Goal: Information Seeking & Learning: Learn about a topic

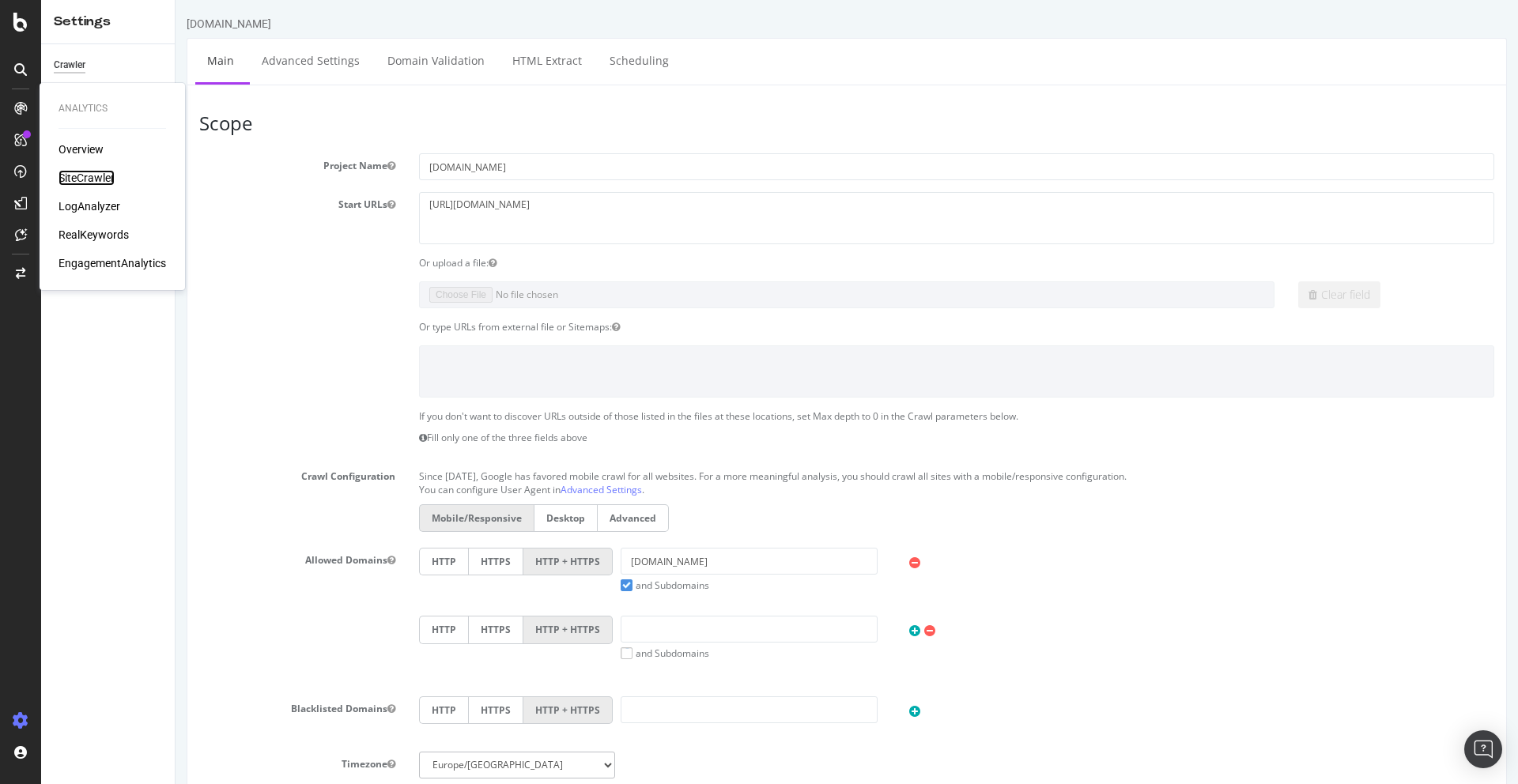
click at [75, 178] on div "SiteCrawler" at bounding box center [86, 178] width 56 height 16
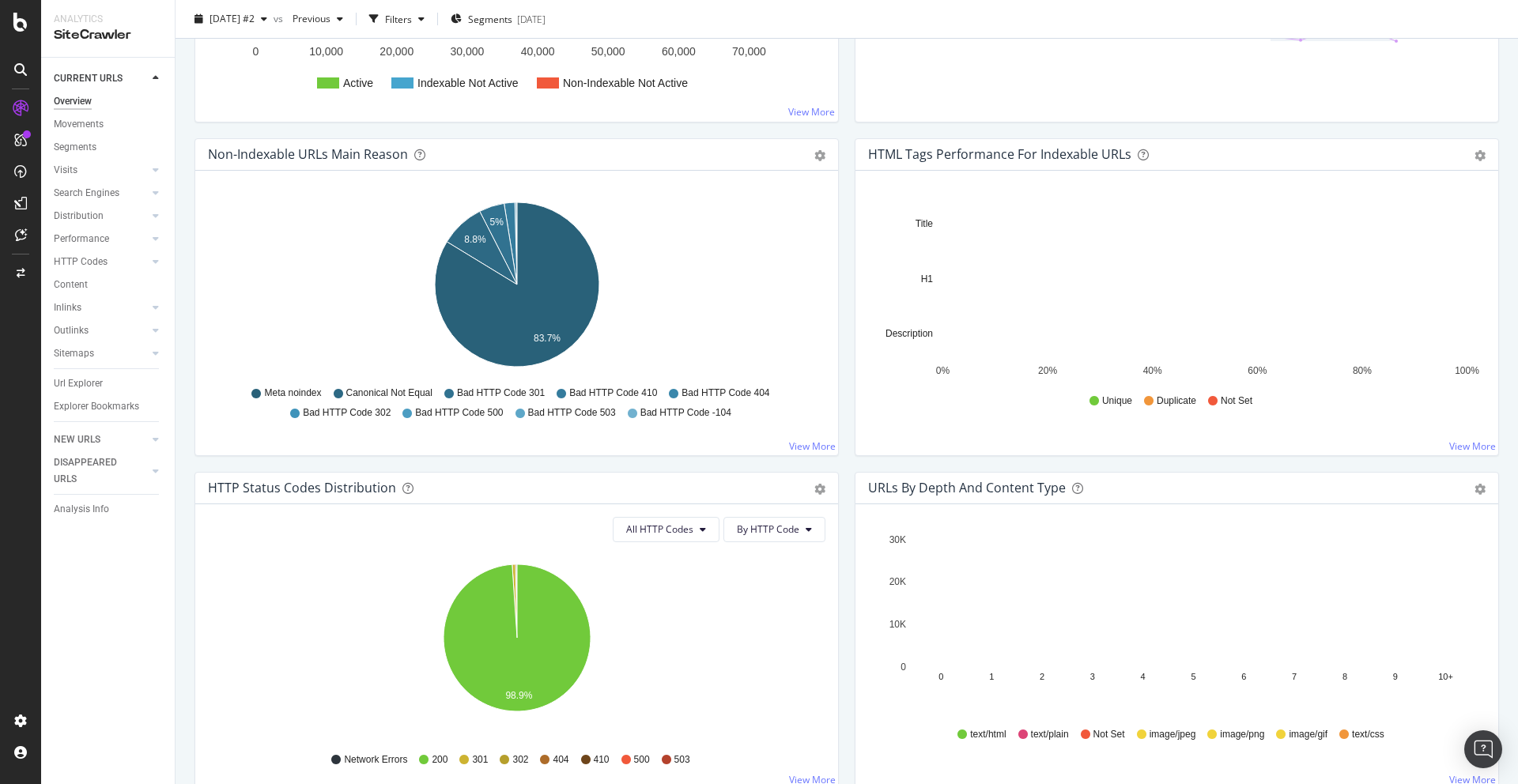
scroll to position [447, 0]
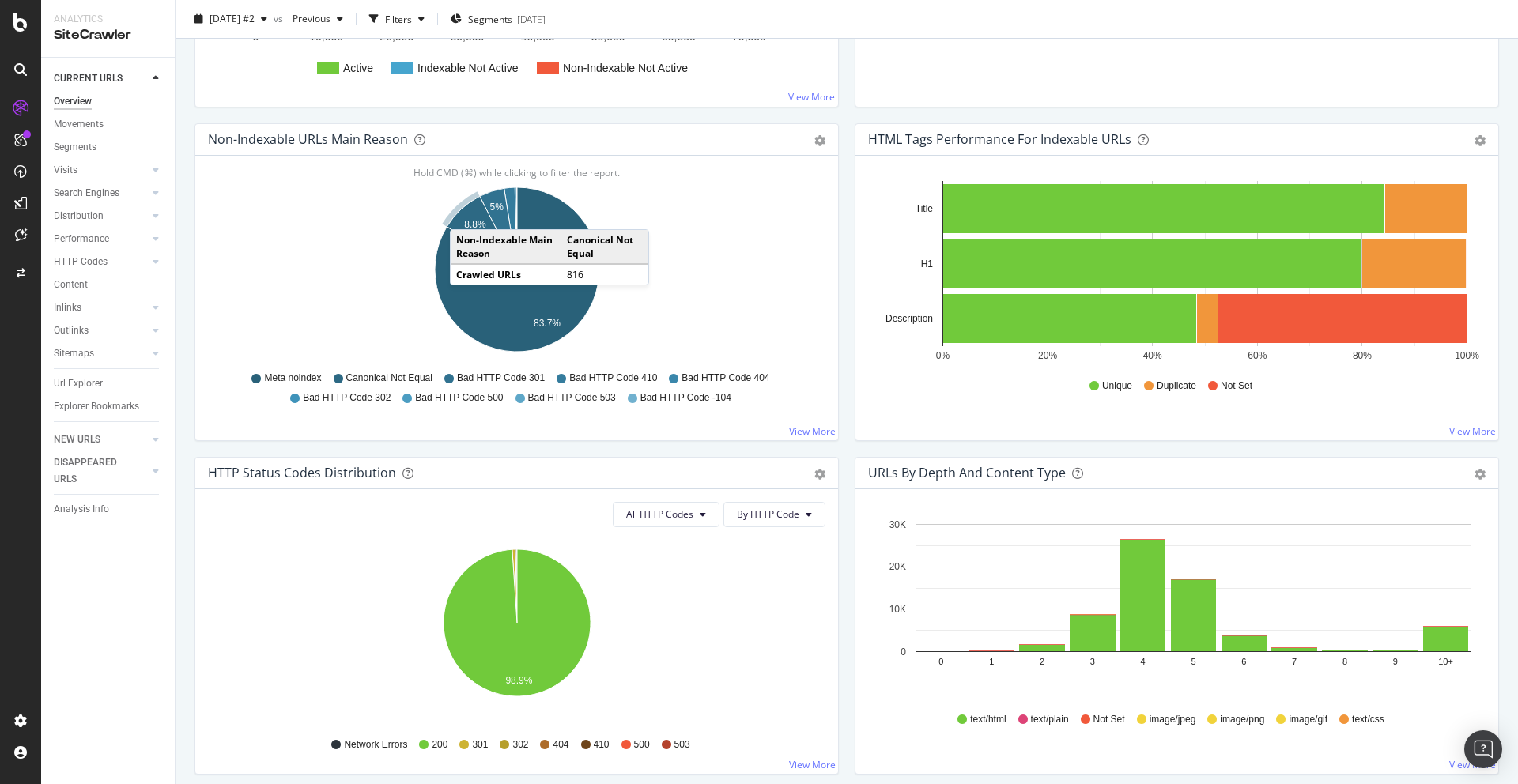
click at [466, 214] on icon "A chart." at bounding box center [482, 233] width 70 height 73
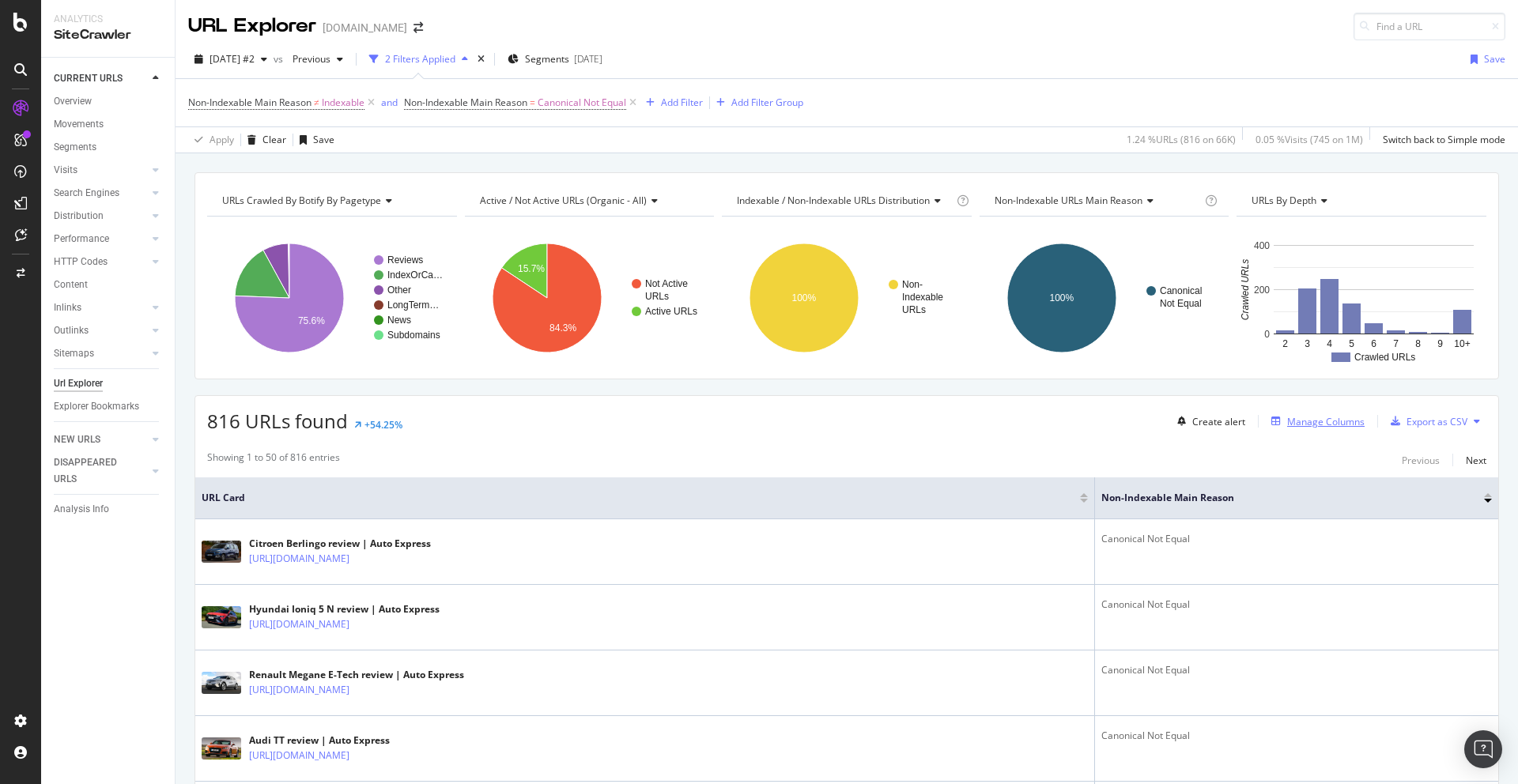
click at [1321, 427] on div "Manage Columns" at bounding box center [1326, 422] width 78 height 14
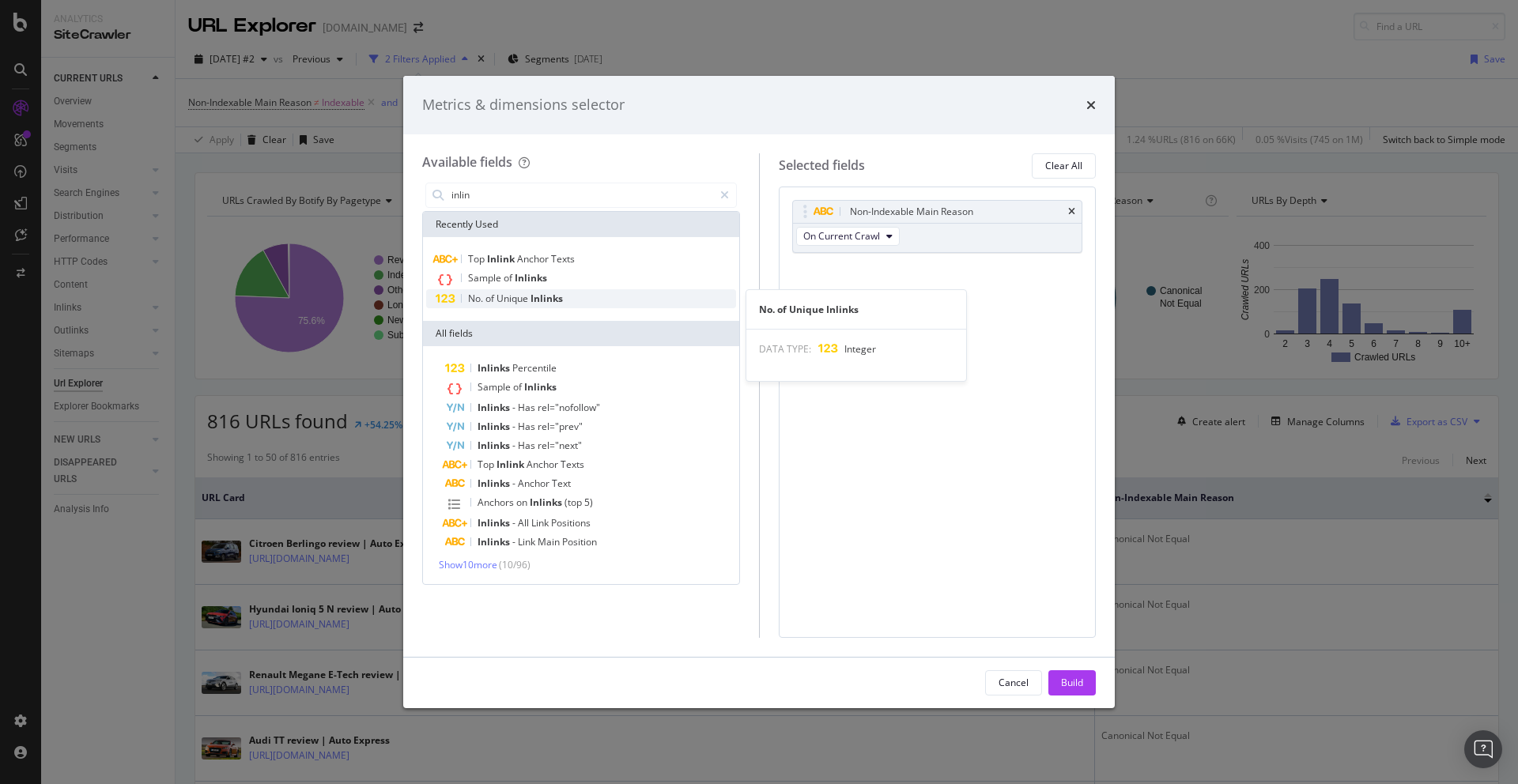
type input "inlin"
click at [489, 292] on span "of" at bounding box center [490, 299] width 11 height 14
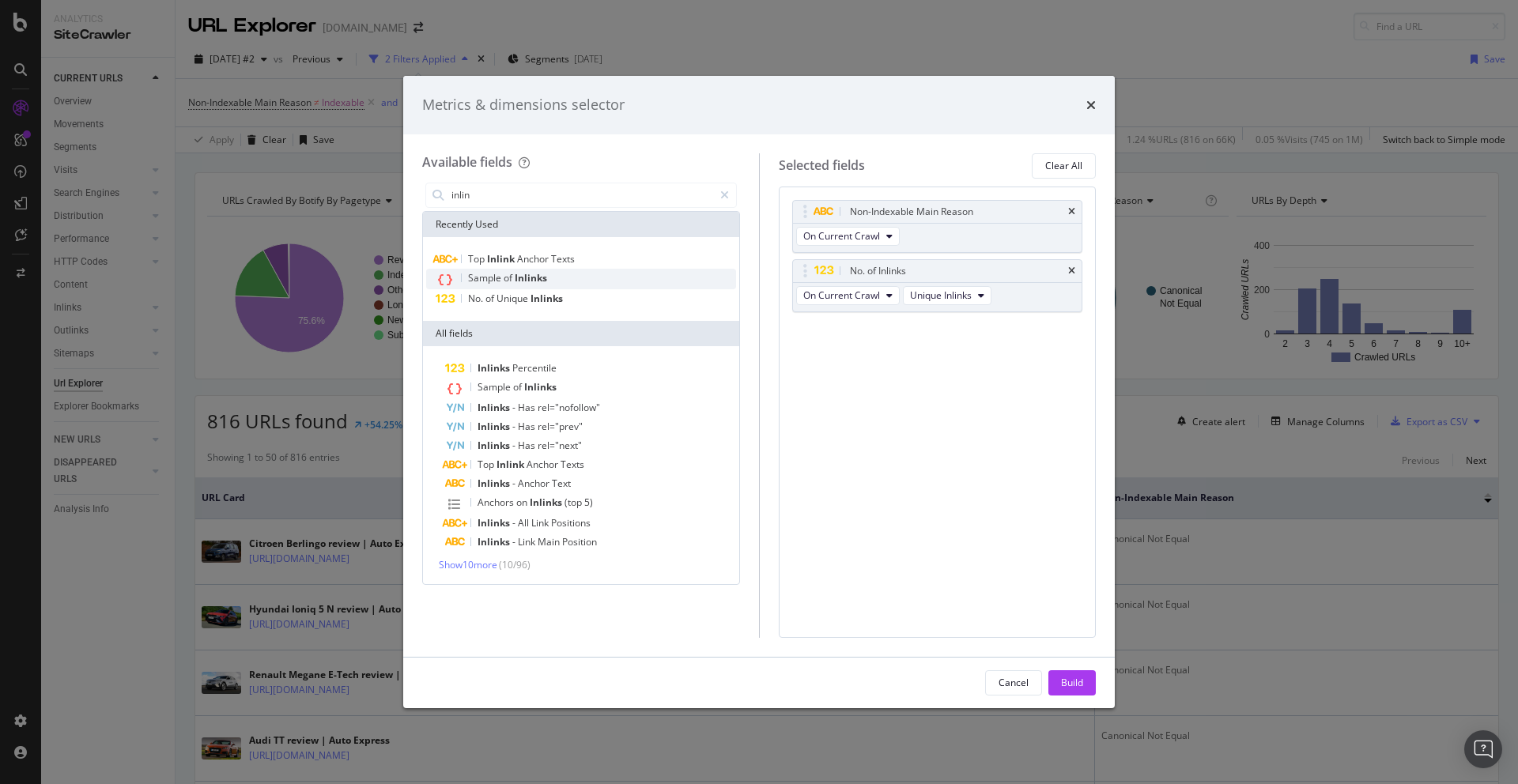
click at [513, 271] on span "of" at bounding box center [509, 278] width 11 height 14
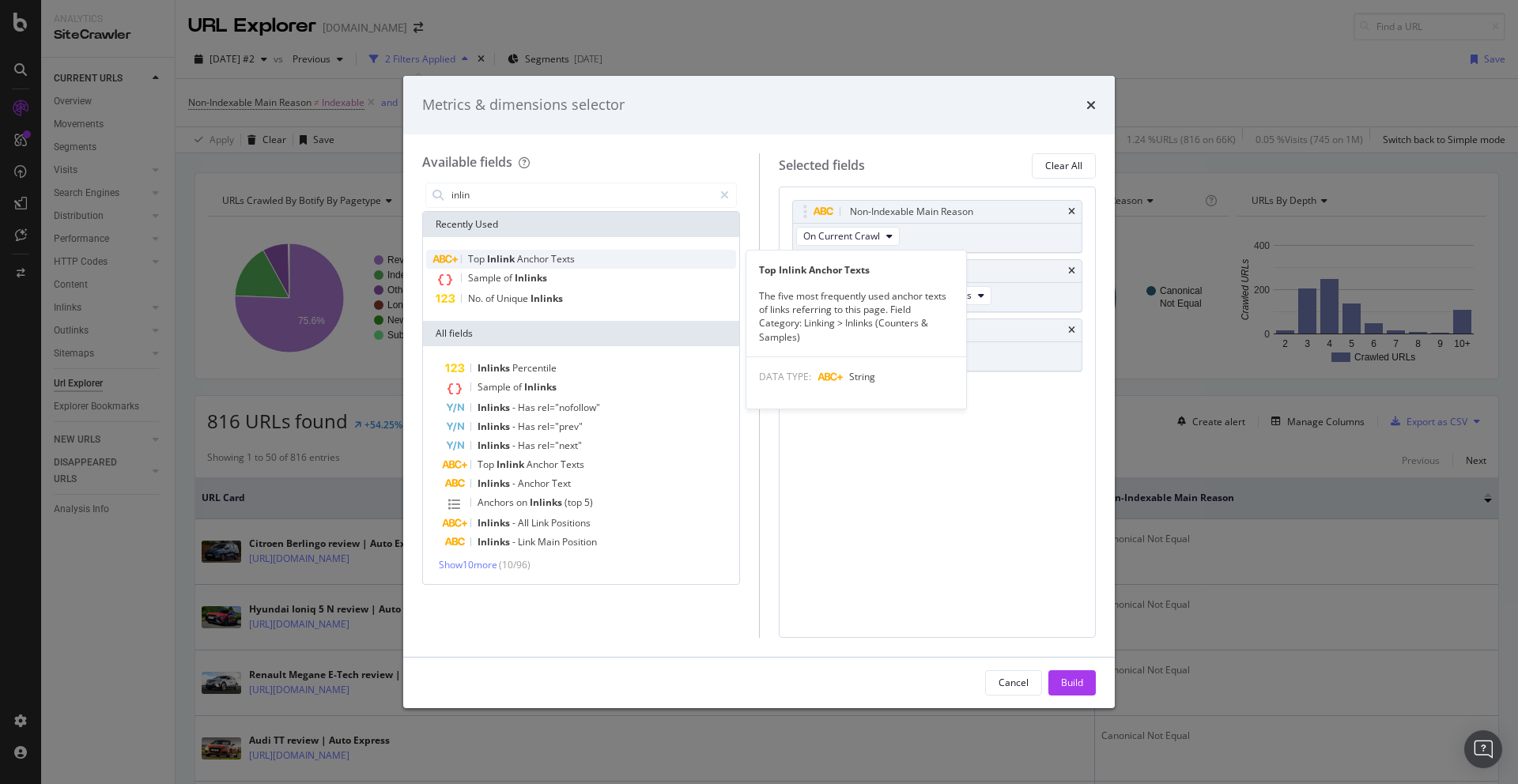
click at [535, 254] on span "Anchor" at bounding box center [534, 259] width 34 height 14
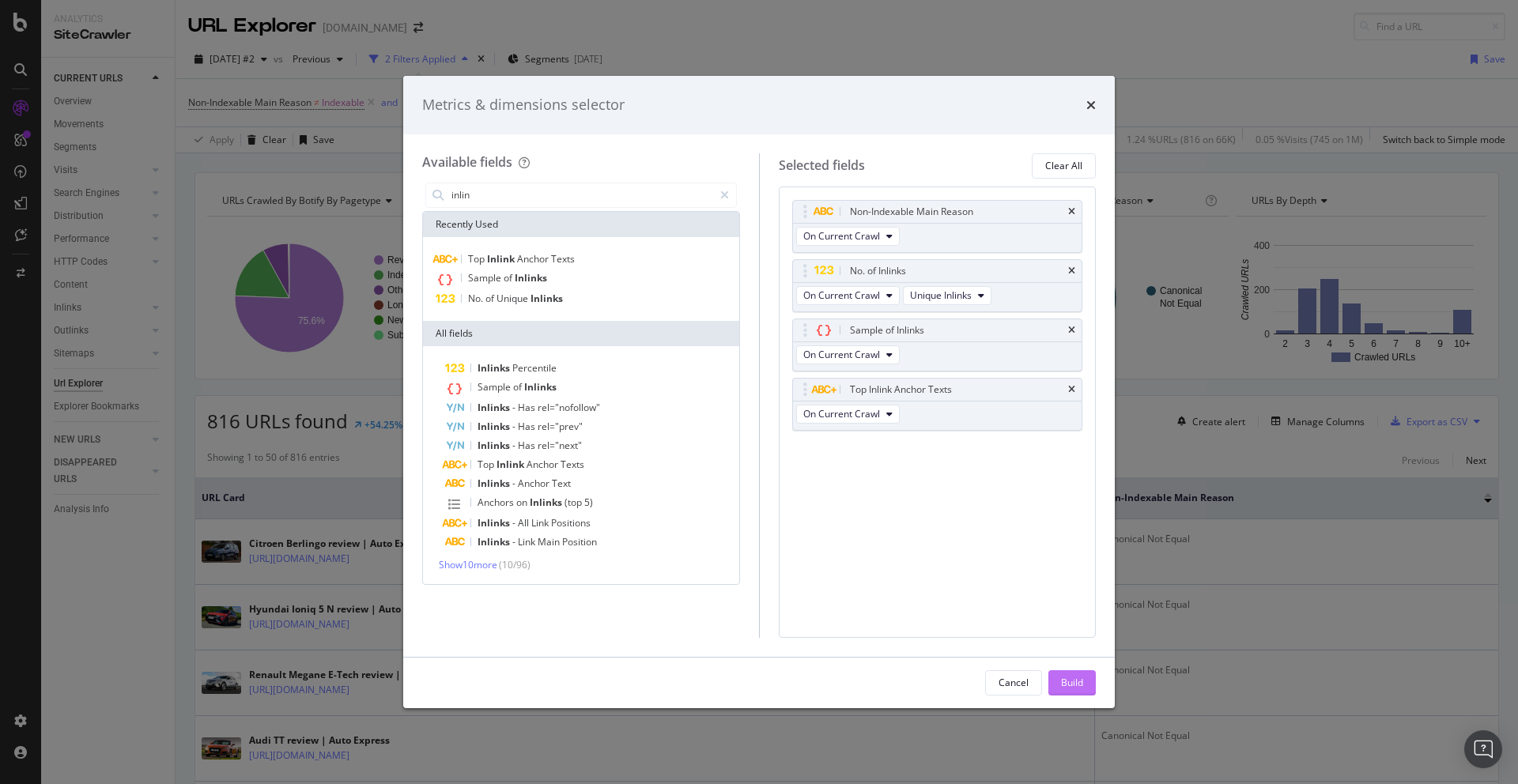
click at [1070, 680] on div "Build" at bounding box center [1072, 682] width 22 height 14
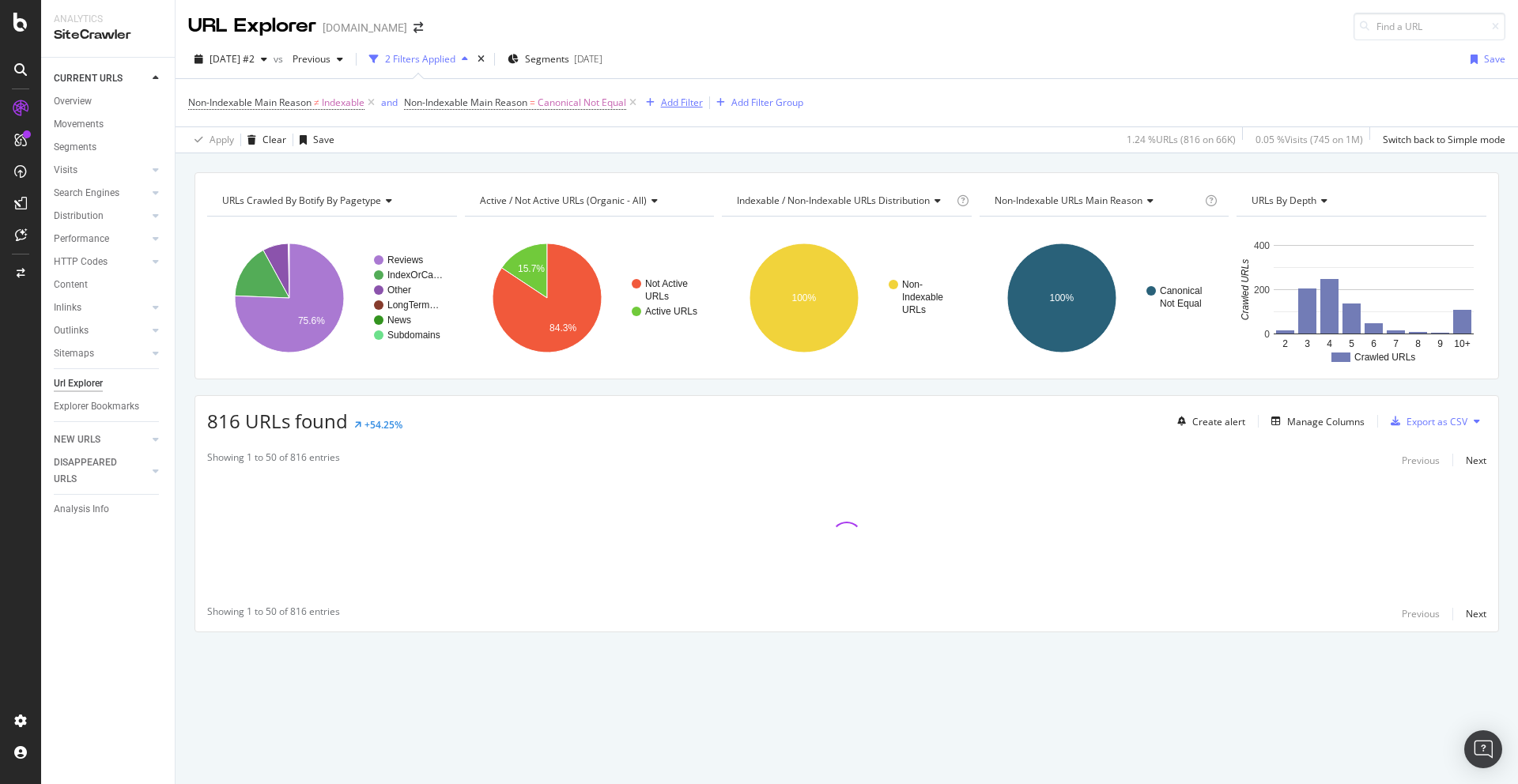
click at [689, 108] on div "Add Filter" at bounding box center [682, 102] width 42 height 14
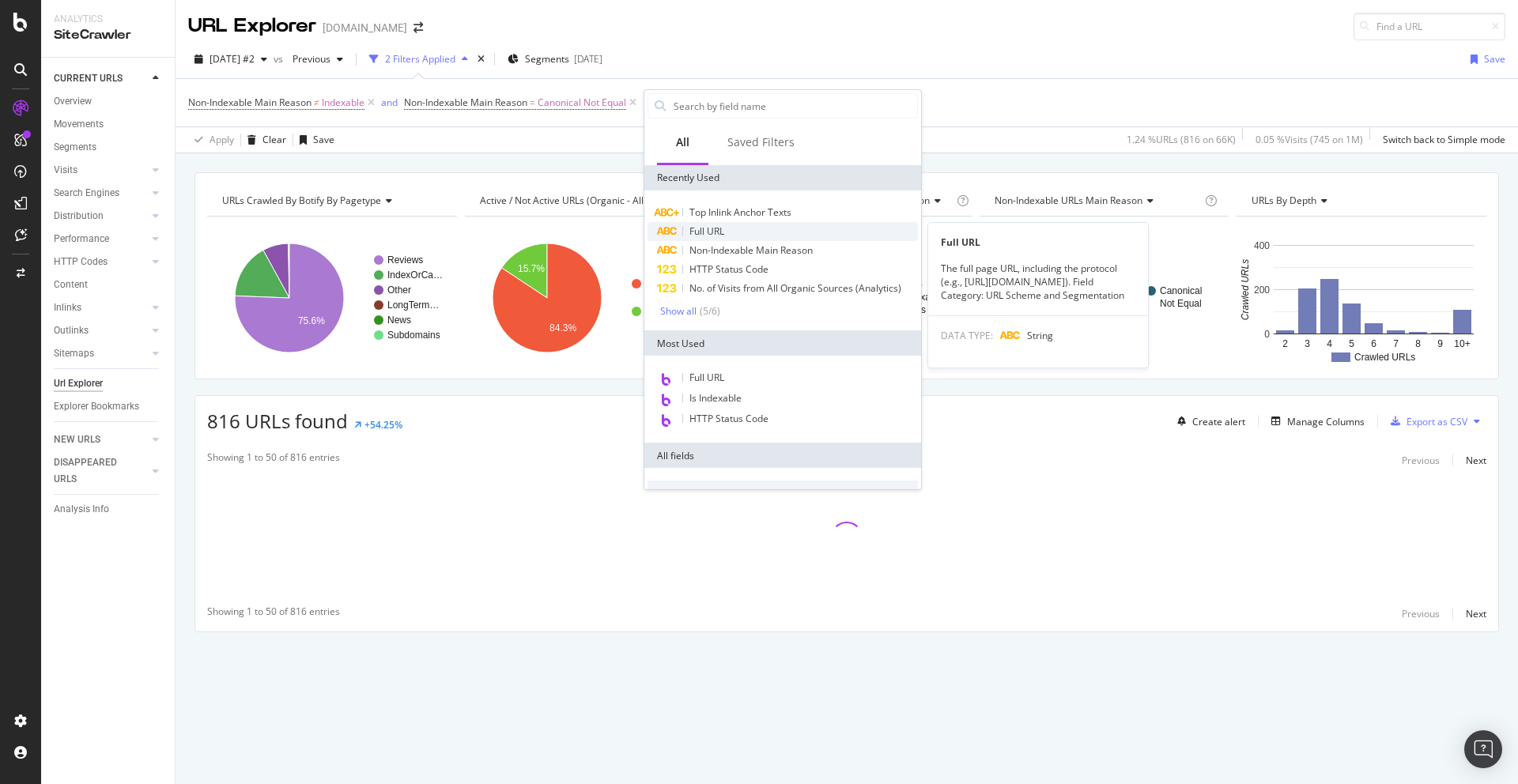
click at [727, 239] on div "Full URL" at bounding box center [782, 231] width 271 height 19
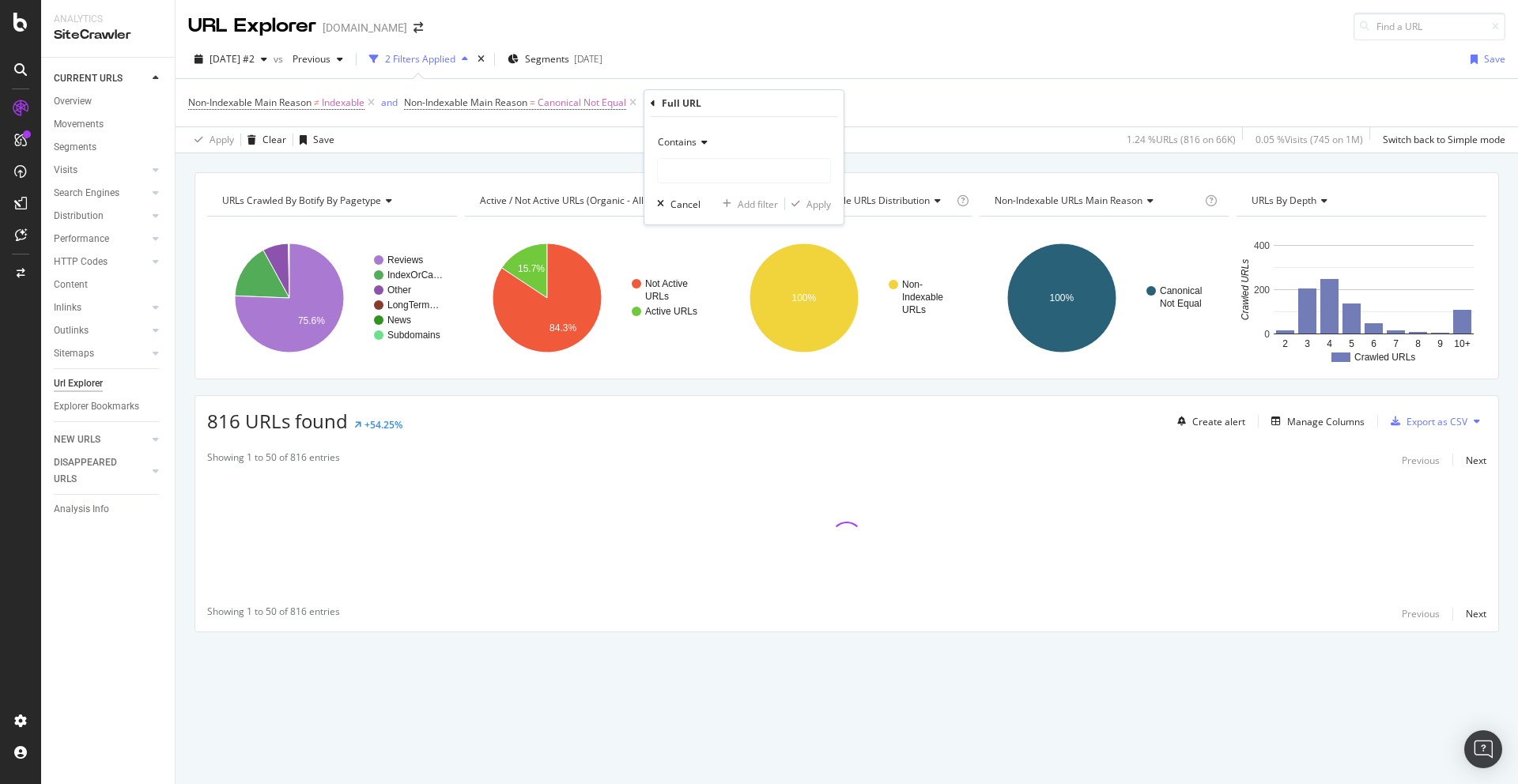
click at [683, 137] on span "Contains" at bounding box center [677, 142] width 38 height 14
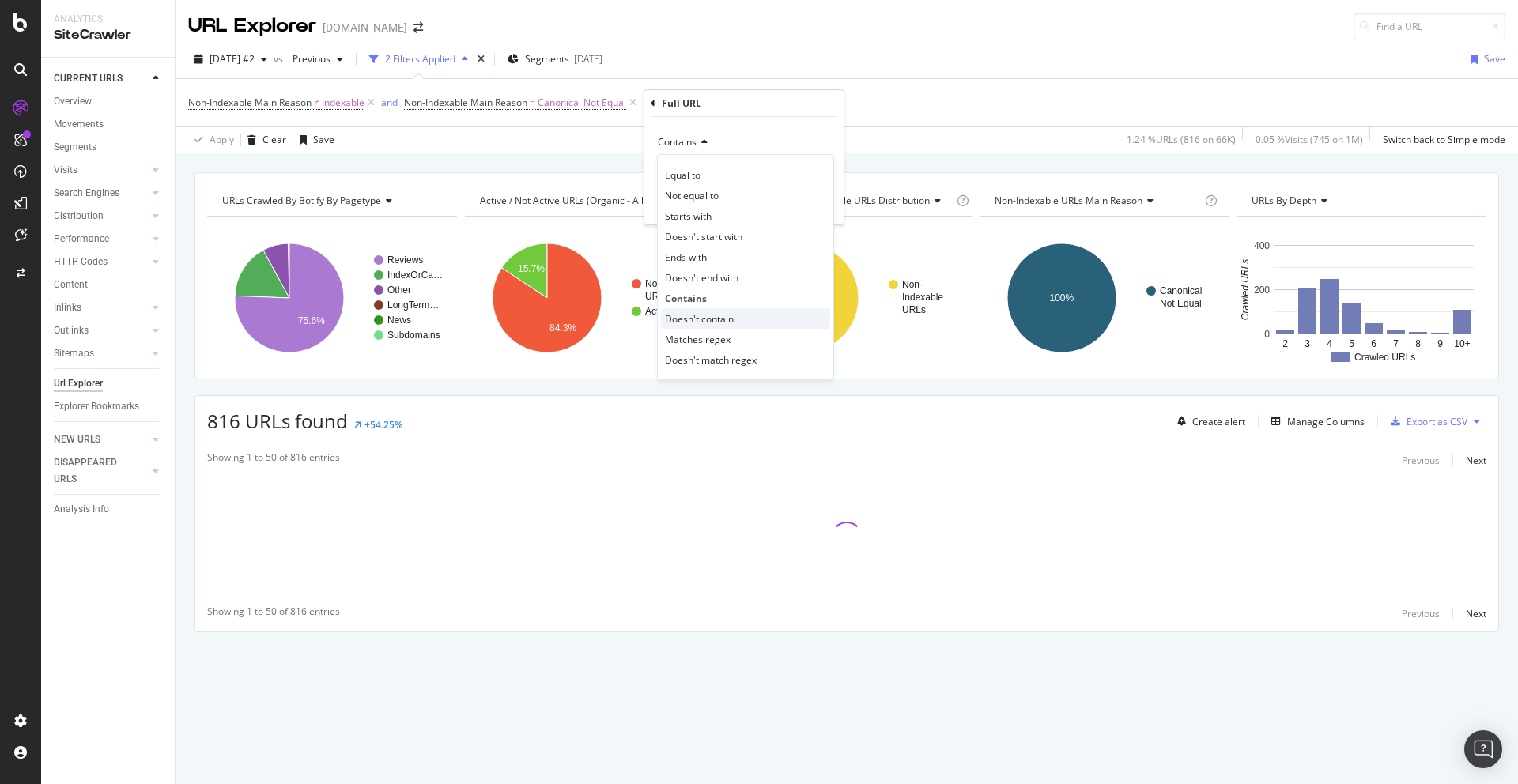
click at [732, 321] on span "Doesn't contain" at bounding box center [699, 319] width 69 height 14
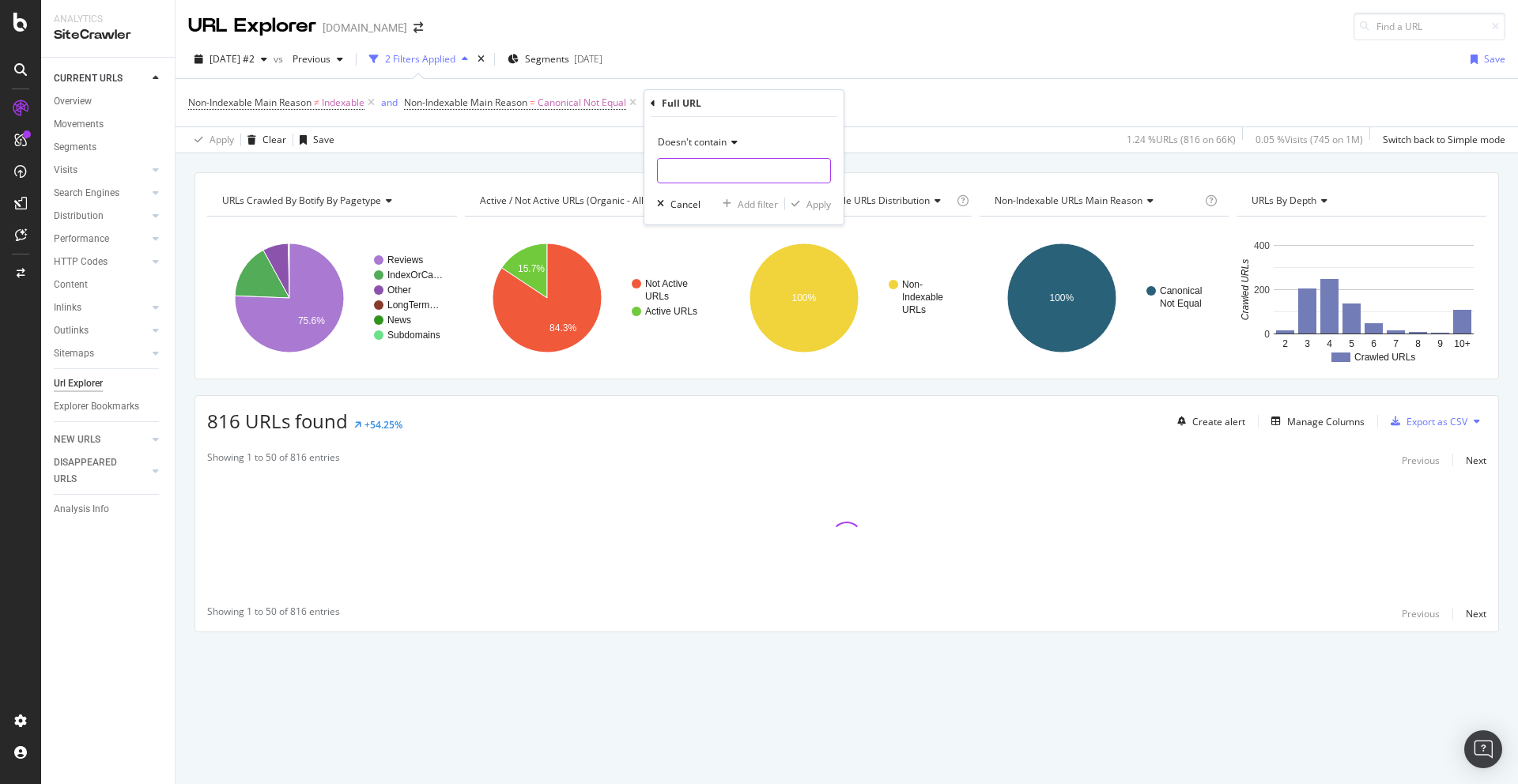
click at [696, 173] on input "text" at bounding box center [744, 171] width 173 height 26
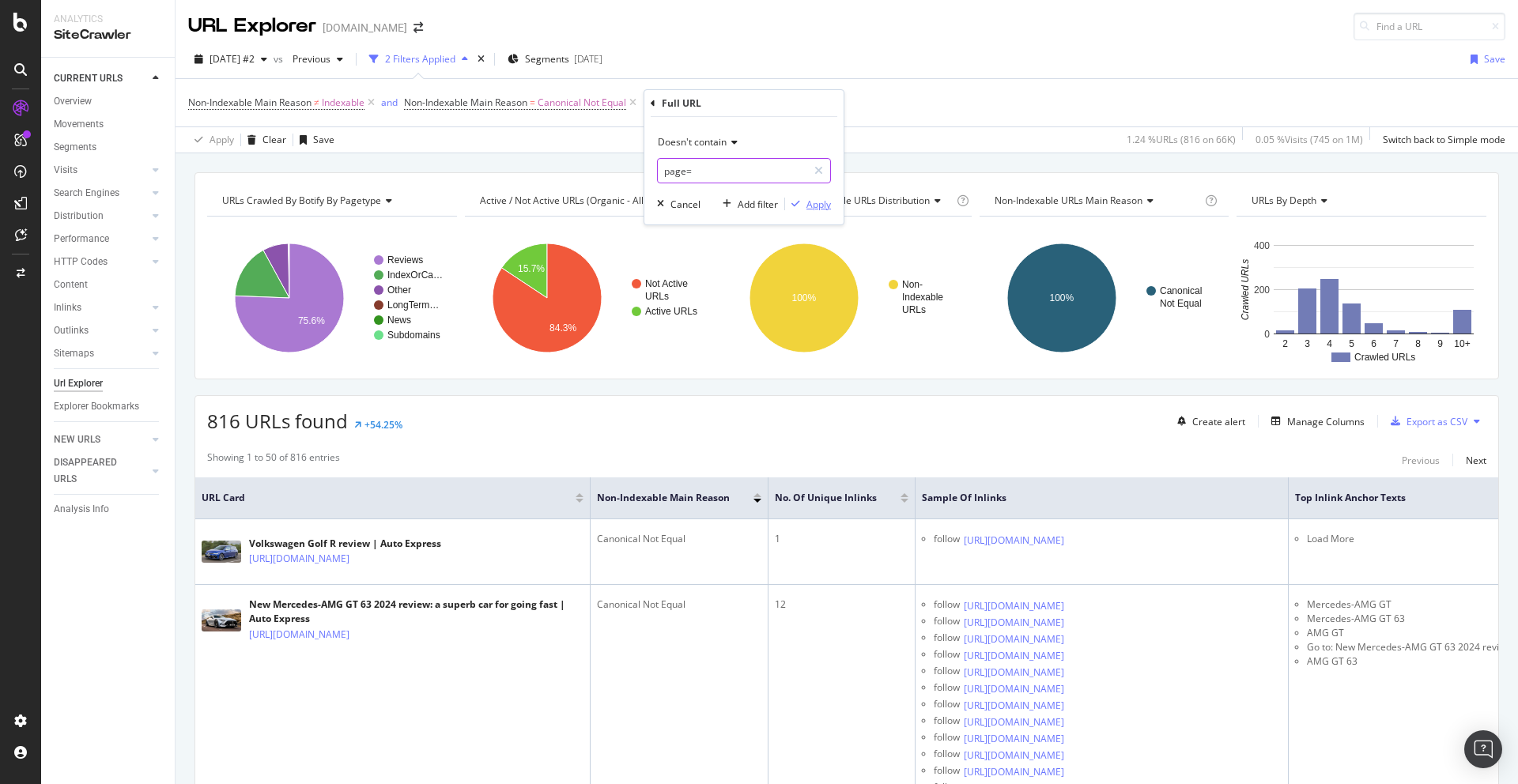
type input "page="
click at [826, 204] on div "Apply" at bounding box center [818, 204] width 25 height 14
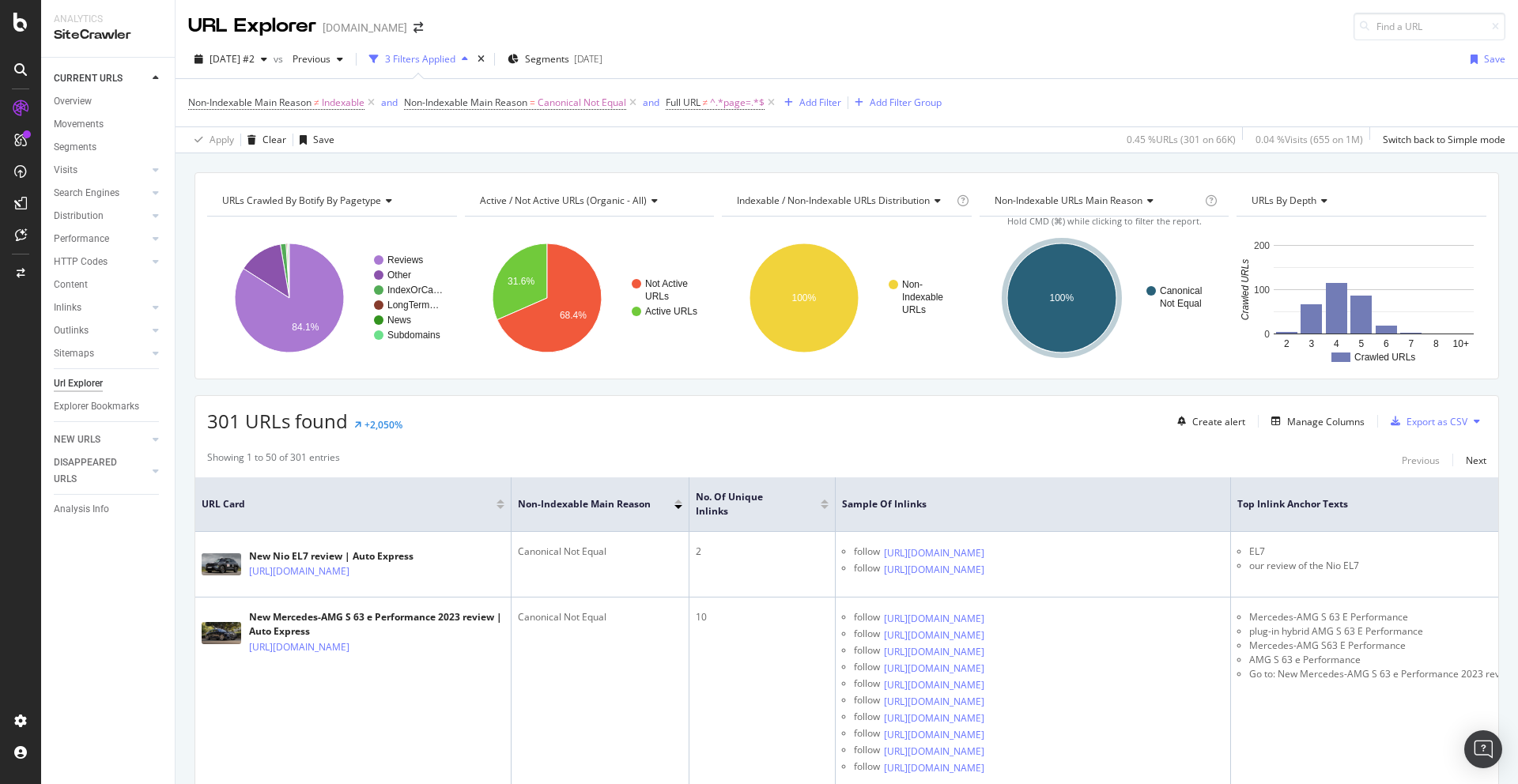
click at [823, 500] on div at bounding box center [824, 501] width 8 height 4
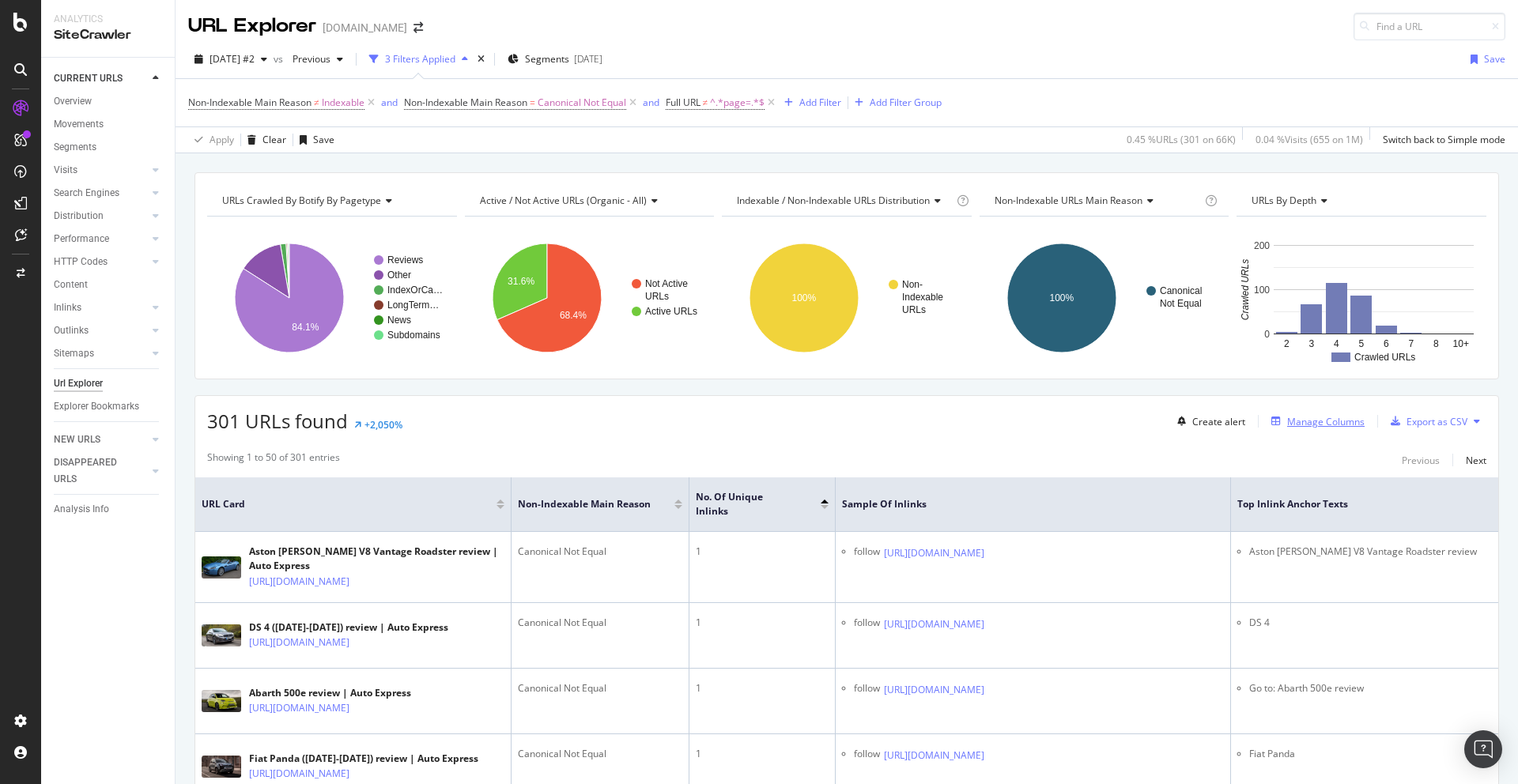
click at [1322, 422] on div "Manage Columns" at bounding box center [1326, 422] width 78 height 14
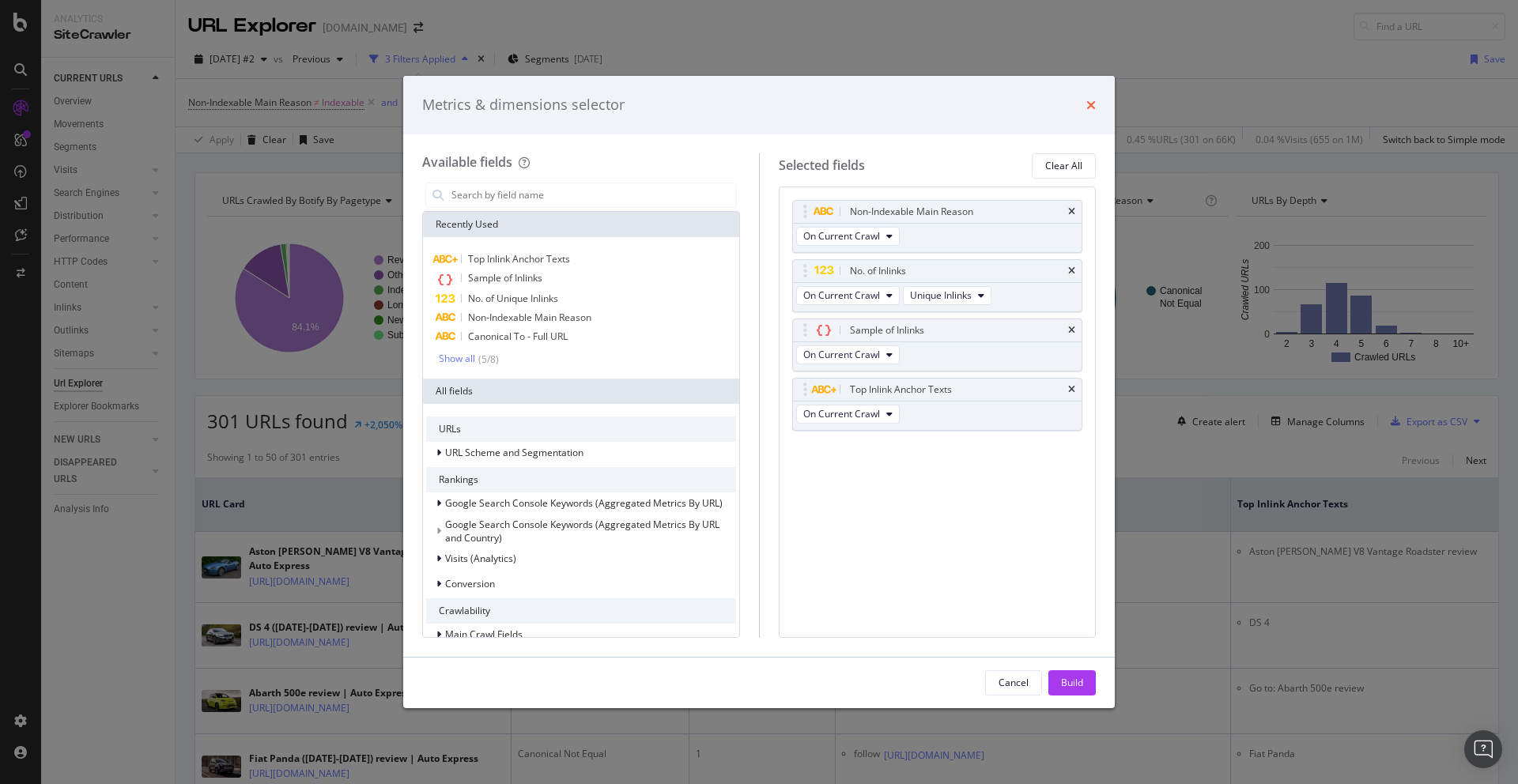
click at [1095, 108] on icon "times" at bounding box center [1091, 105] width 9 height 13
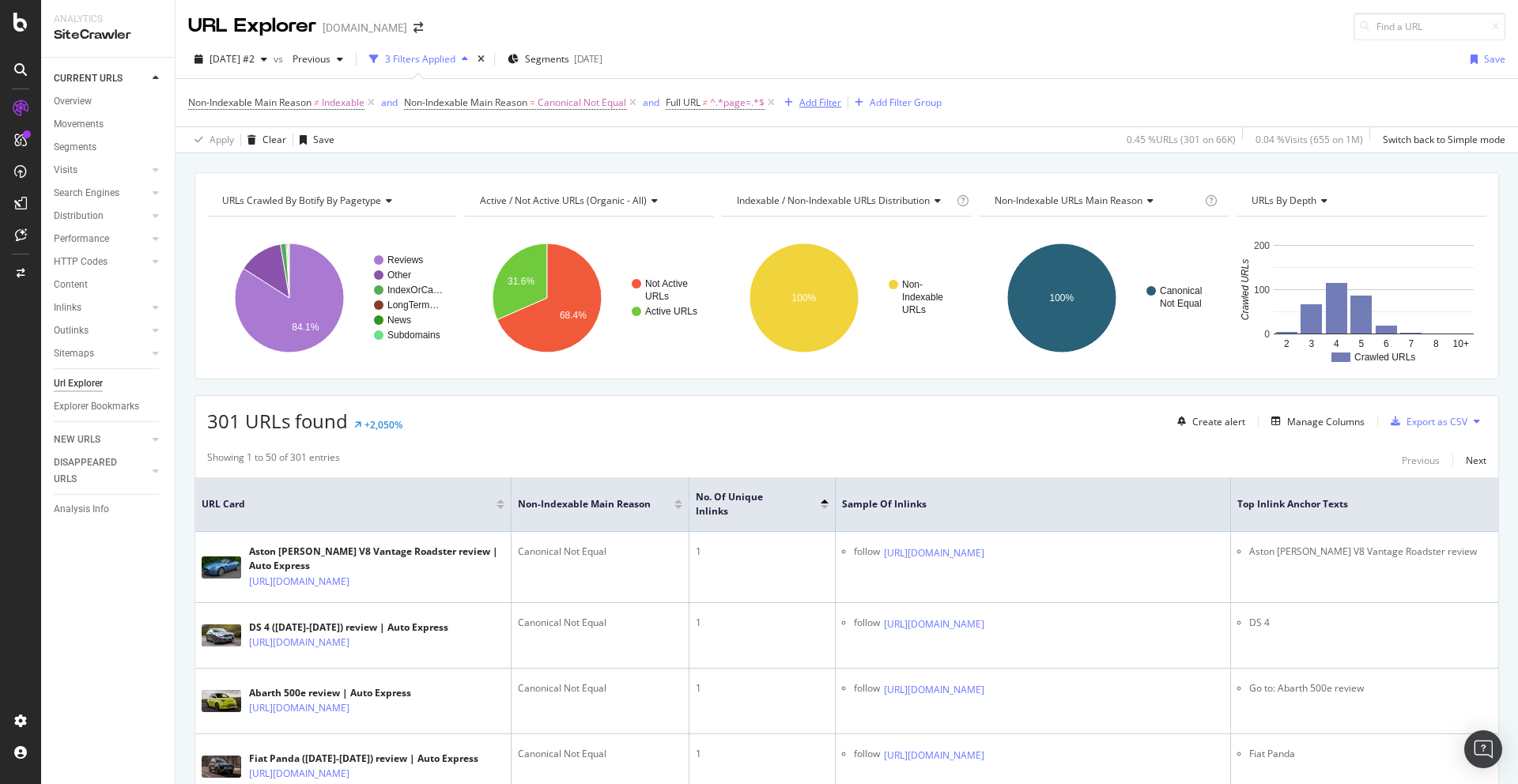
click at [815, 105] on div "Add Filter" at bounding box center [820, 102] width 42 height 14
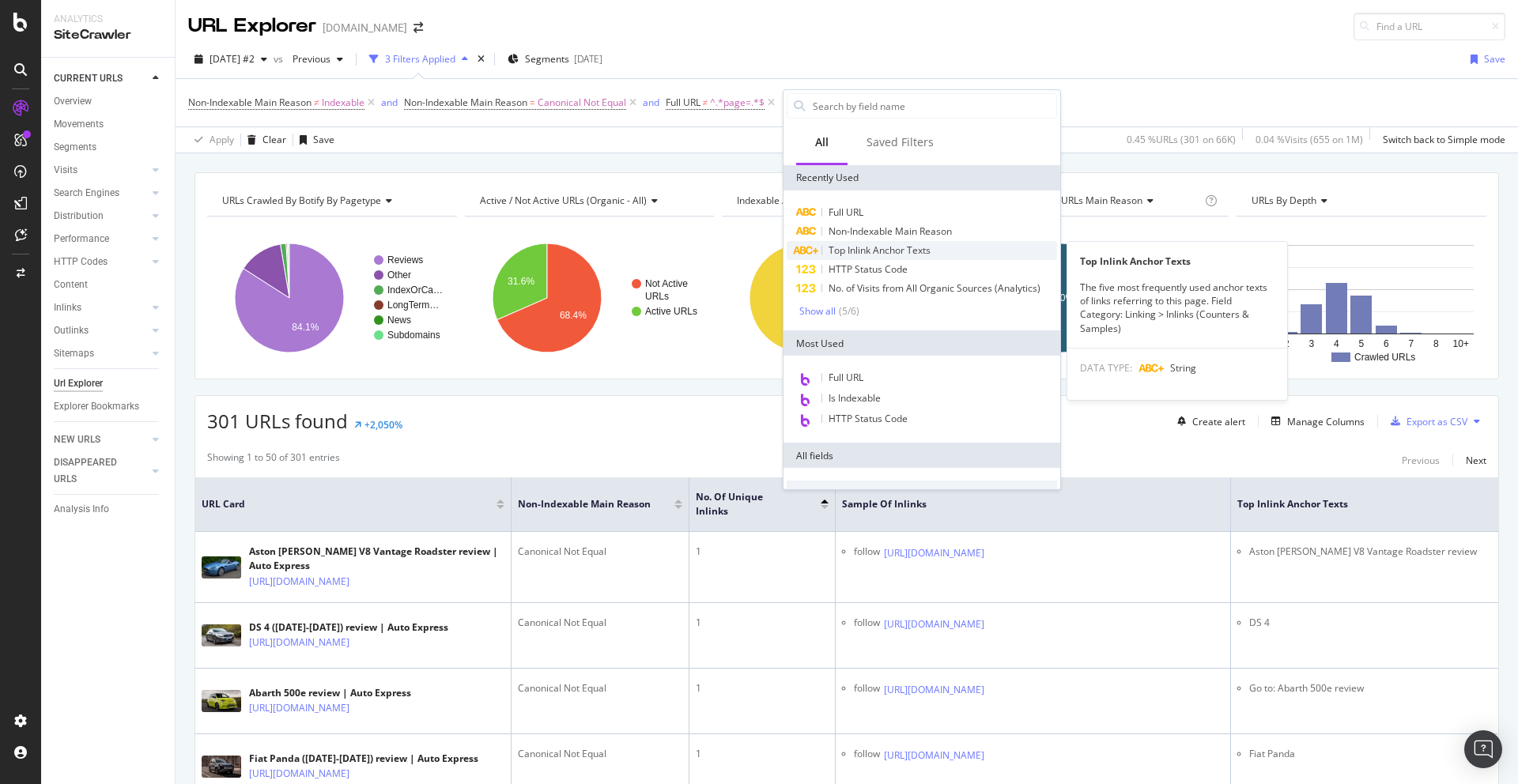
click at [861, 250] on span "Top Inlink Anchor Texts" at bounding box center [879, 250] width 102 height 14
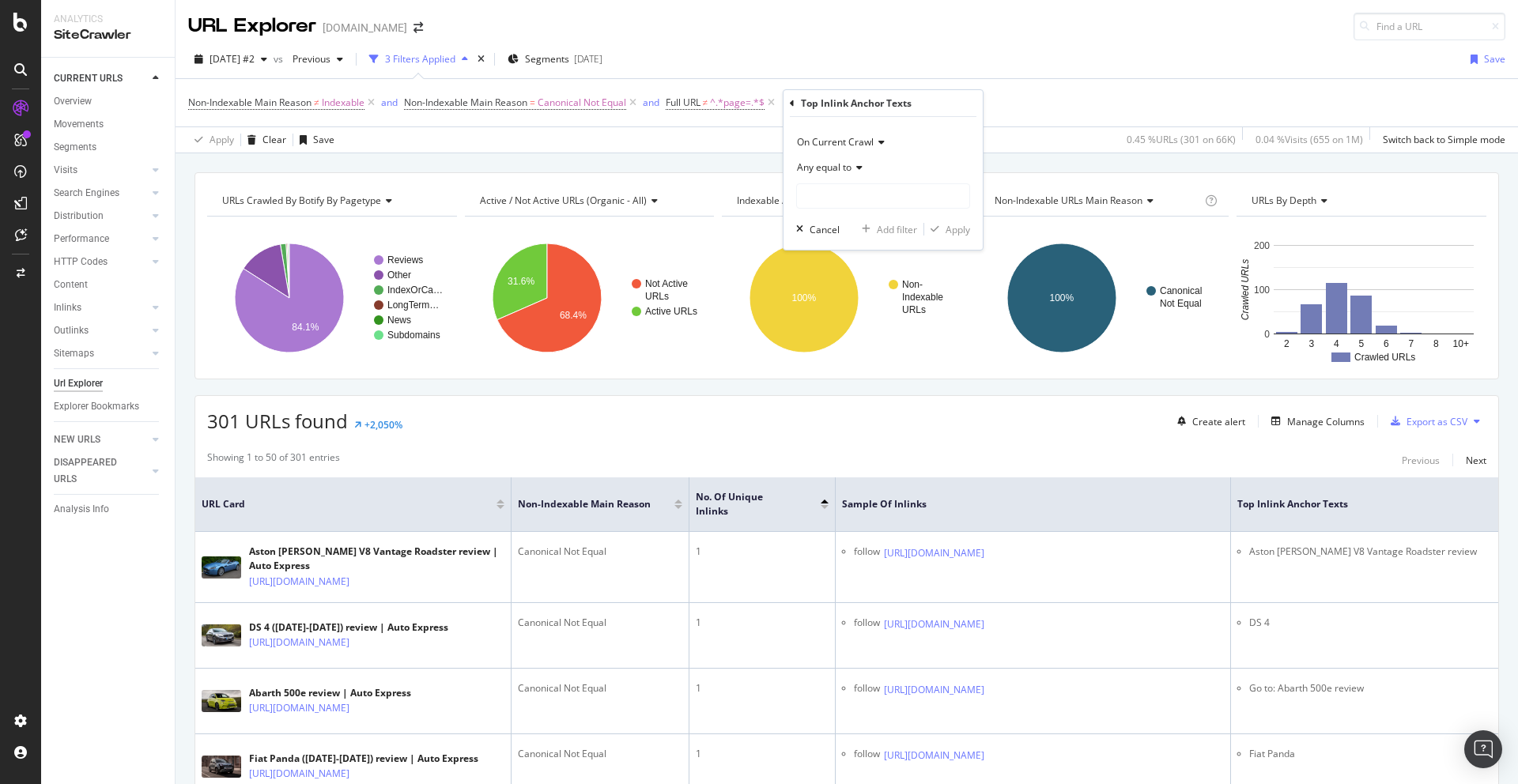
click at [822, 158] on div "Any equal to" at bounding box center [883, 167] width 174 height 26
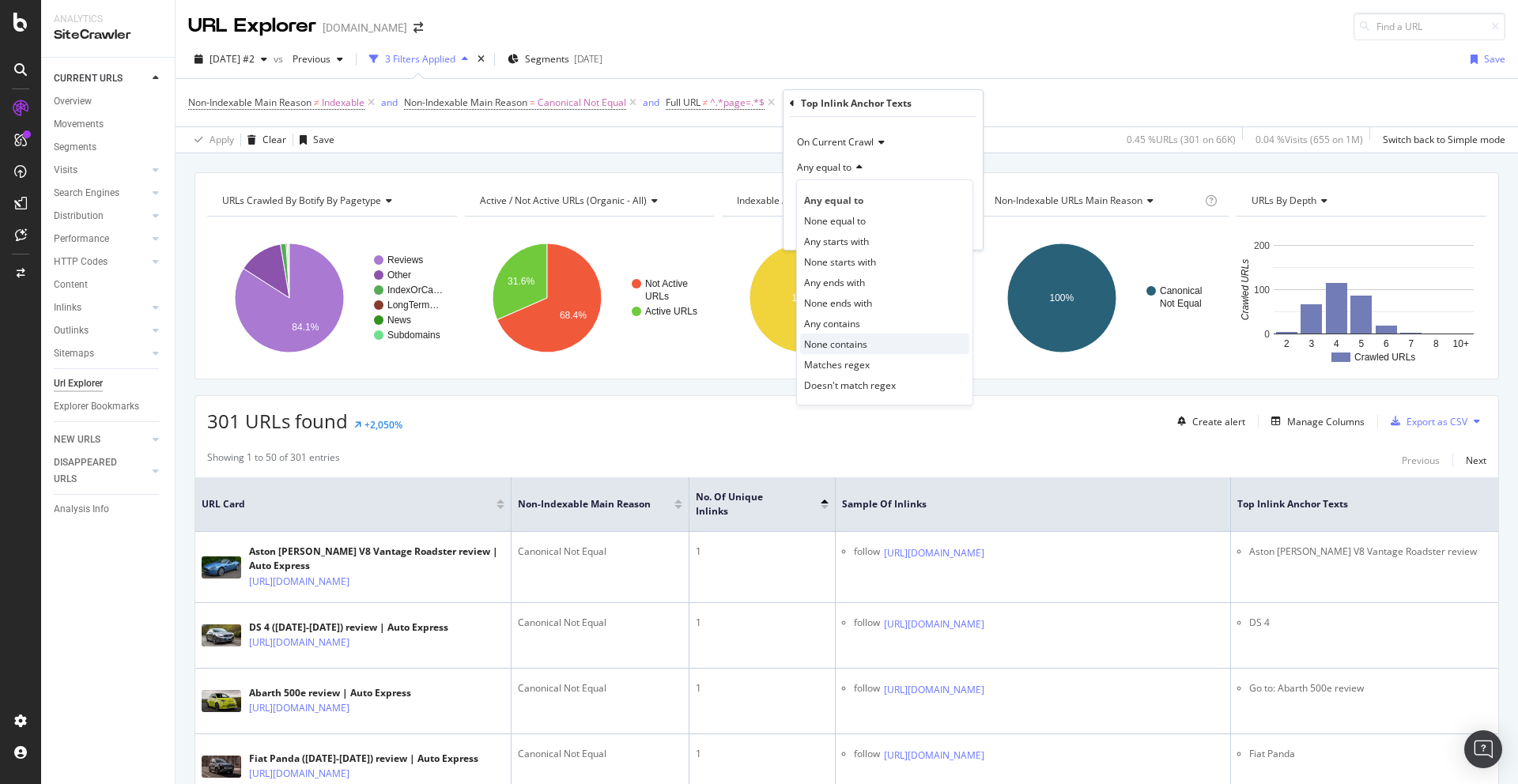
click at [888, 345] on div "None contains" at bounding box center [885, 344] width 169 height 20
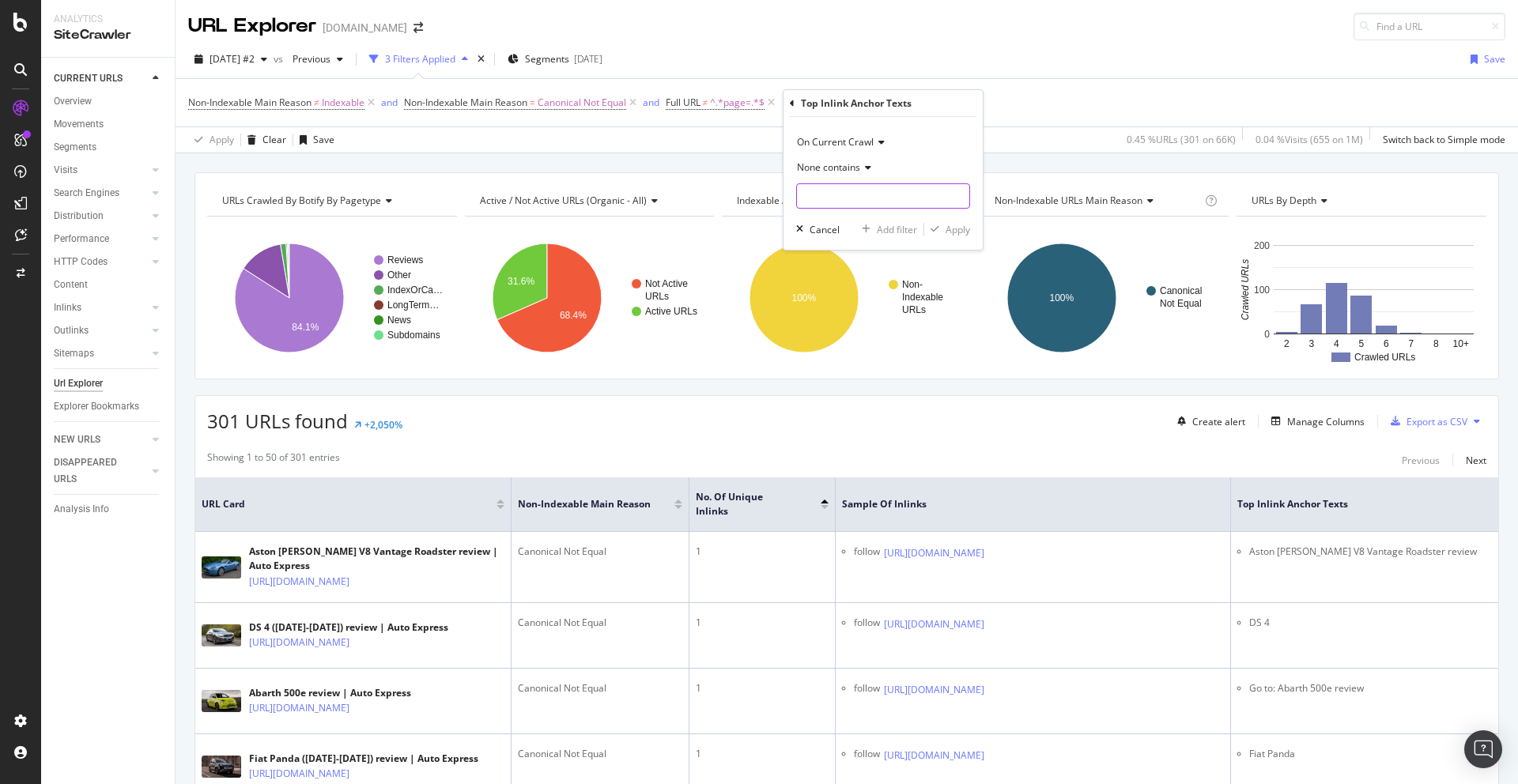
click at [823, 207] on input "text" at bounding box center [883, 196] width 173 height 26
type input "Go to"
click at [961, 228] on div "Apply" at bounding box center [958, 230] width 25 height 14
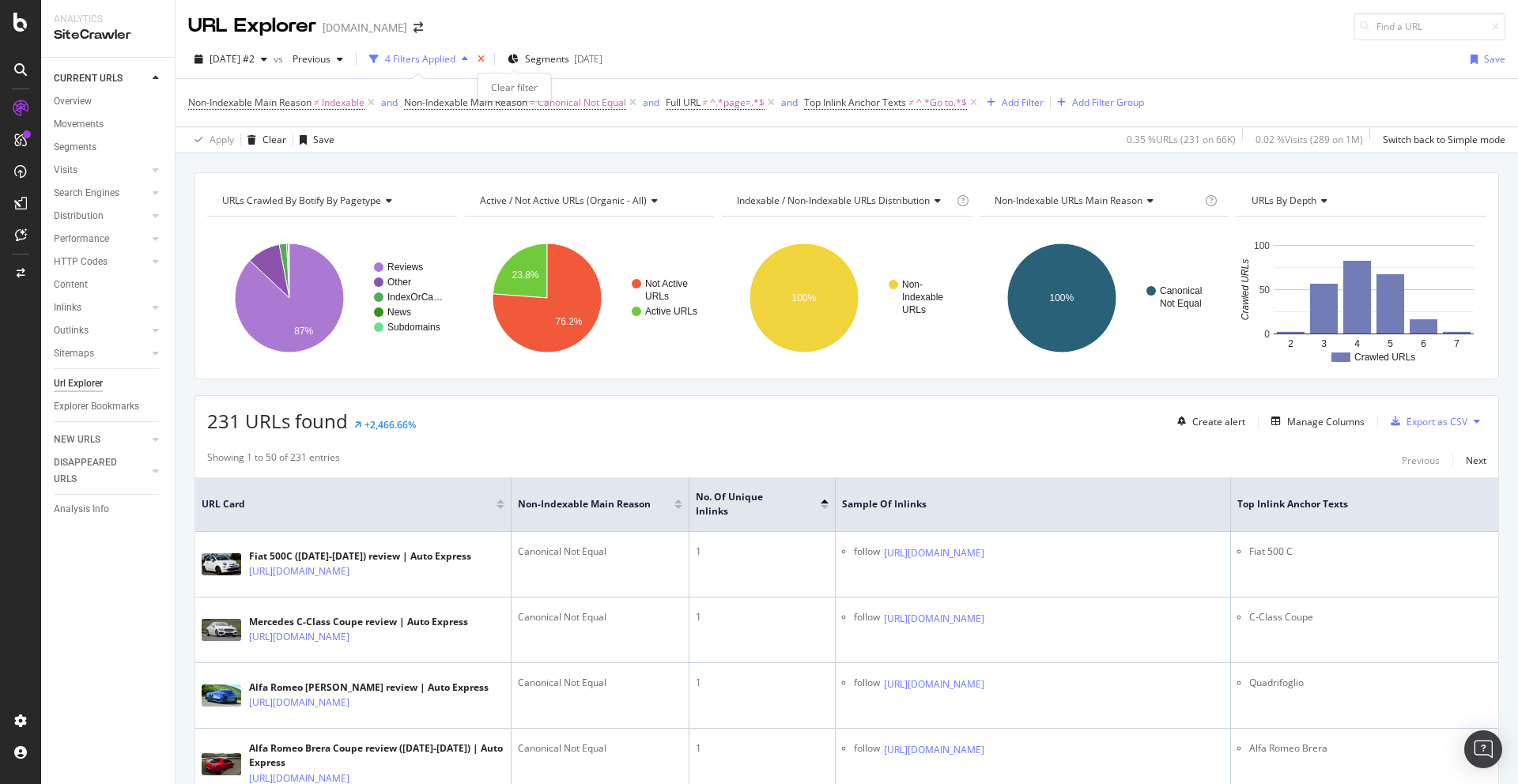
click at [484, 57] on icon "times" at bounding box center [481, 59] width 7 height 9
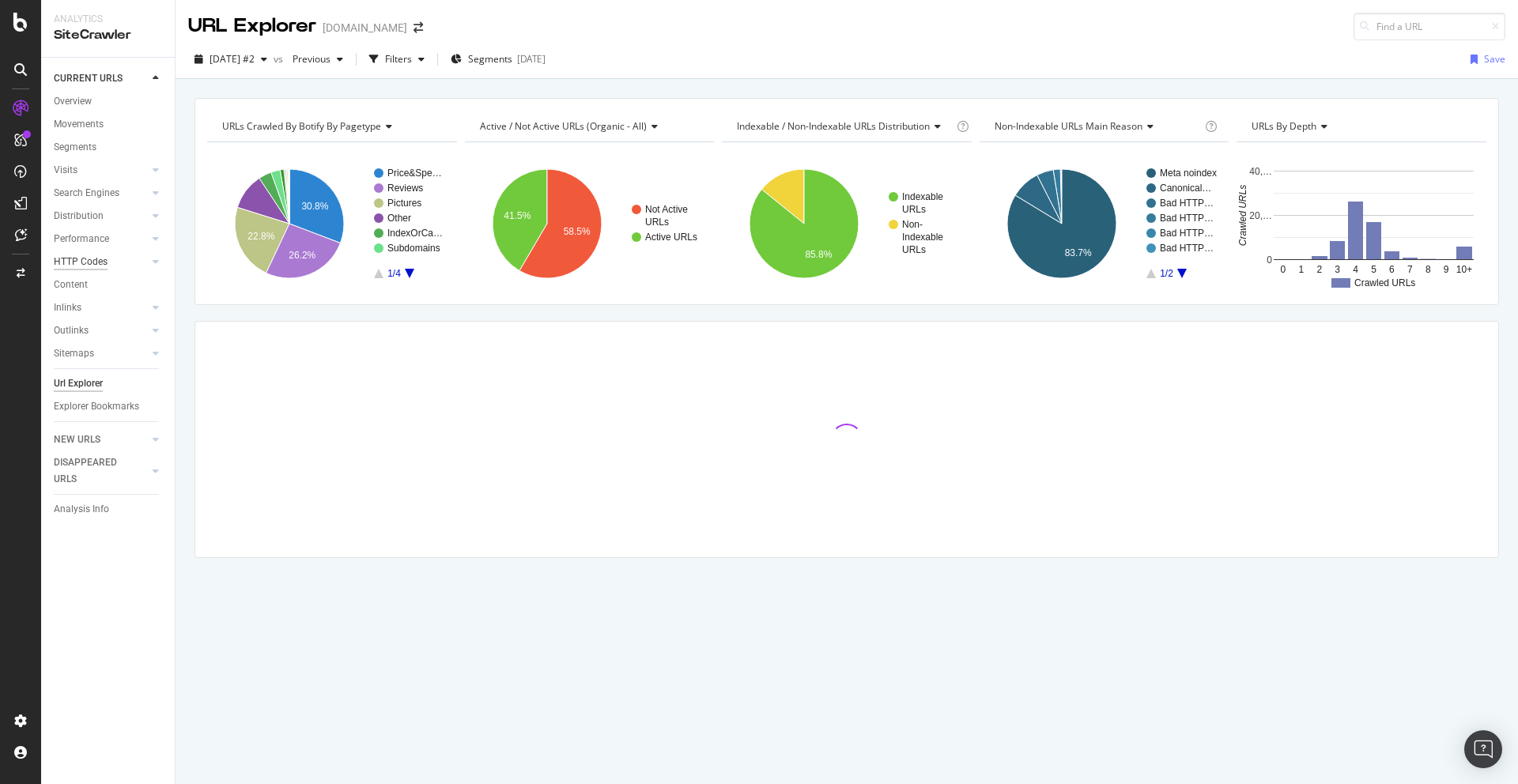
click at [76, 262] on div "HTTP Codes" at bounding box center [80, 261] width 54 height 16
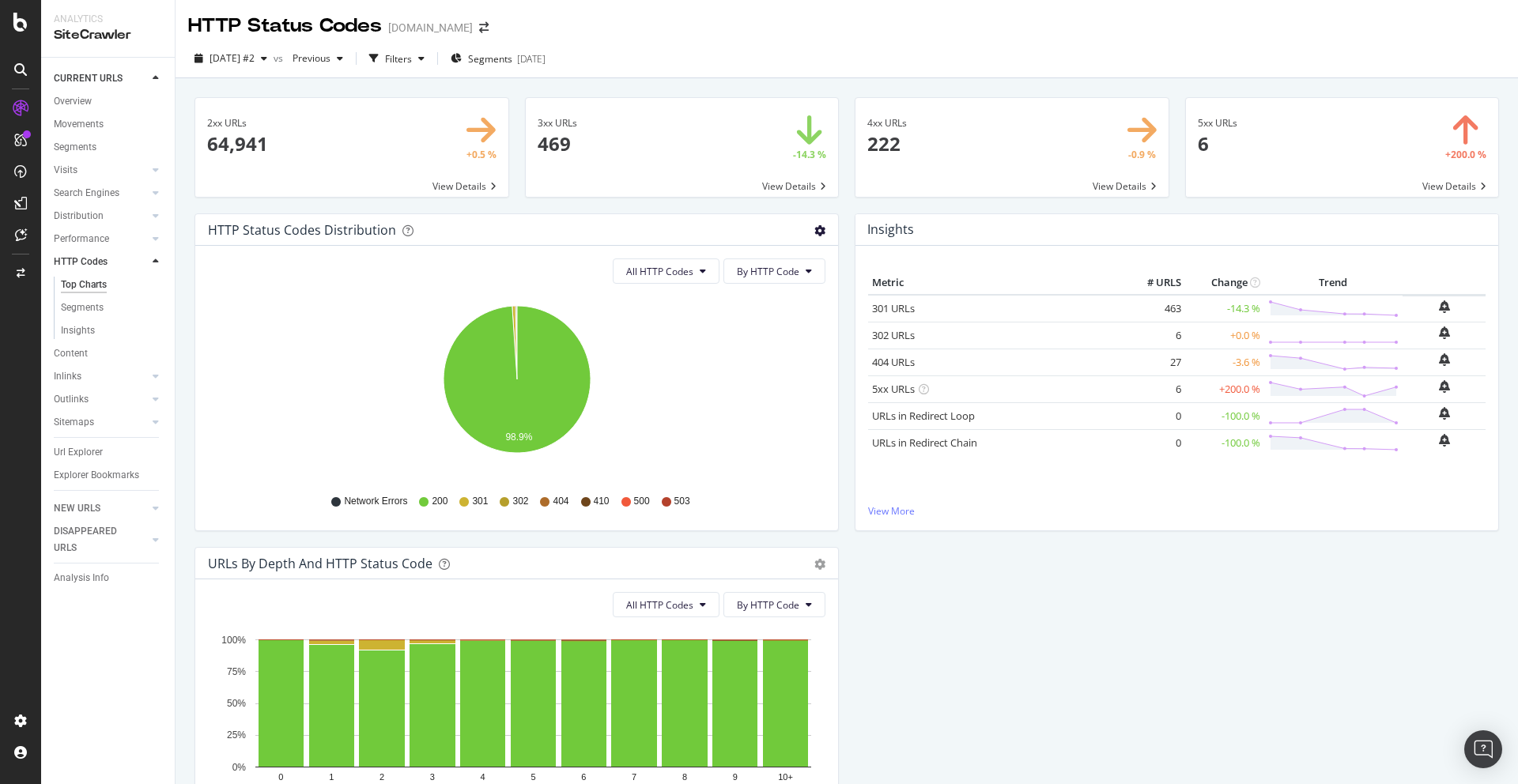
click at [818, 233] on icon "gear" at bounding box center [819, 231] width 11 height 11
click at [589, 136] on span at bounding box center [683, 148] width 314 height 99
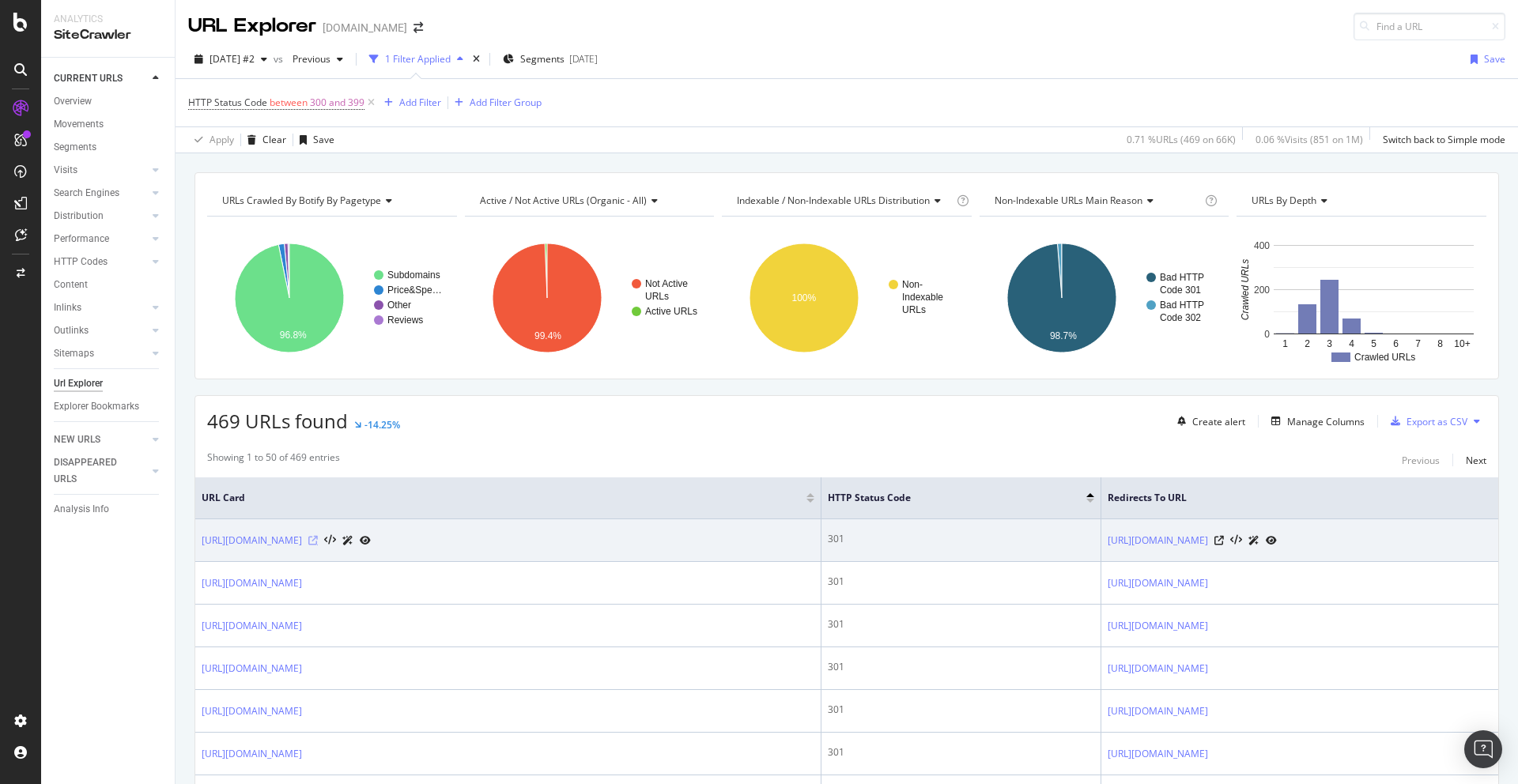
click at [318, 546] on icon at bounding box center [313, 541] width 9 height 9
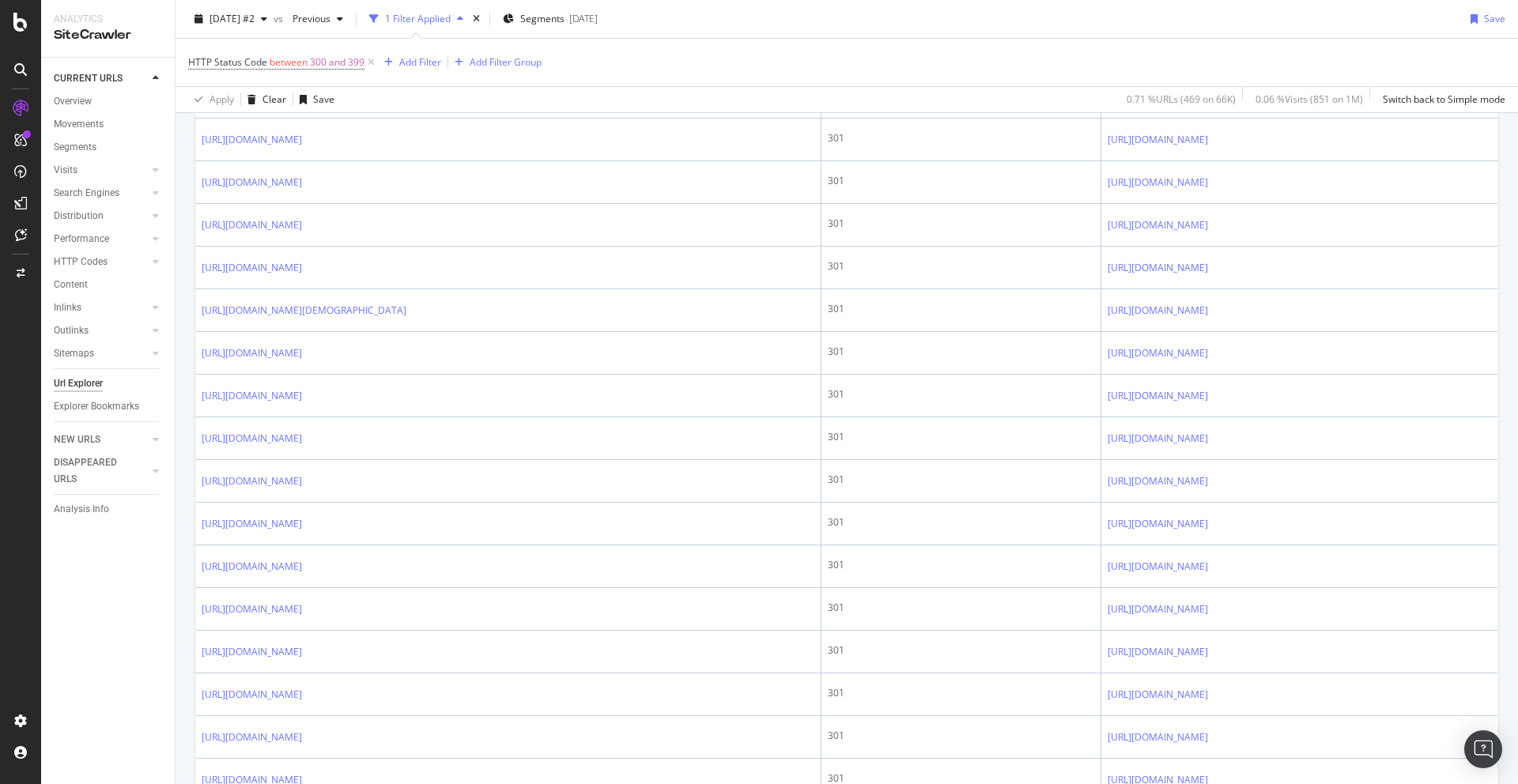
scroll to position [1126, 0]
click at [87, 203] on div "LogAnalyzer" at bounding box center [89, 206] width 62 height 16
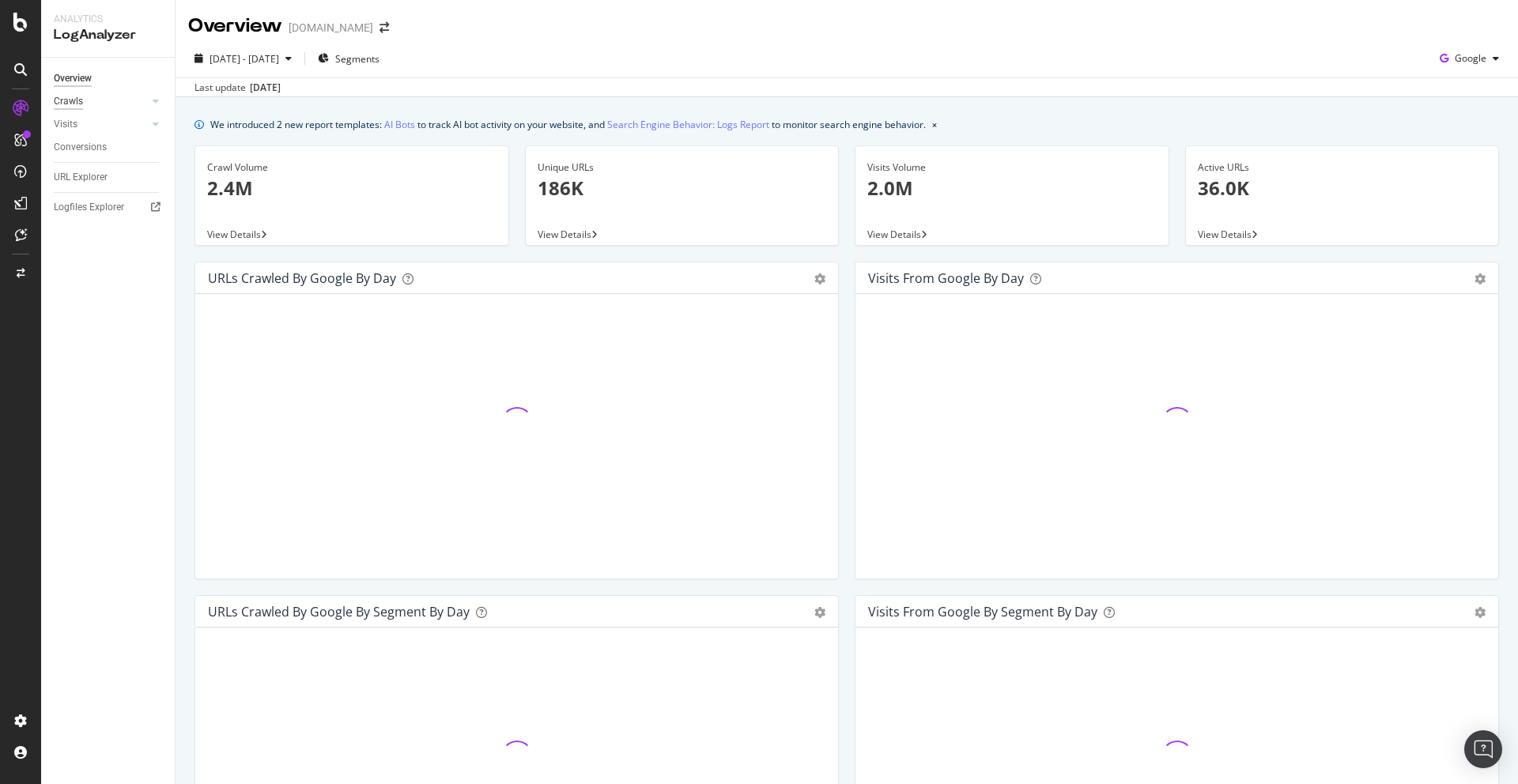
click at [75, 101] on div "Crawls" at bounding box center [68, 101] width 29 height 16
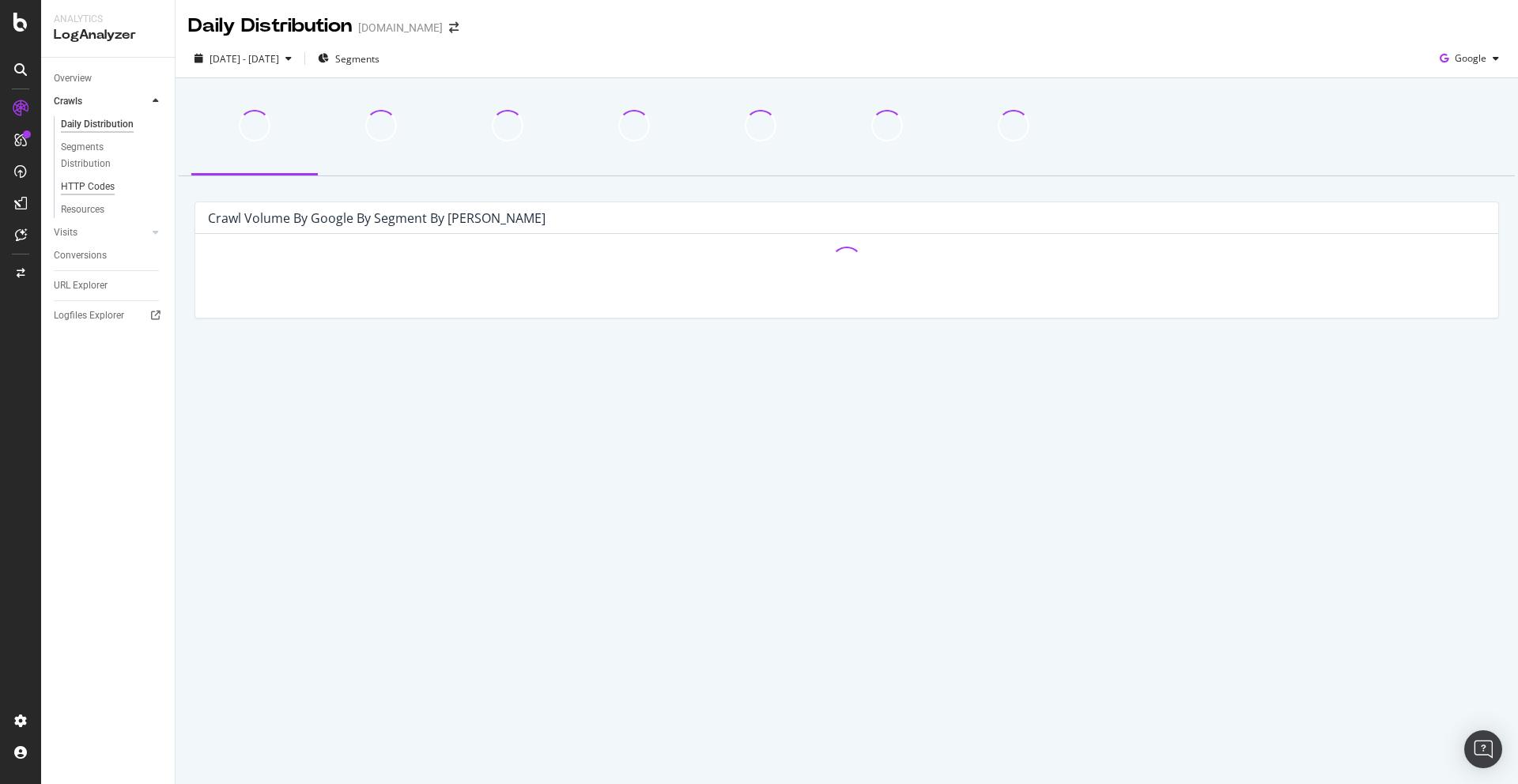
click at [101, 179] on div "HTTP Codes" at bounding box center [87, 186] width 54 height 16
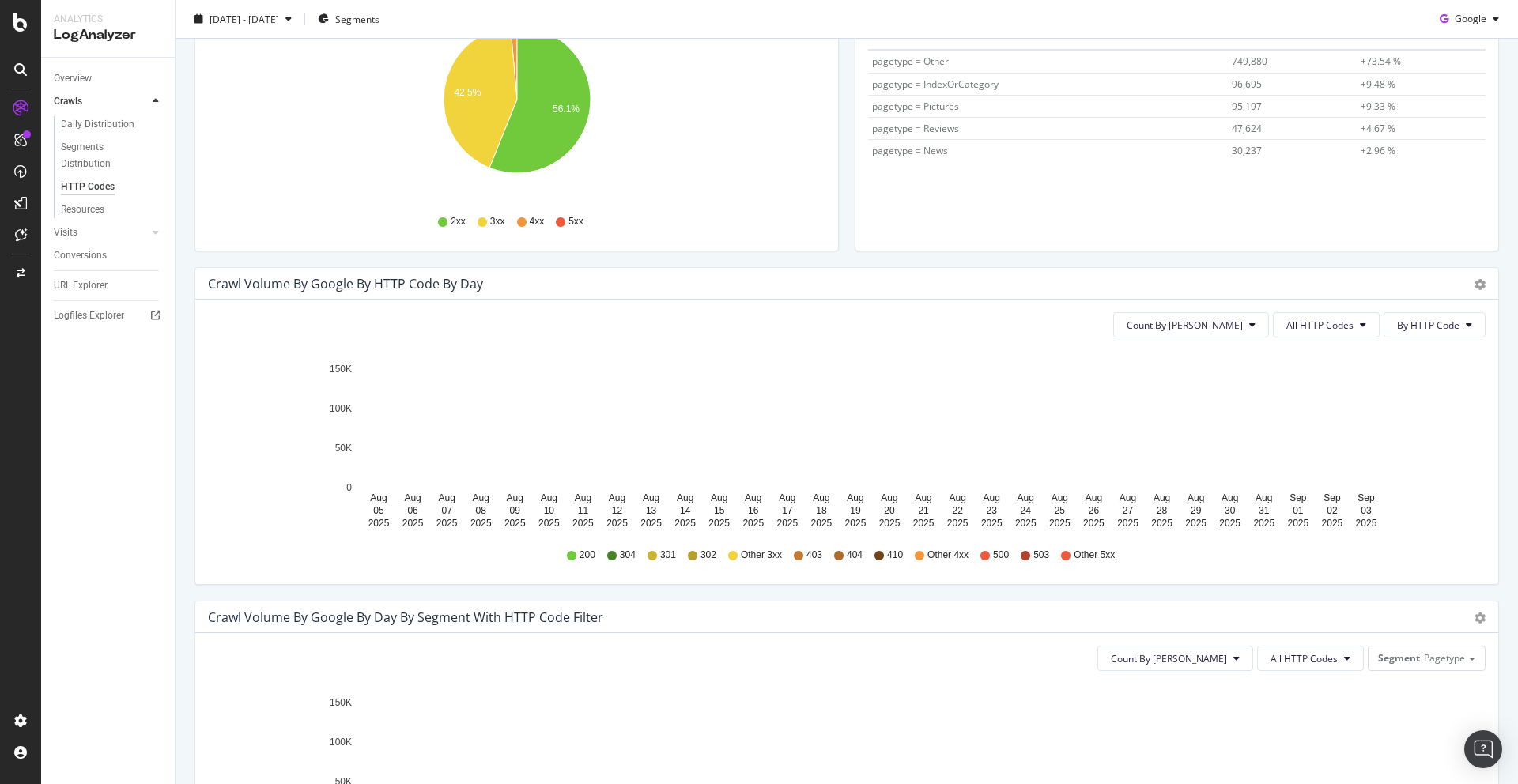
scroll to position [281, 0]
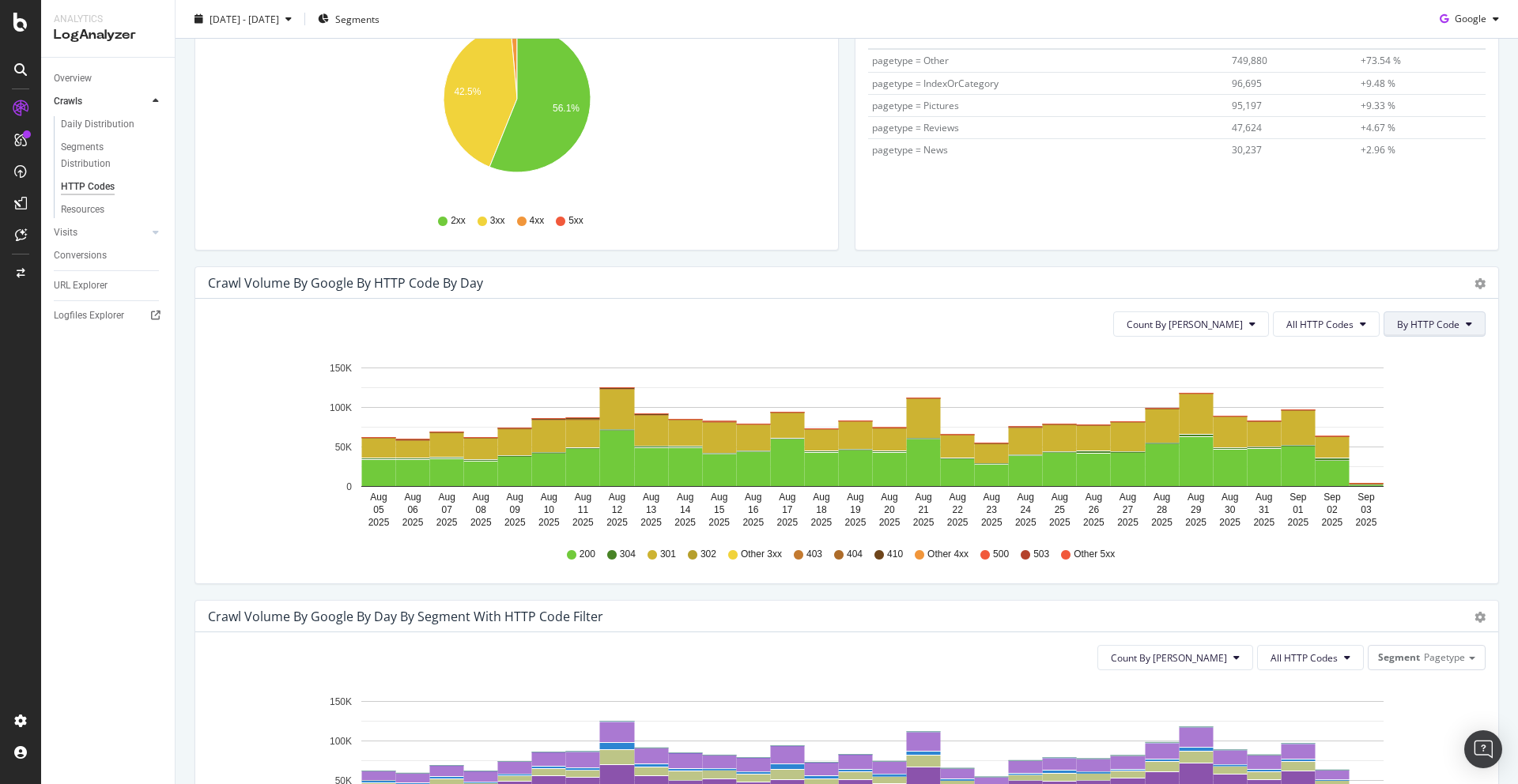
click at [1441, 329] on span "By HTTP Code" at bounding box center [1427, 325] width 62 height 14
click at [1433, 370] on div "By HTTP Code" at bounding box center [1429, 381] width 88 height 29
click at [1337, 326] on span "All HTTP Codes" at bounding box center [1320, 325] width 67 height 14
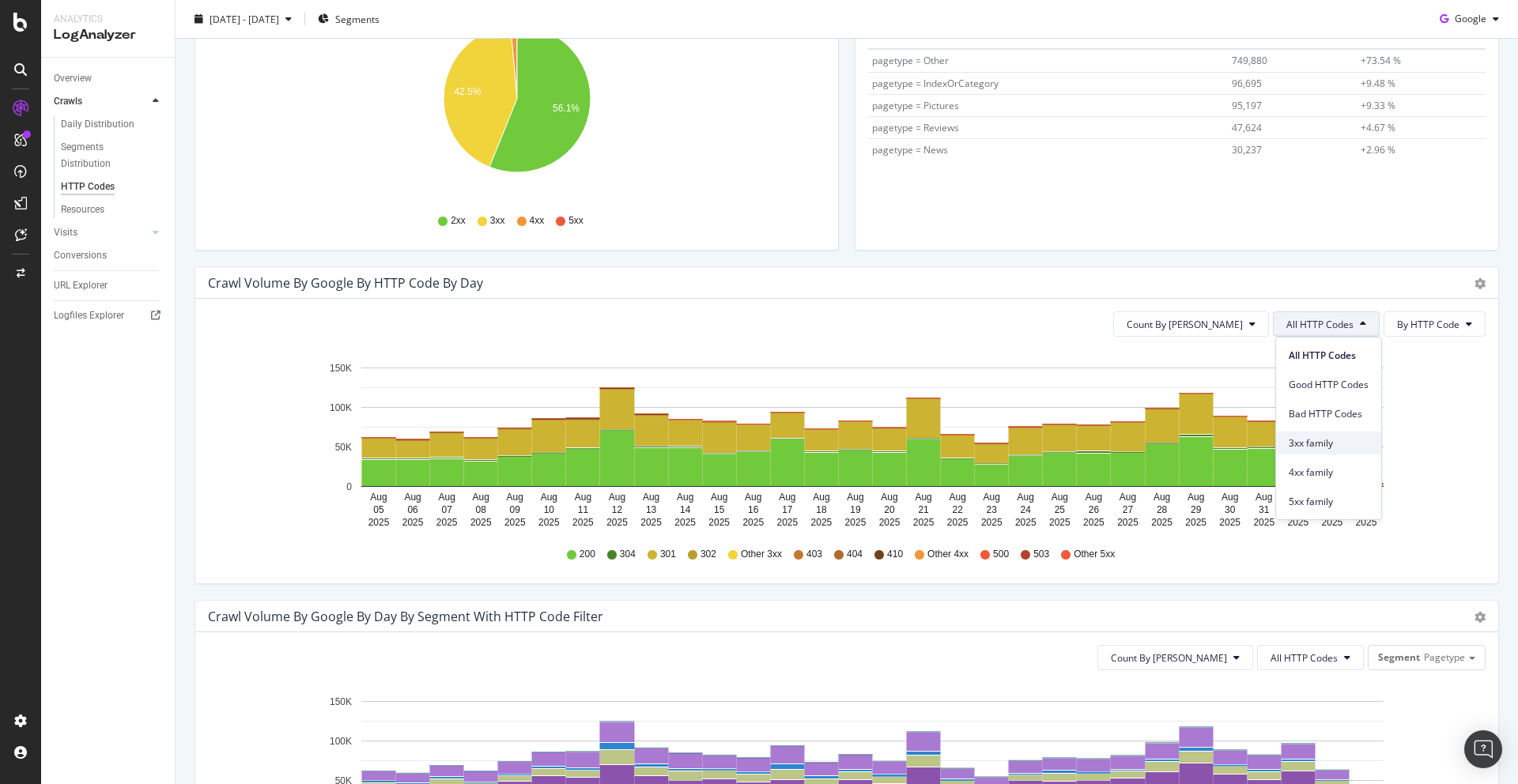
click at [1338, 445] on span "3xx family" at bounding box center [1328, 443] width 79 height 15
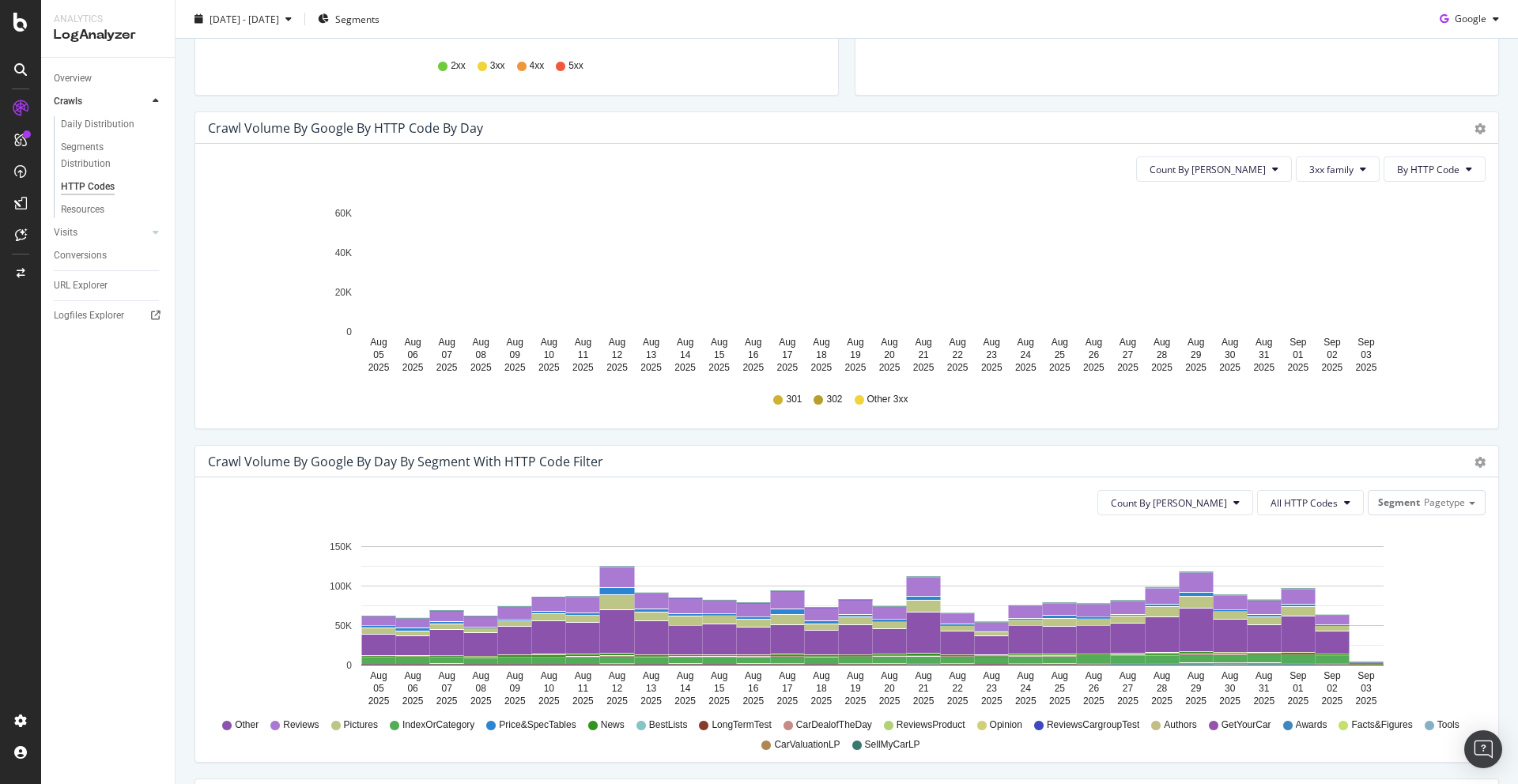
scroll to position [436, 0]
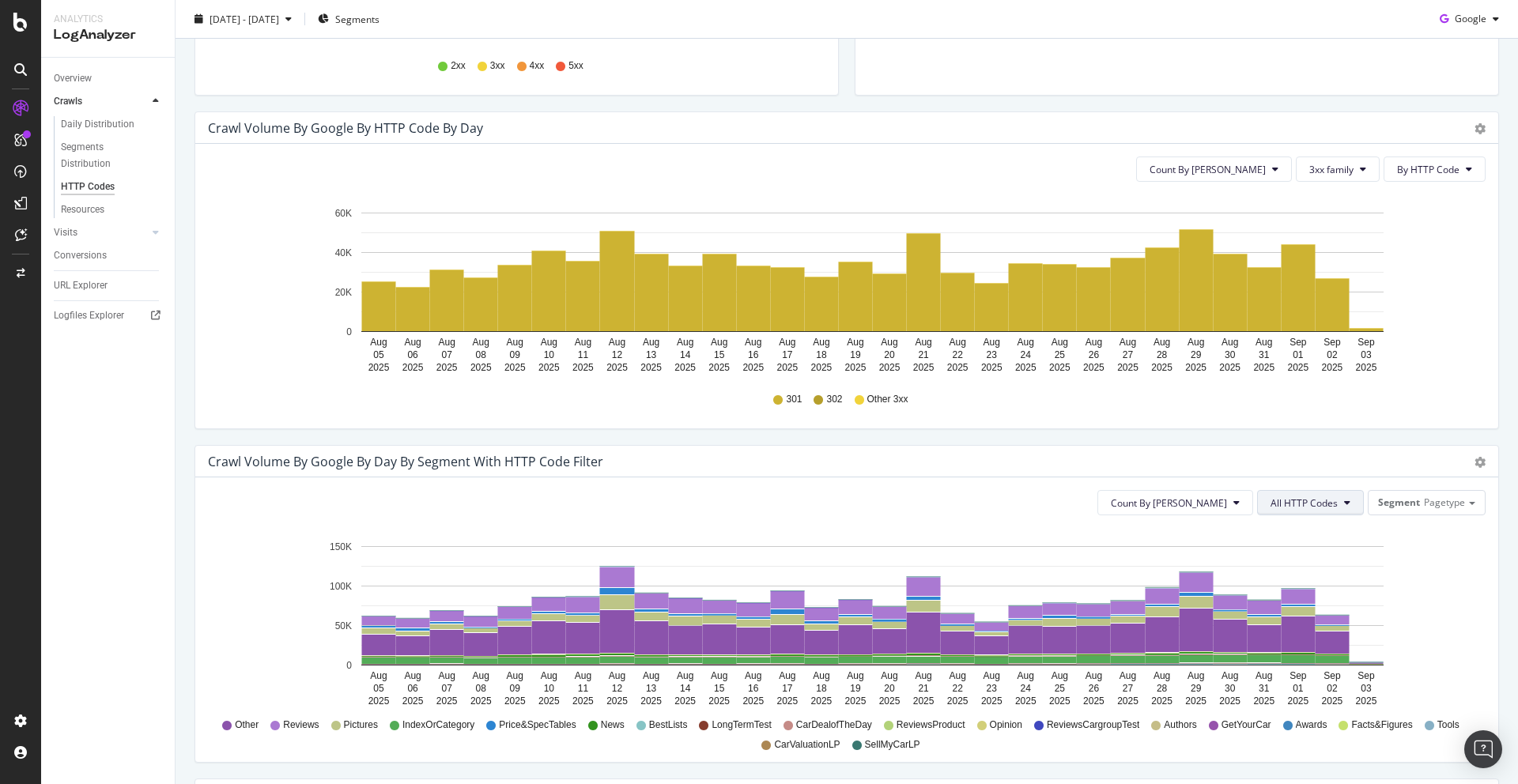
click at [1339, 501] on button "All HTTP Codes" at bounding box center [1310, 503] width 107 height 26
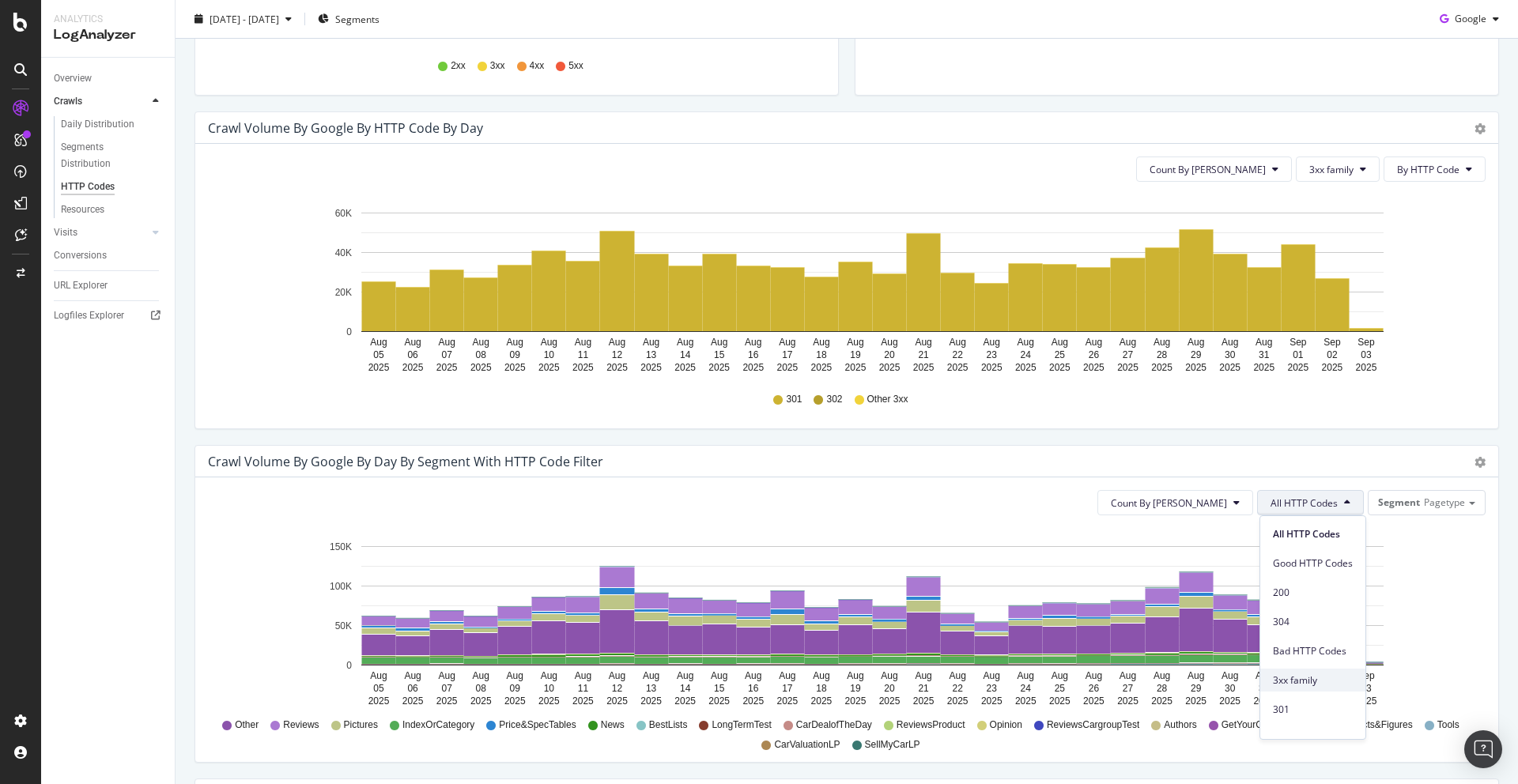
click at [1308, 685] on span "3xx family" at bounding box center [1312, 681] width 79 height 15
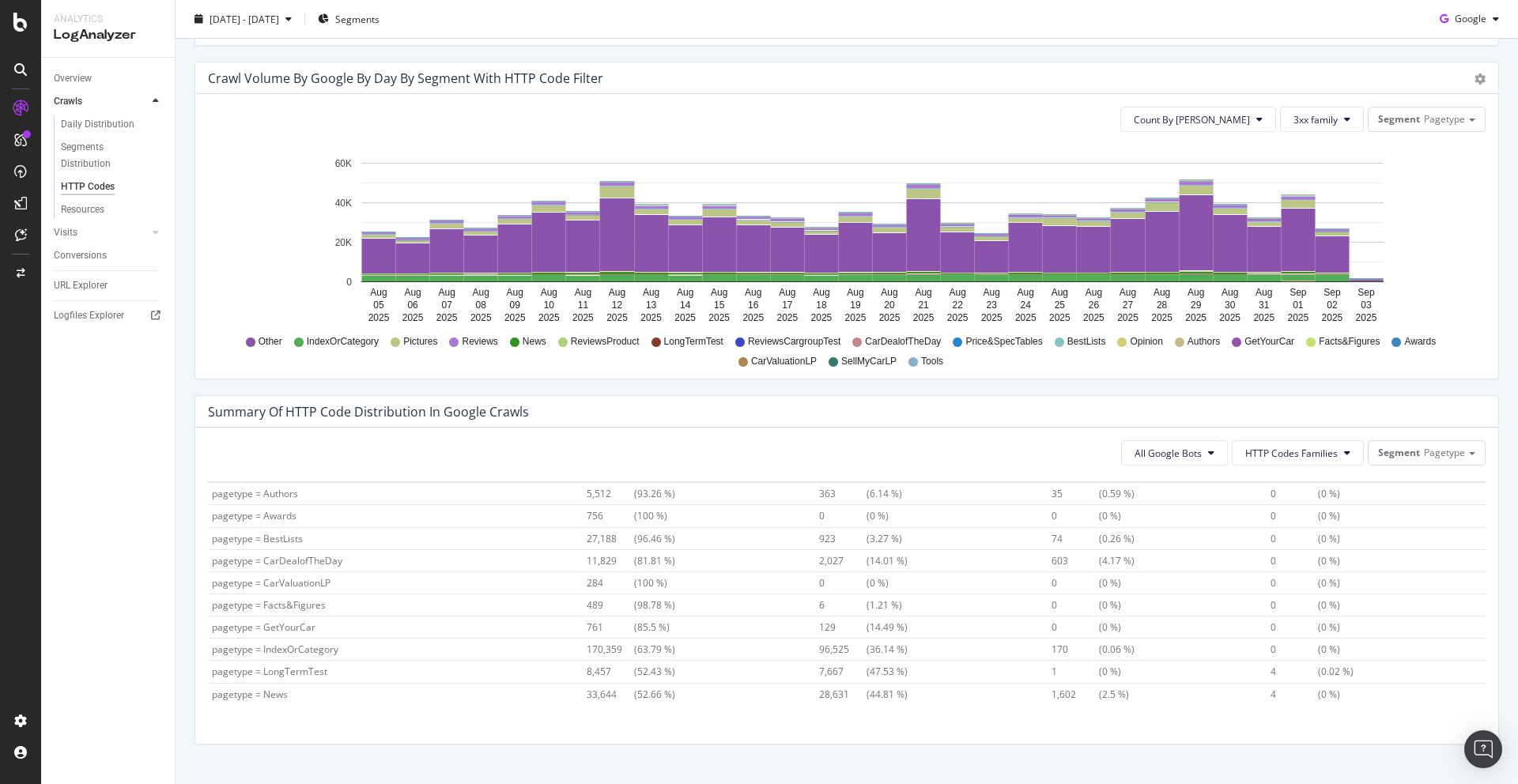
scroll to position [0, 0]
click at [819, 679] on span "96,525" at bounding box center [843, 680] width 48 height 14
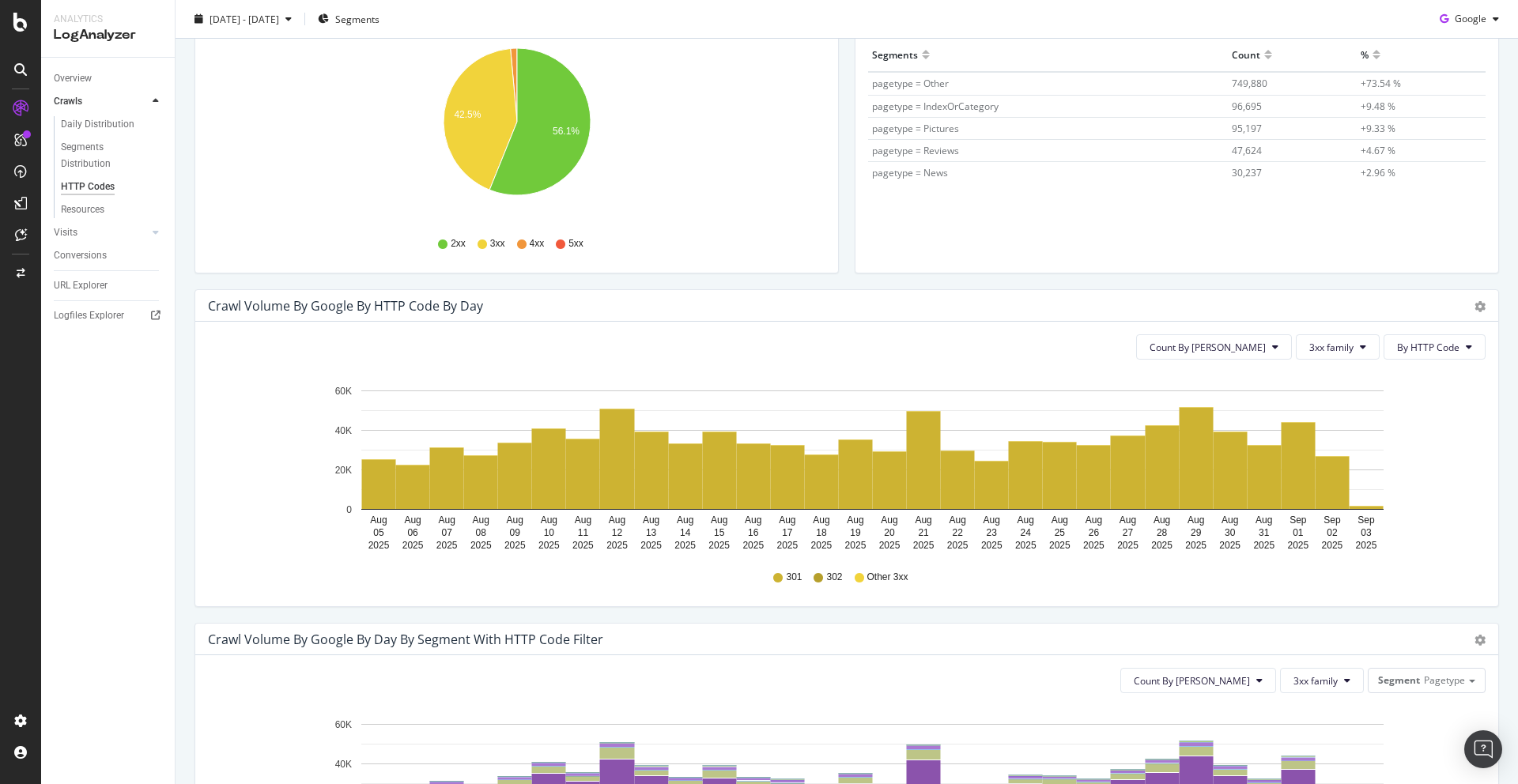
scroll to position [257, 0]
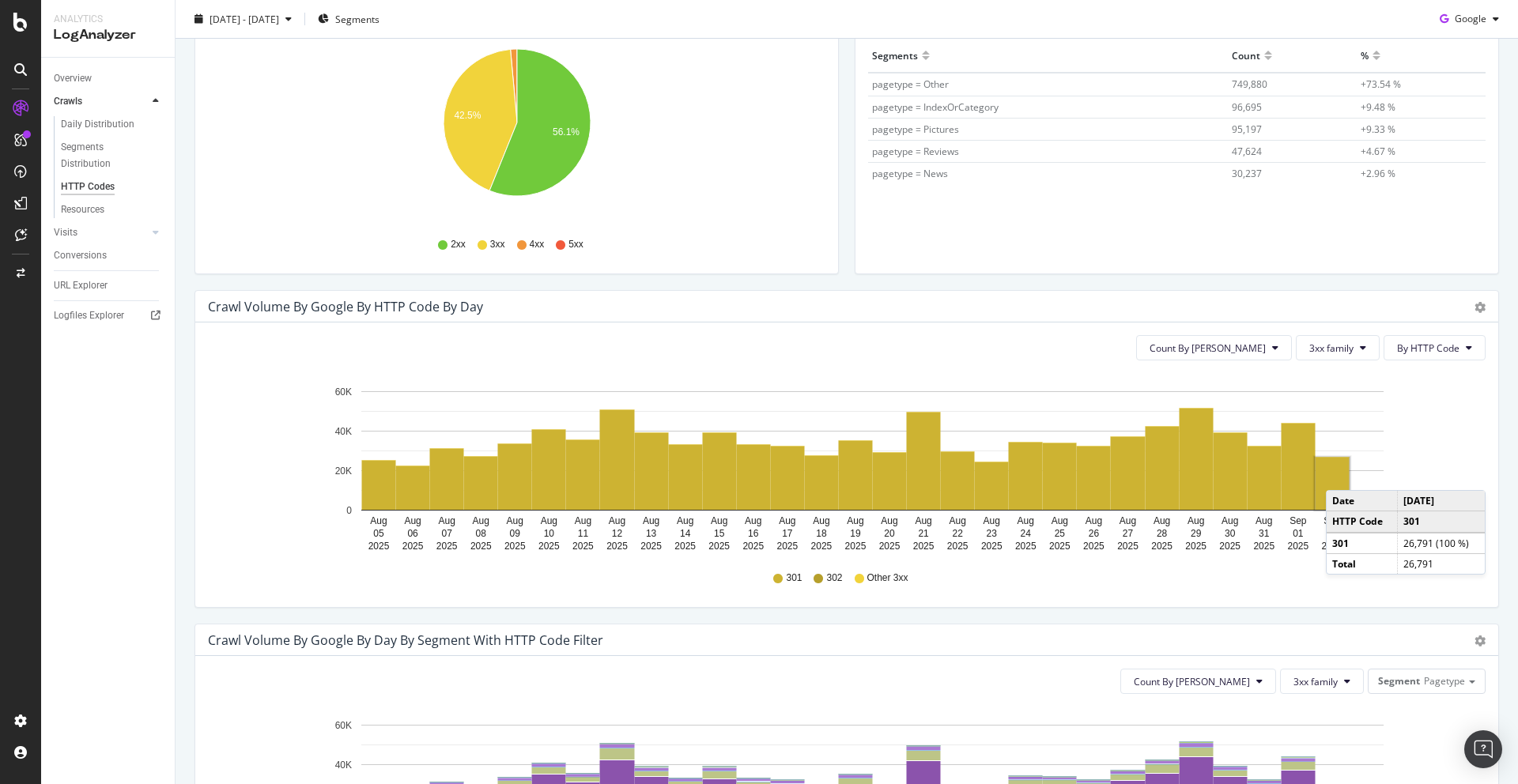
click at [1342, 474] on rect "A chart." at bounding box center [1333, 483] width 34 height 52
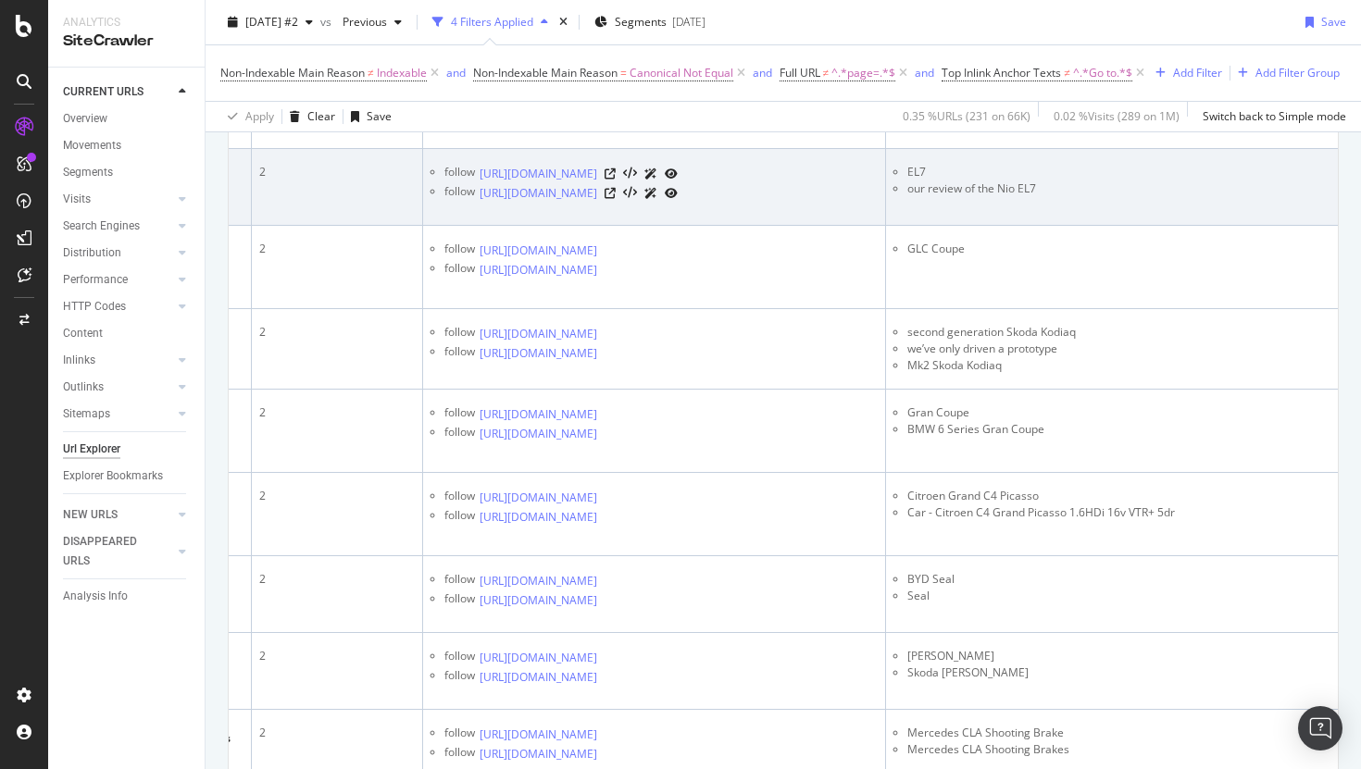
scroll to position [1304, 0]
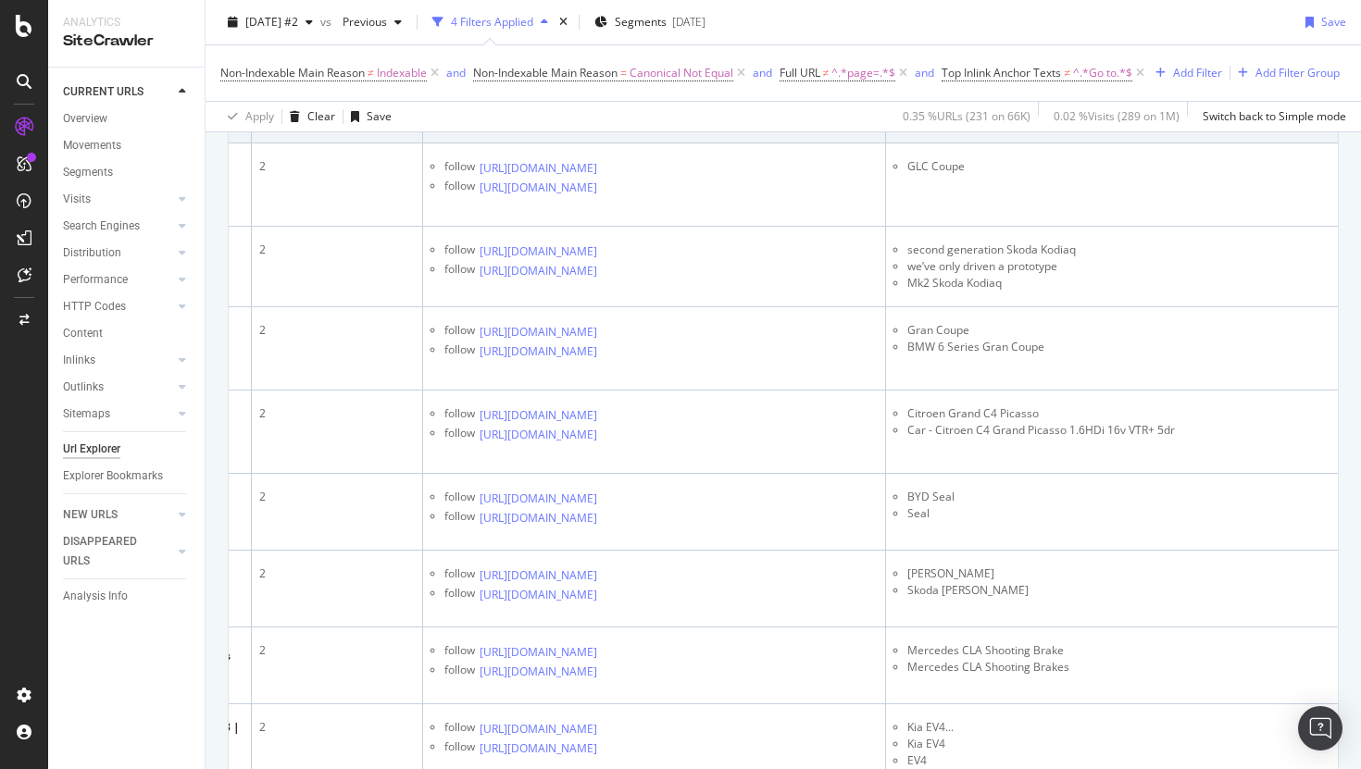
click at [616, 97] on icon at bounding box center [609, 91] width 11 height 11
click at [616, 117] on icon at bounding box center [609, 111] width 11 height 11
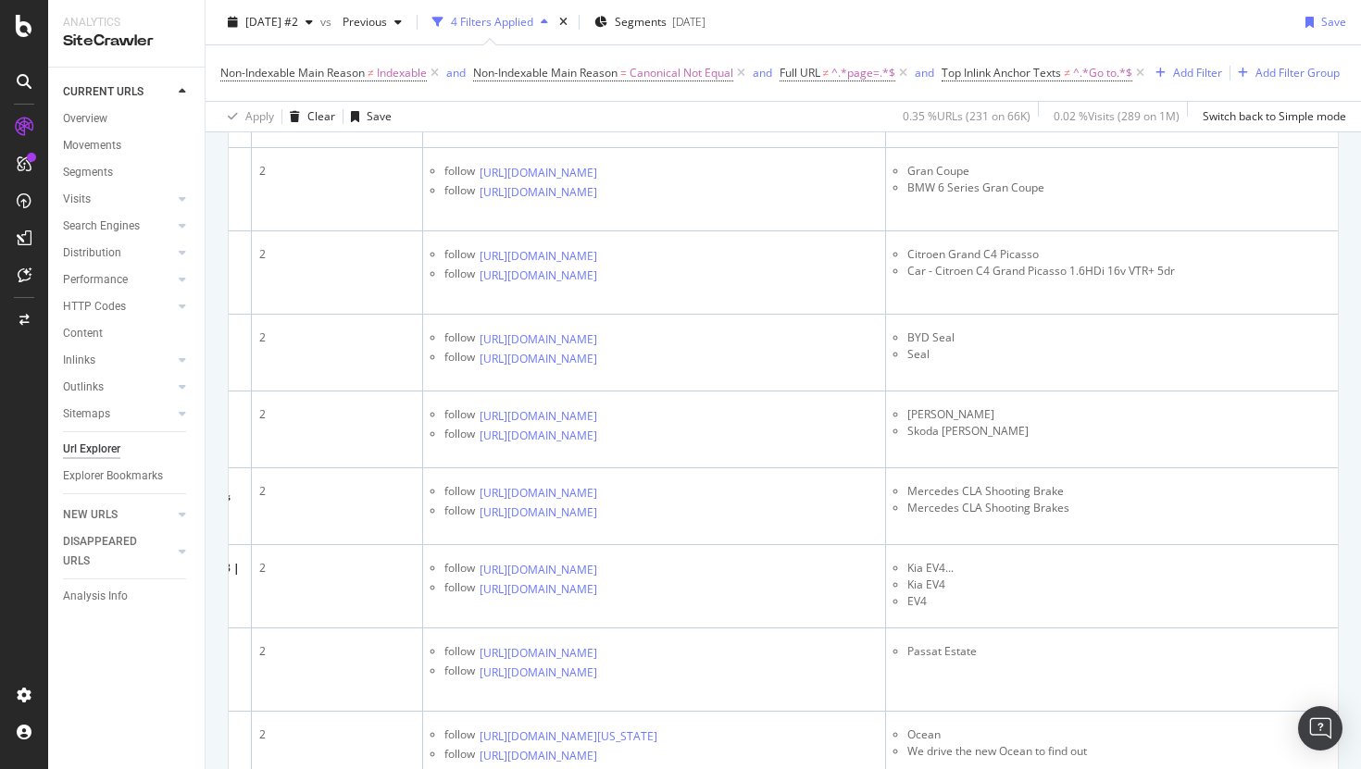
scroll to position [1474, 0]
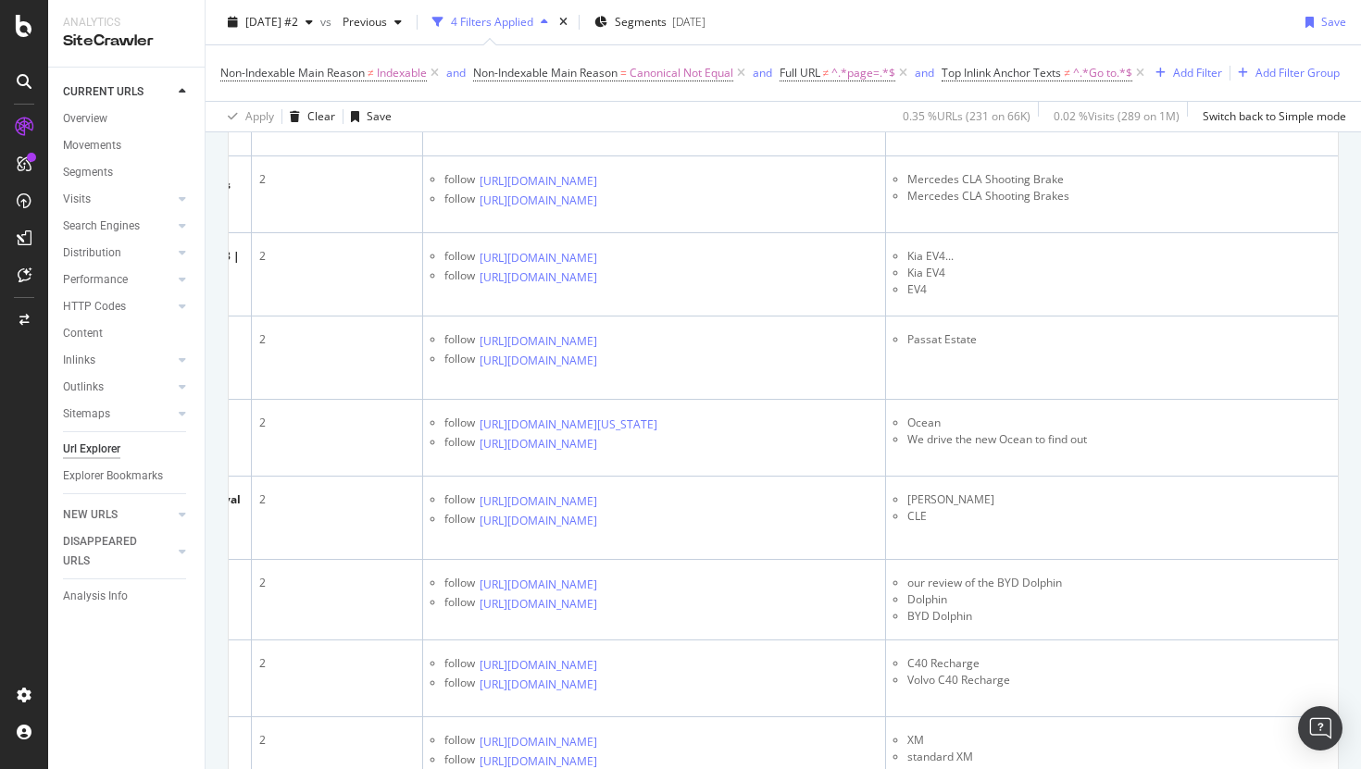
scroll to position [1792, 0]
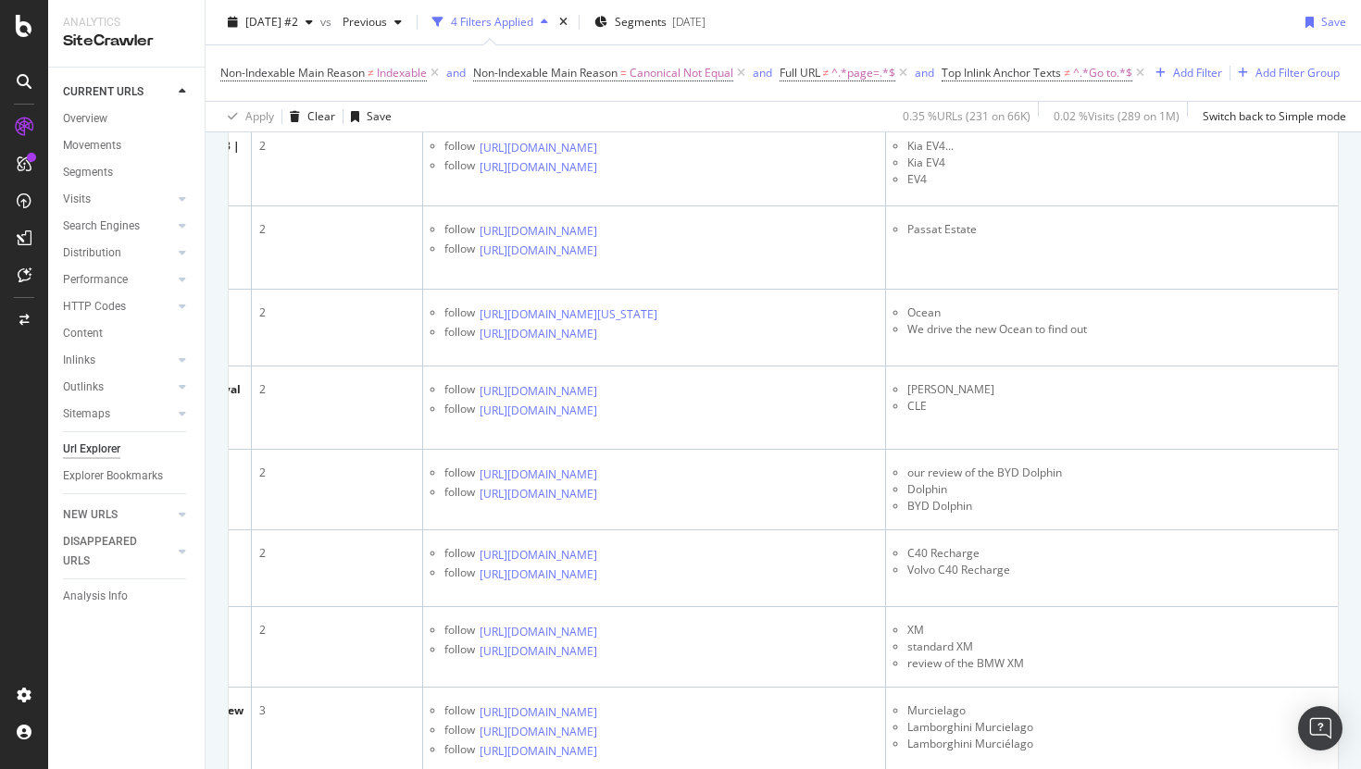
scroll to position [1974, 0]
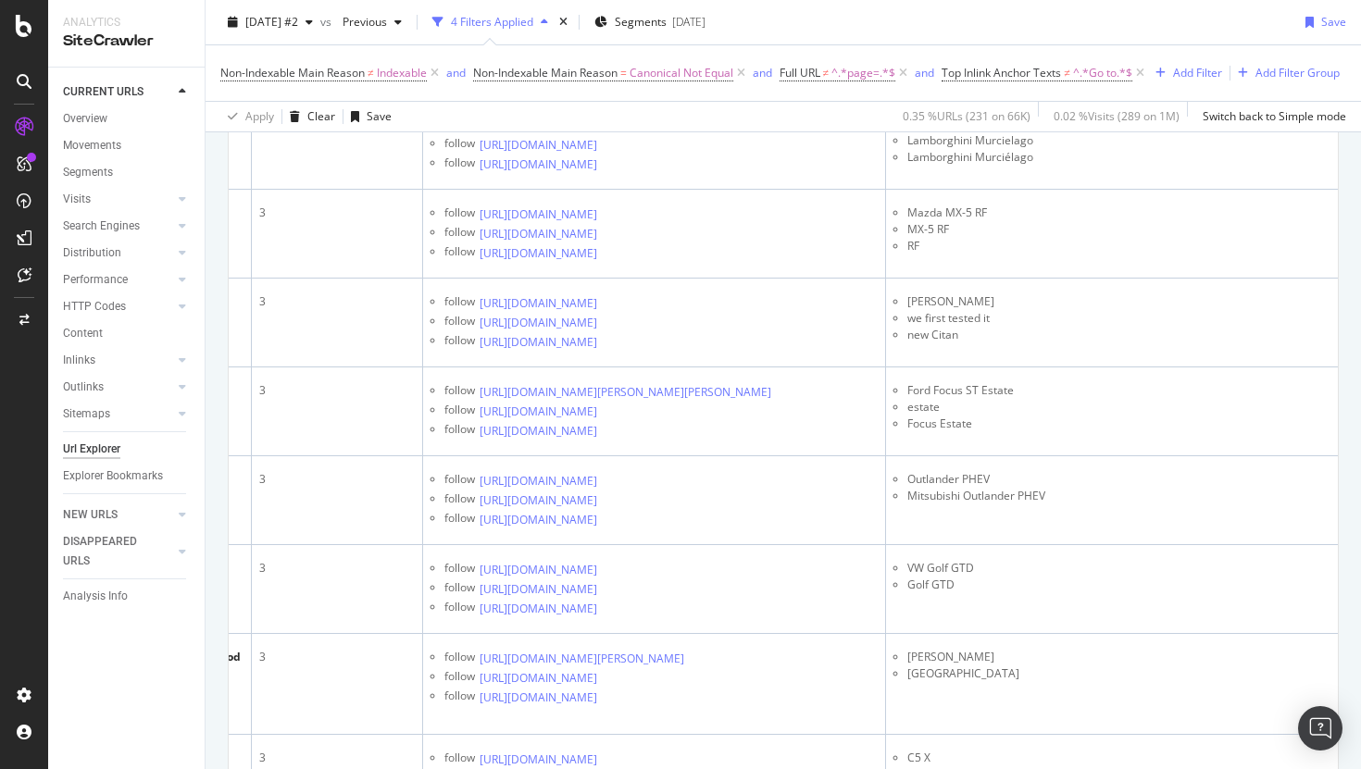
scroll to position [2482, 0]
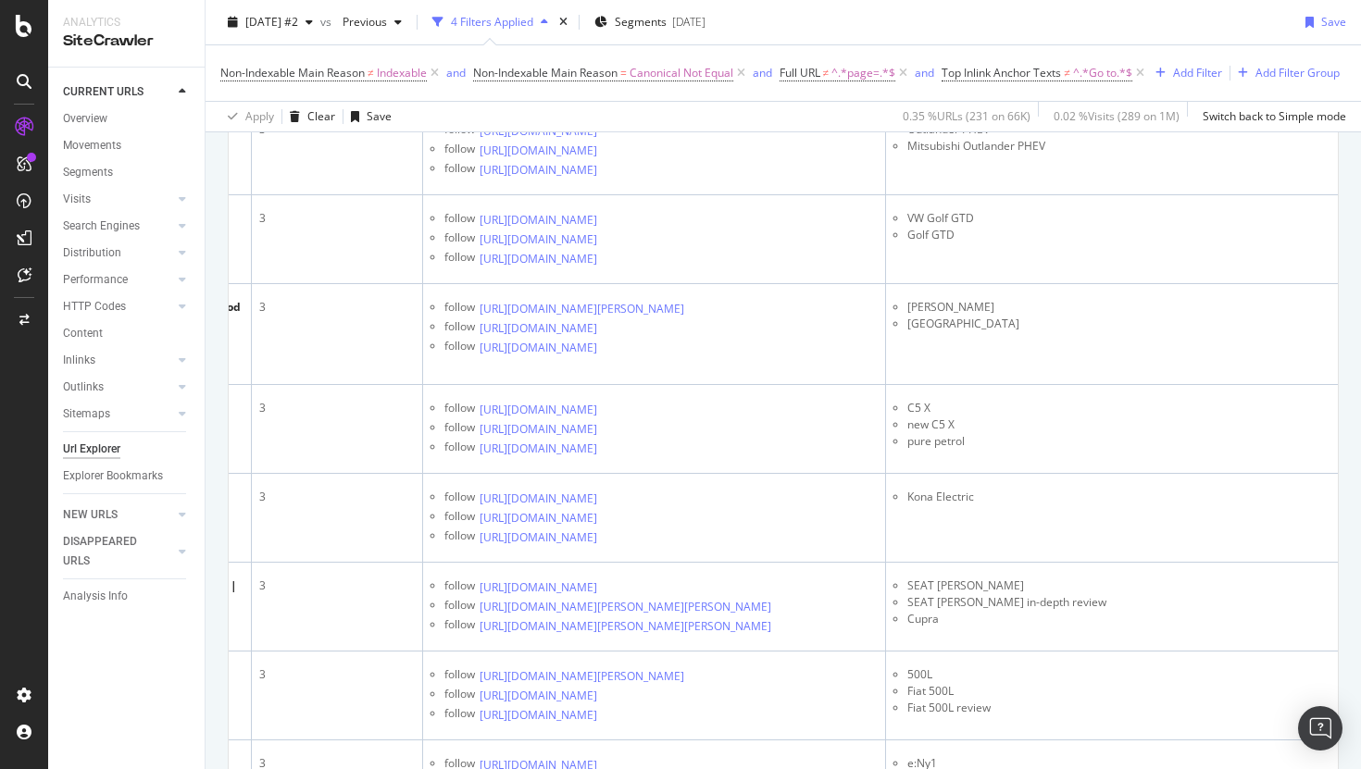
scroll to position [2829, 0]
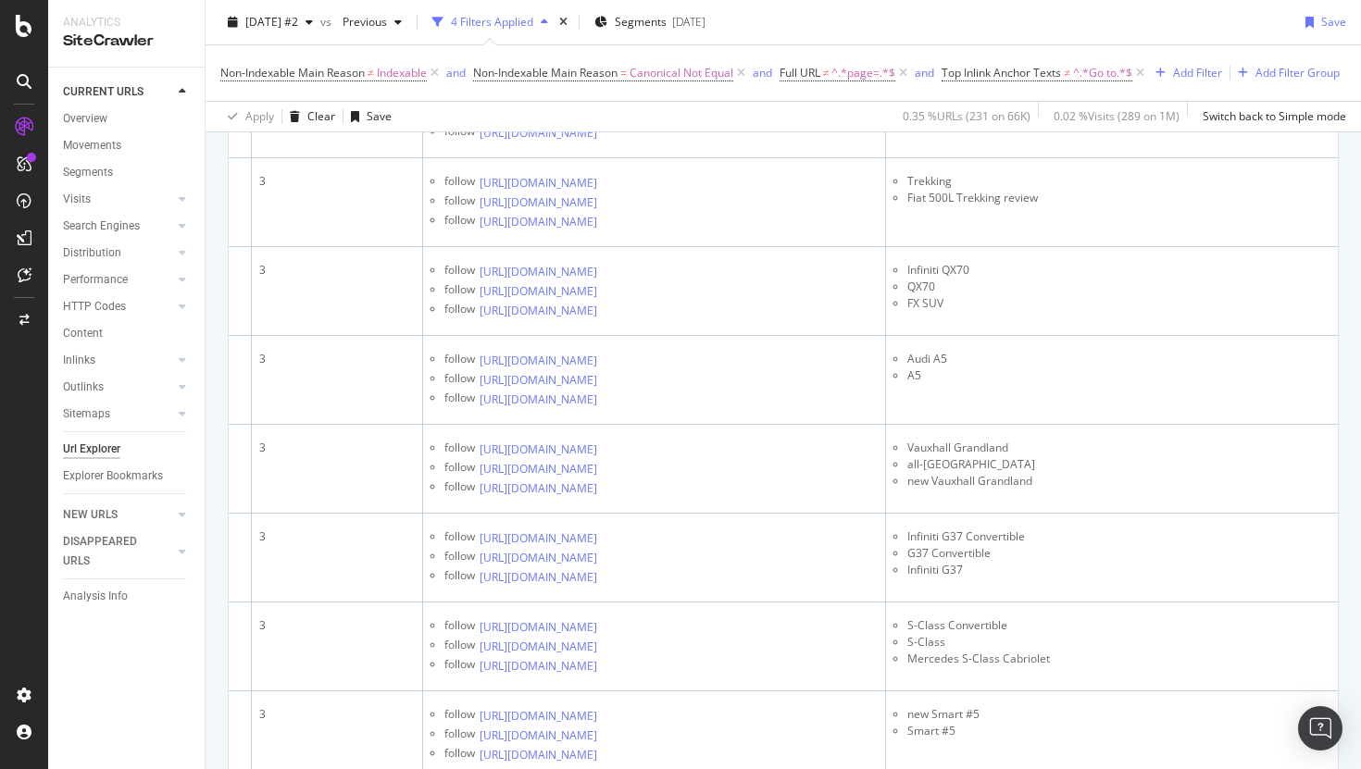
scroll to position [3672, 0]
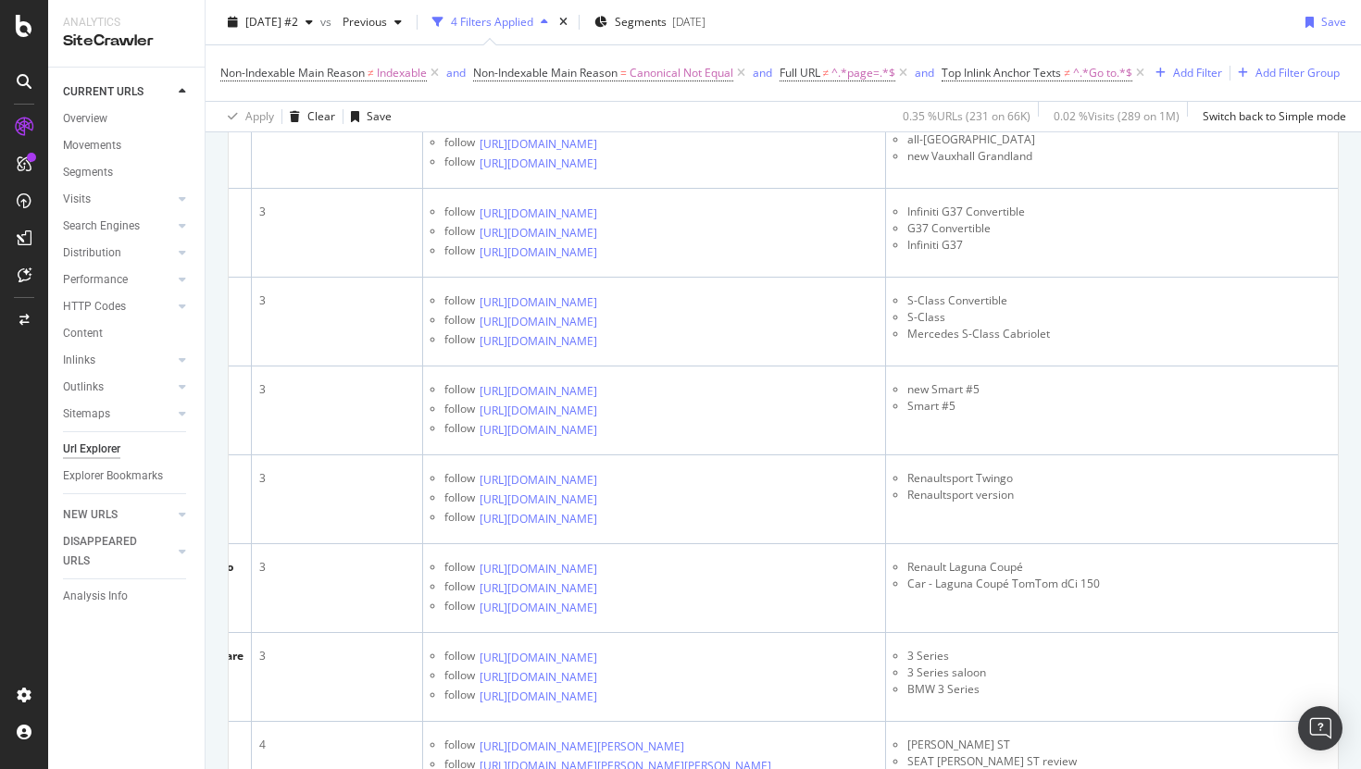
scroll to position [4078, 0]
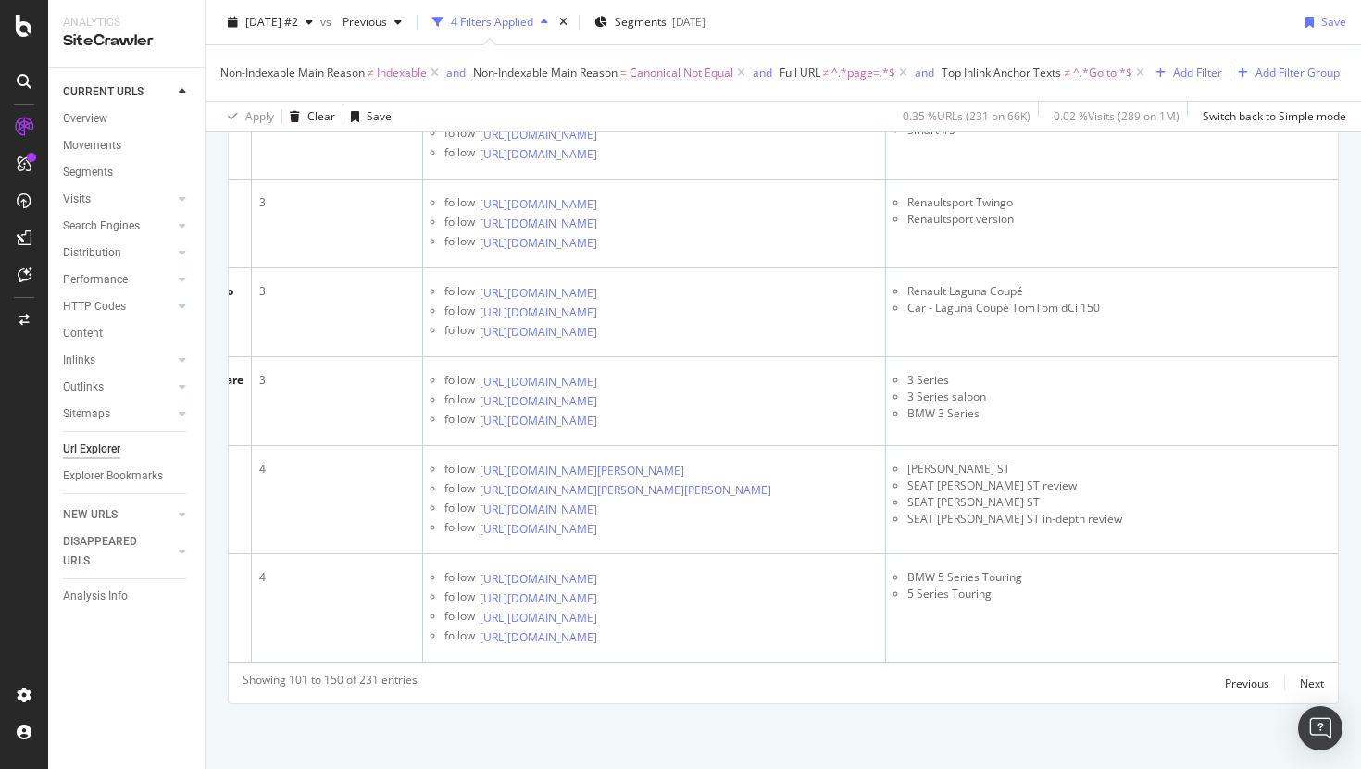
scroll to position [4499, 0]
drag, startPoint x: 940, startPoint y: 213, endPoint x: 902, endPoint y: 220, distance: 39.6
copy li "e:Ny1"
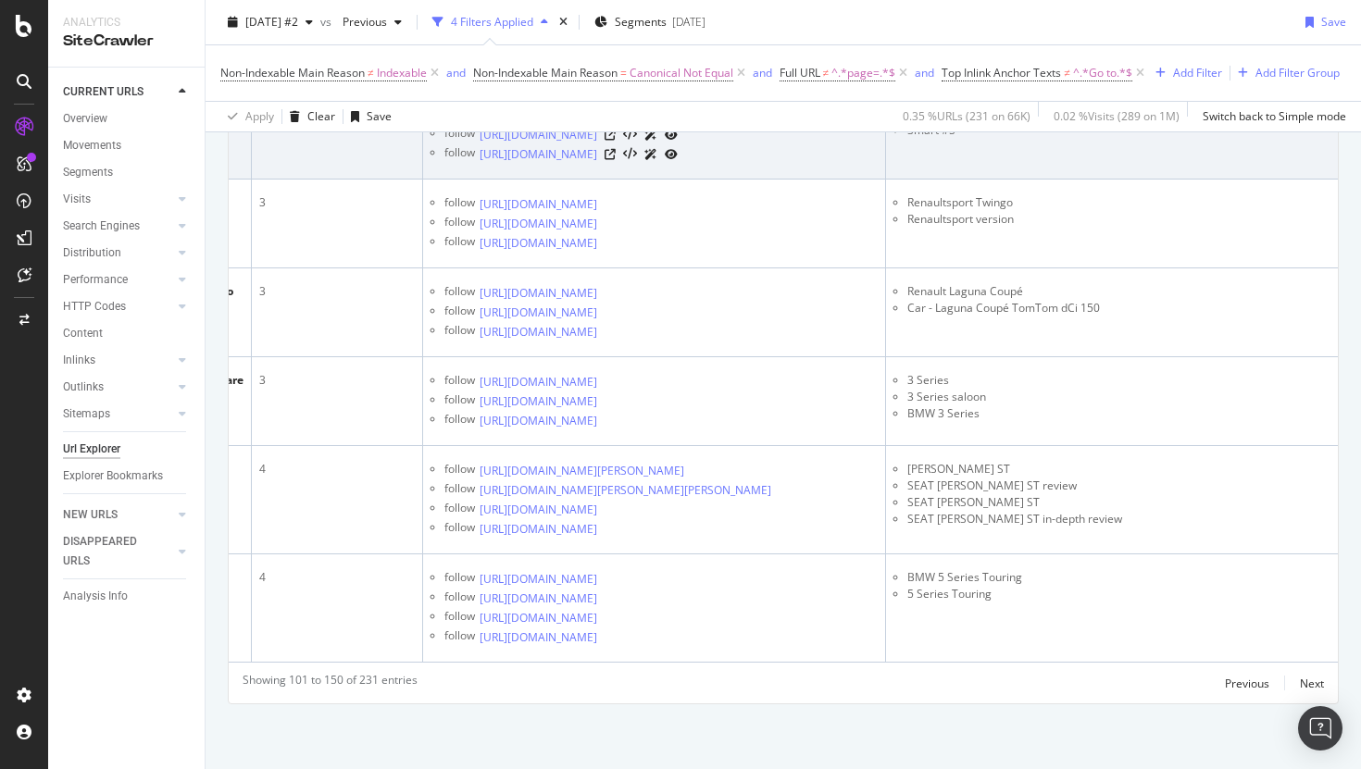
scroll to position [5427, 0]
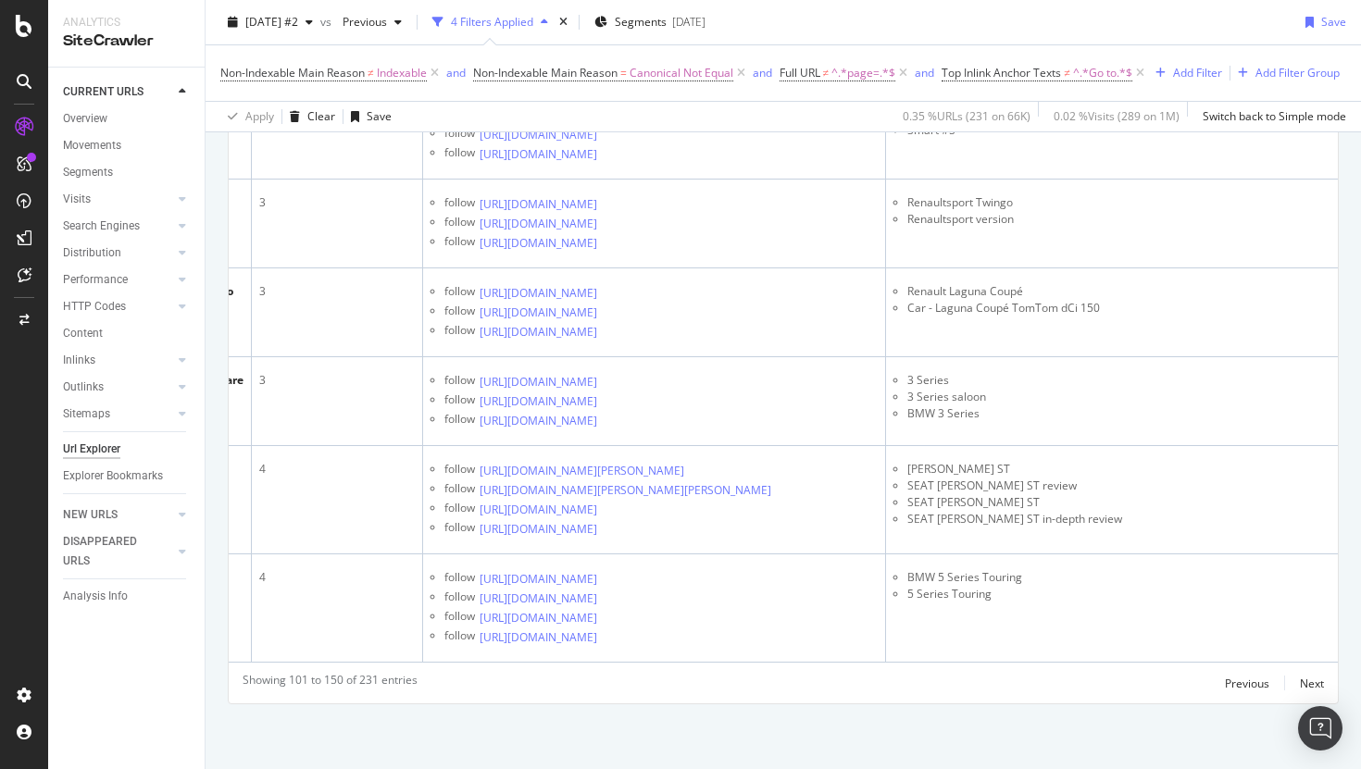
drag, startPoint x: 1008, startPoint y: 238, endPoint x: 1011, endPoint y: 255, distance: 17.8
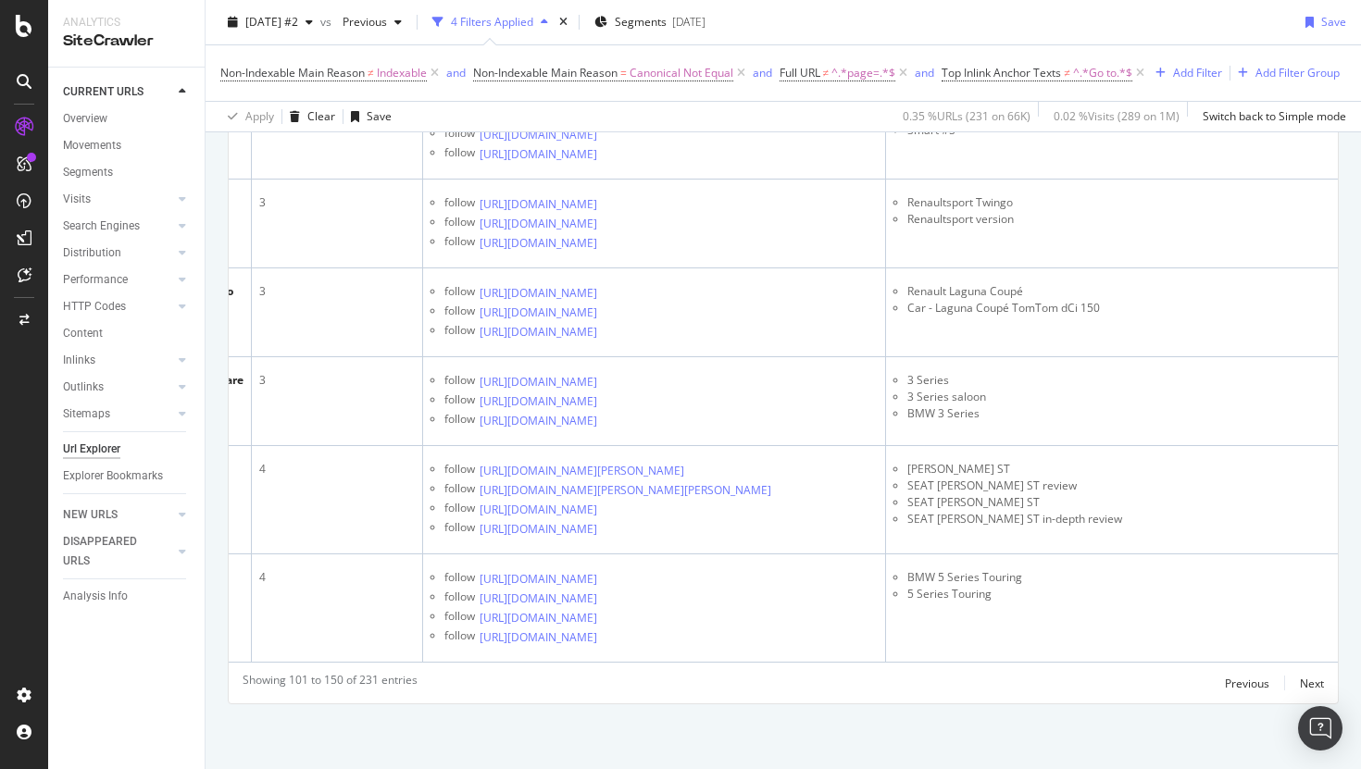
click at [616, 32] on icon at bounding box center [609, 26] width 11 height 11
click at [921, 50] on li "S-Class" at bounding box center [1118, 41] width 423 height 17
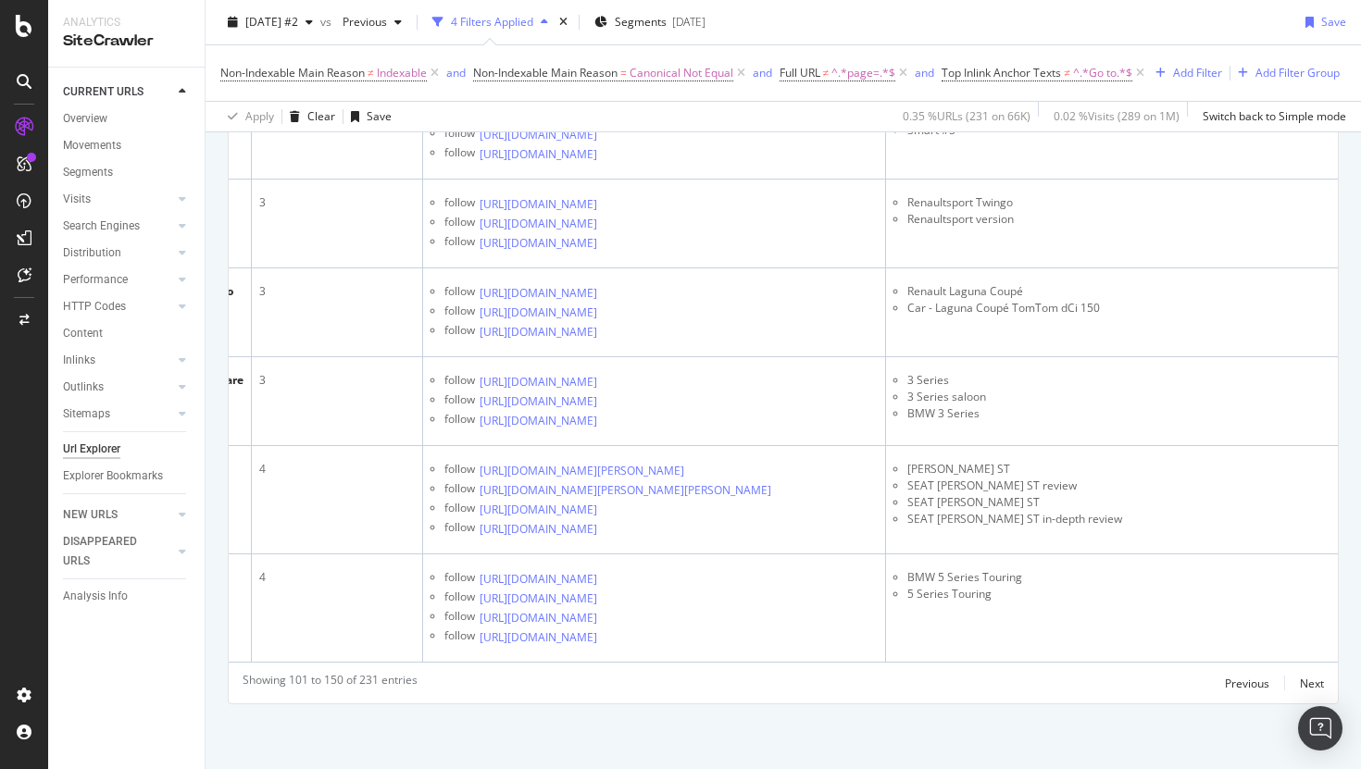
click at [921, 50] on li "S-Class" at bounding box center [1118, 41] width 423 height 17
copy li "S-Class"
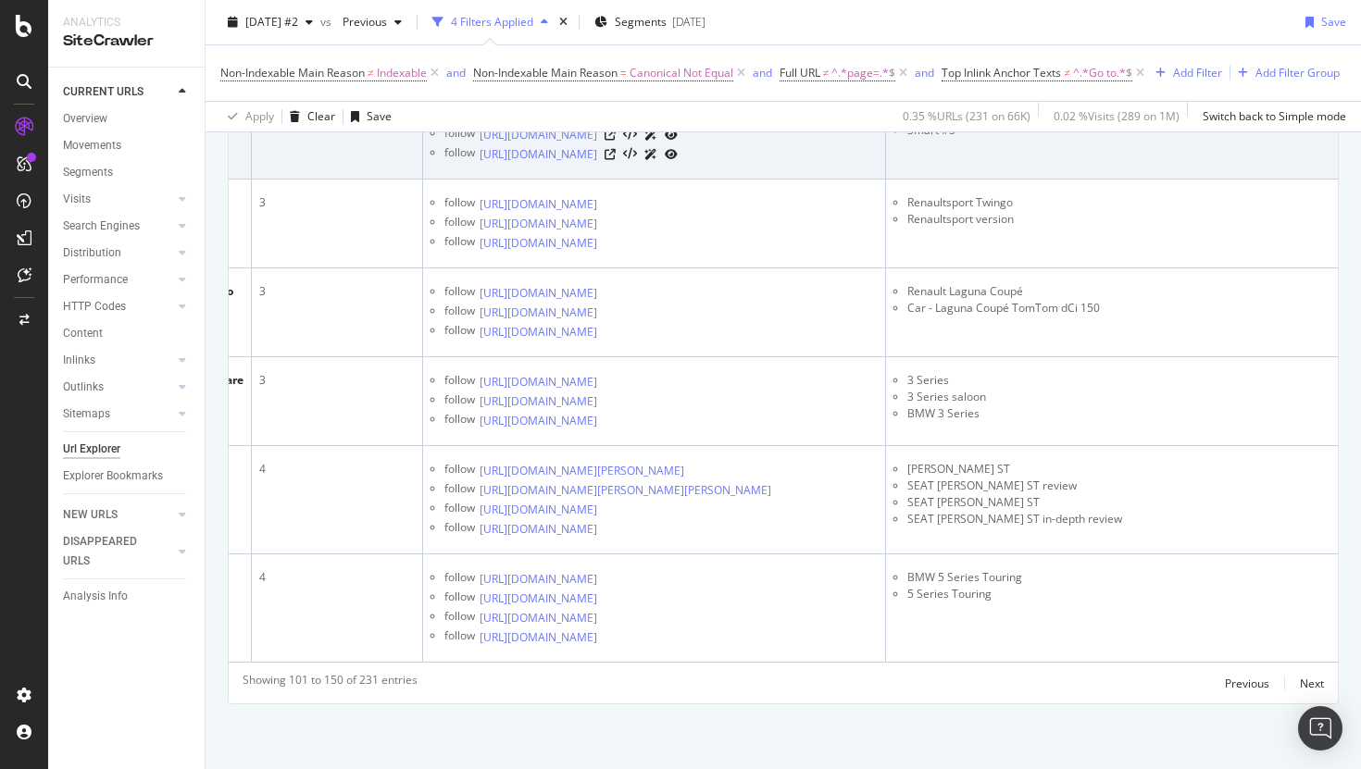
scroll to position [5700, 0]
drag, startPoint x: 981, startPoint y: 205, endPoint x: 964, endPoint y: 205, distance: 16.7
click at [964, 122] on li "new Smart #5" at bounding box center [1118, 114] width 423 height 17
copy li "#5"
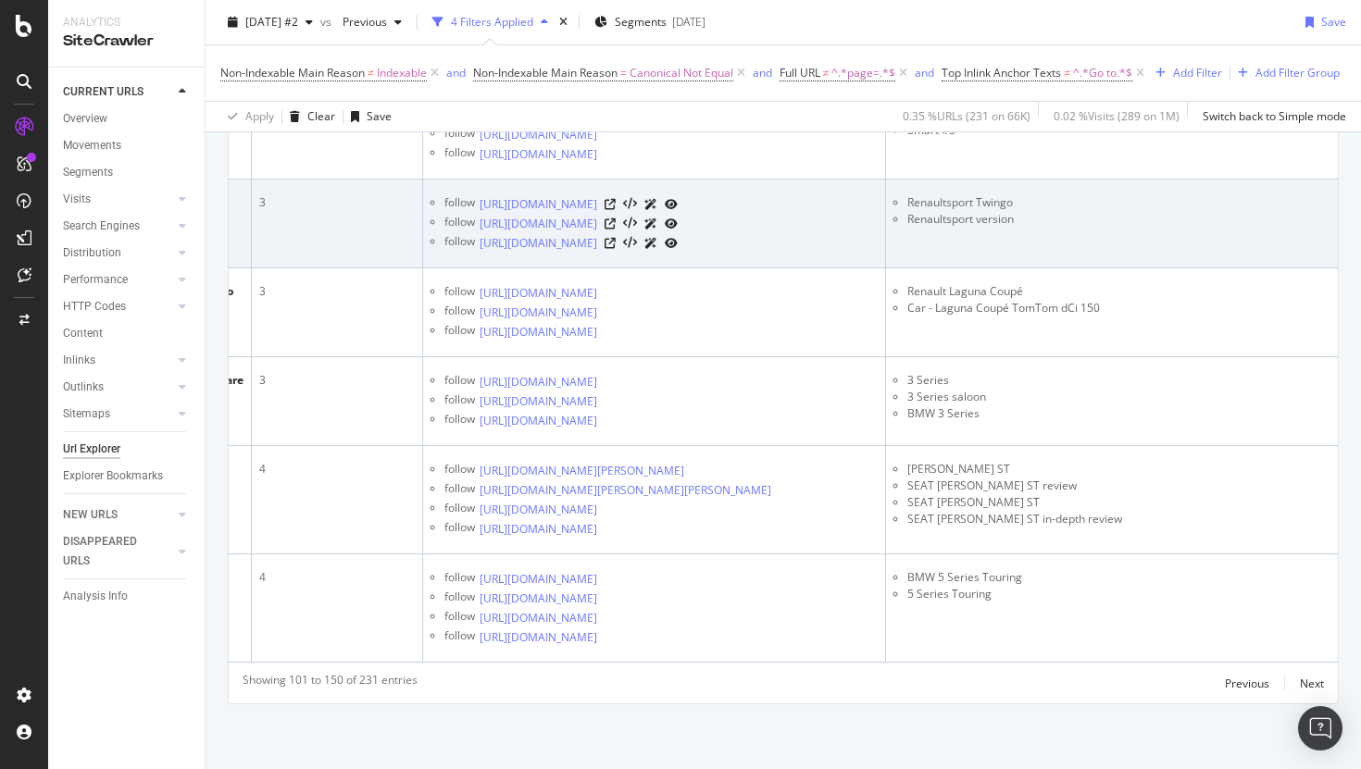
scroll to position [5857, 0]
drag, startPoint x: 969, startPoint y: 209, endPoint x: 900, endPoint y: 214, distance: 69.6
click at [900, 214] on ul "Renaultsport Twingo Renaultsport version" at bounding box center [1111, 210] width 437 height 33
copy li "Renaultsport"
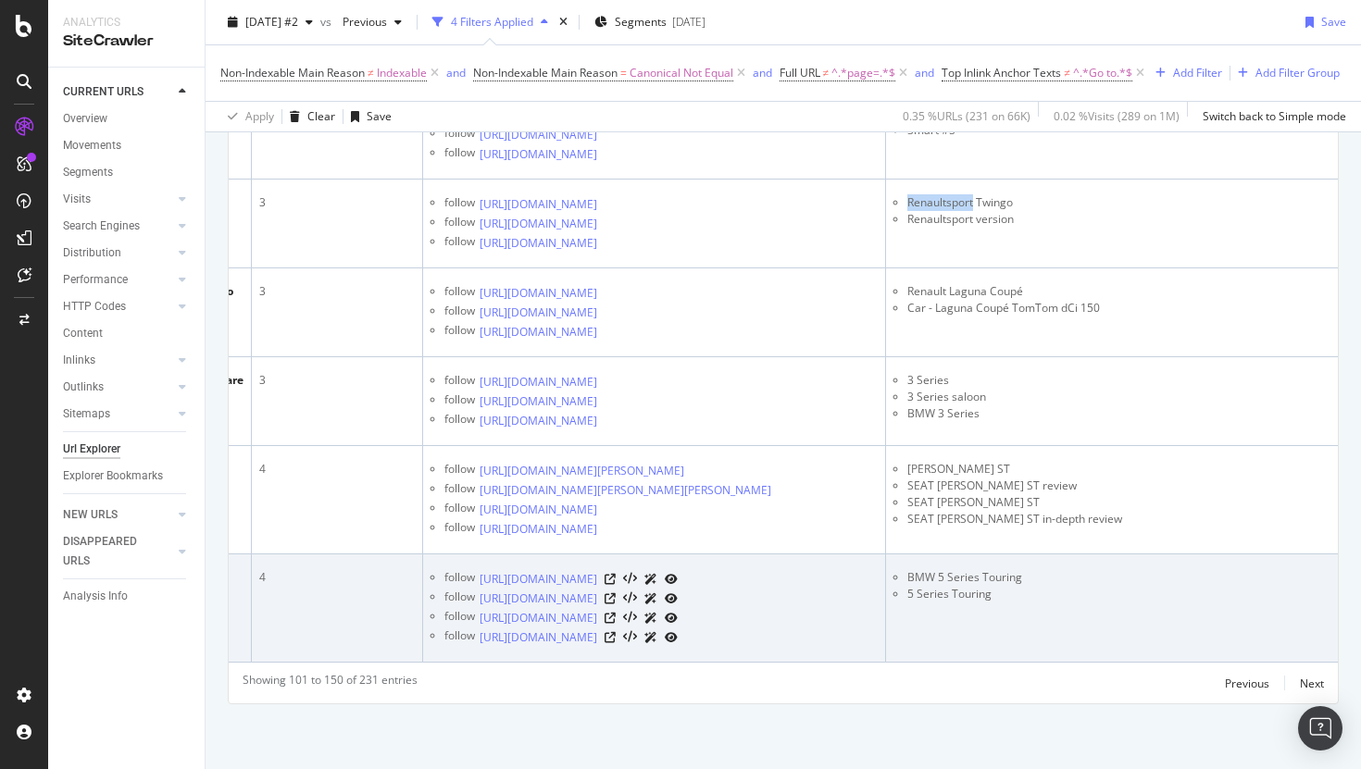
scroll to position [6032, 0]
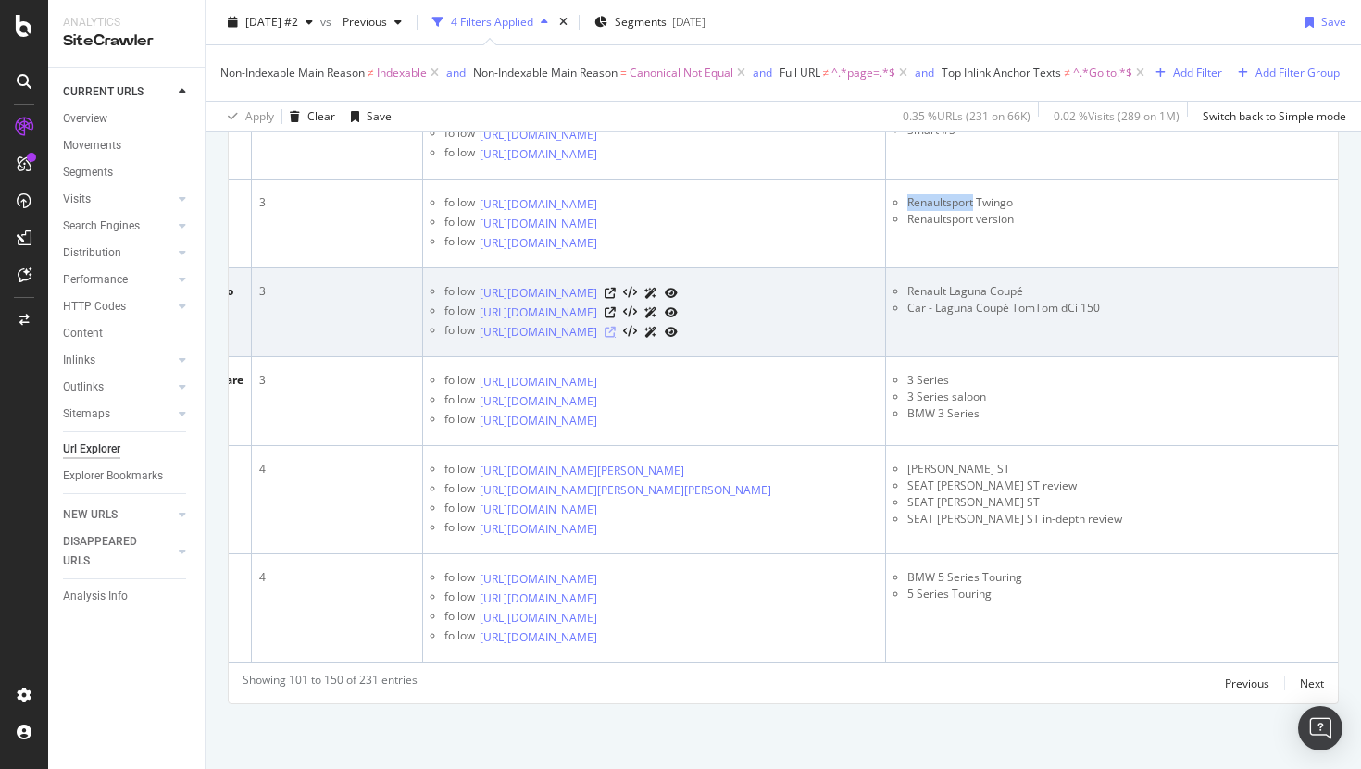
click at [616, 327] on icon at bounding box center [609, 332] width 11 height 11
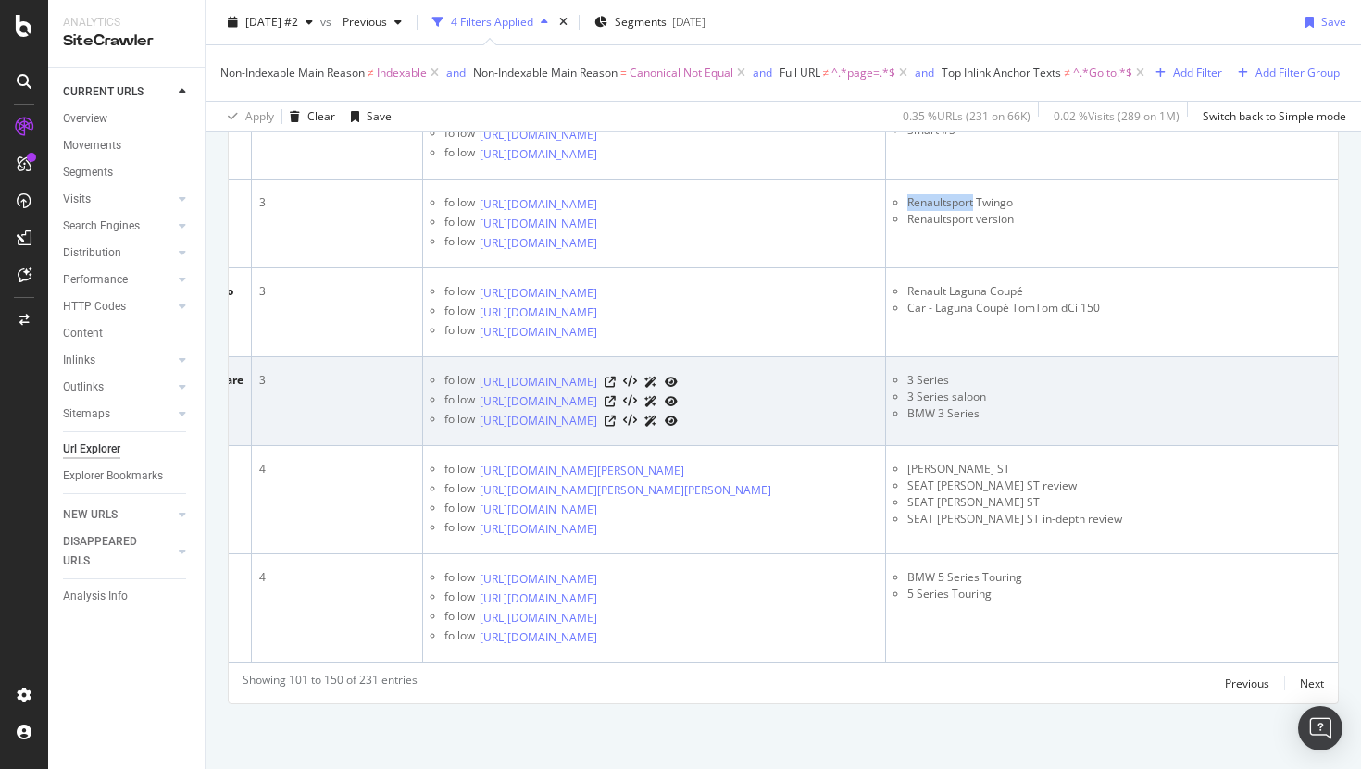
scroll to position [6021, 0]
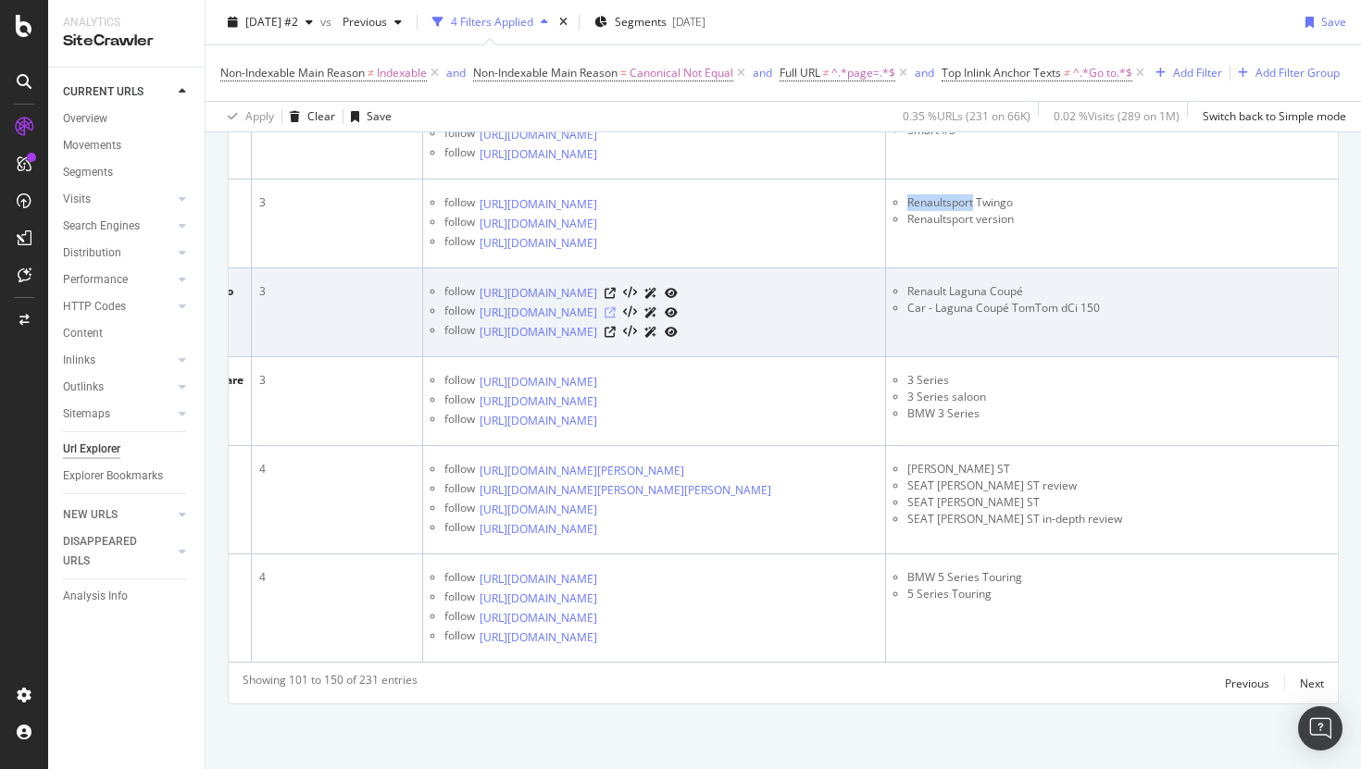
click at [616, 307] on icon at bounding box center [609, 312] width 11 height 11
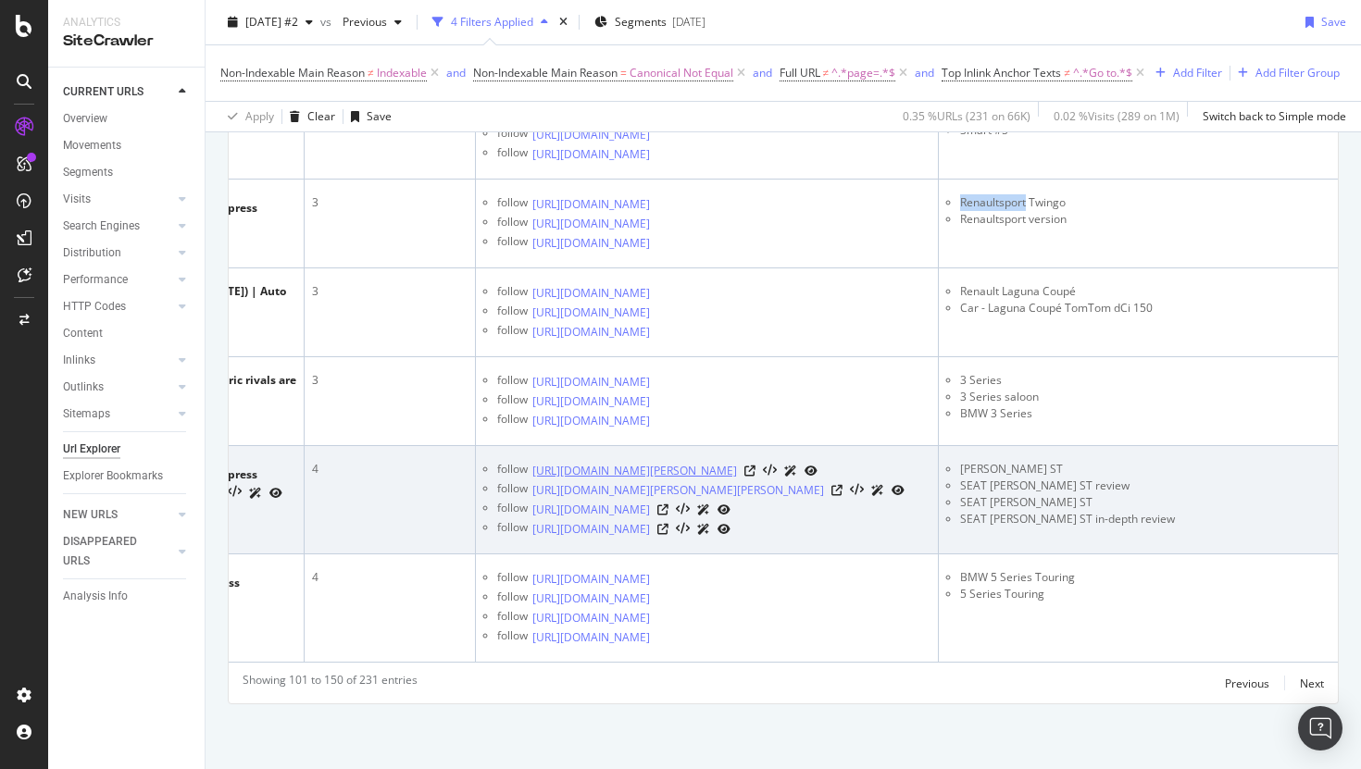
scroll to position [0, 352]
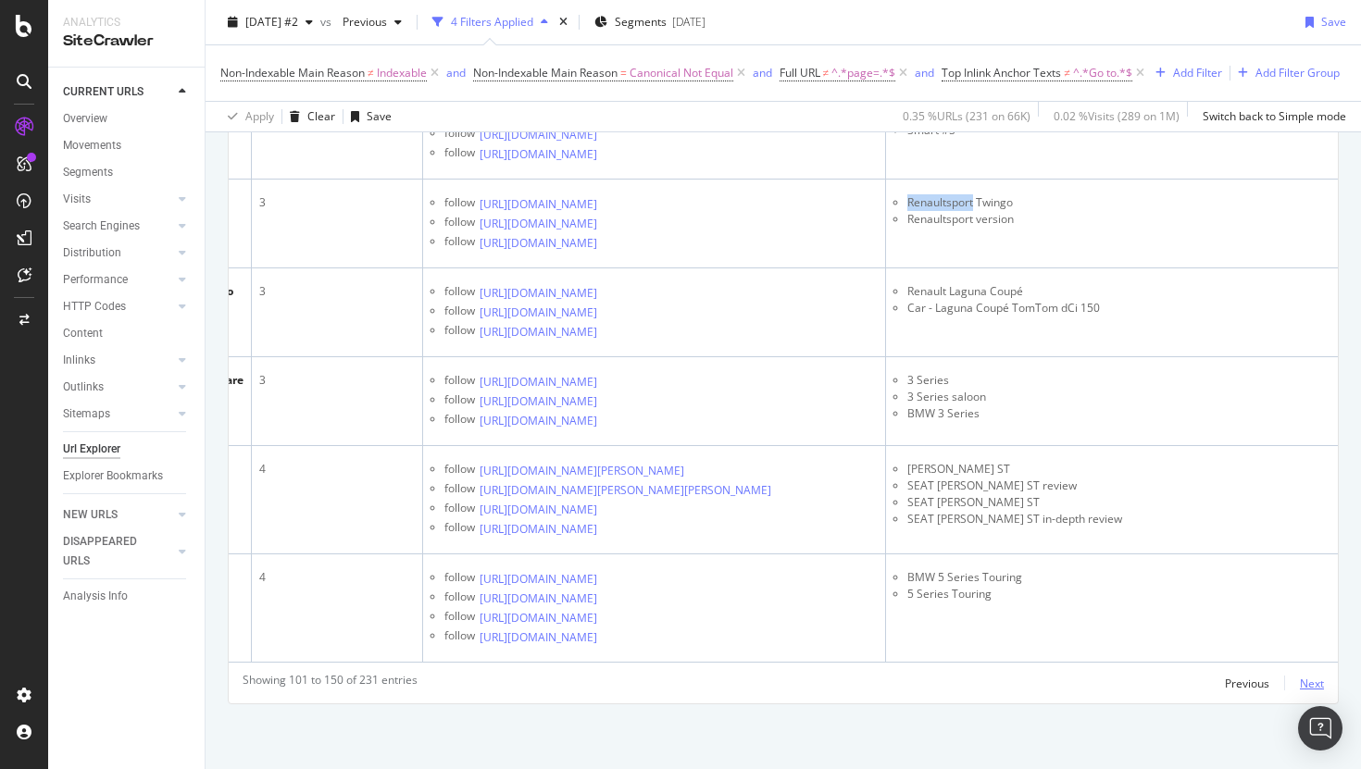
click at [1310, 681] on div "Next" at bounding box center [1312, 684] width 24 height 16
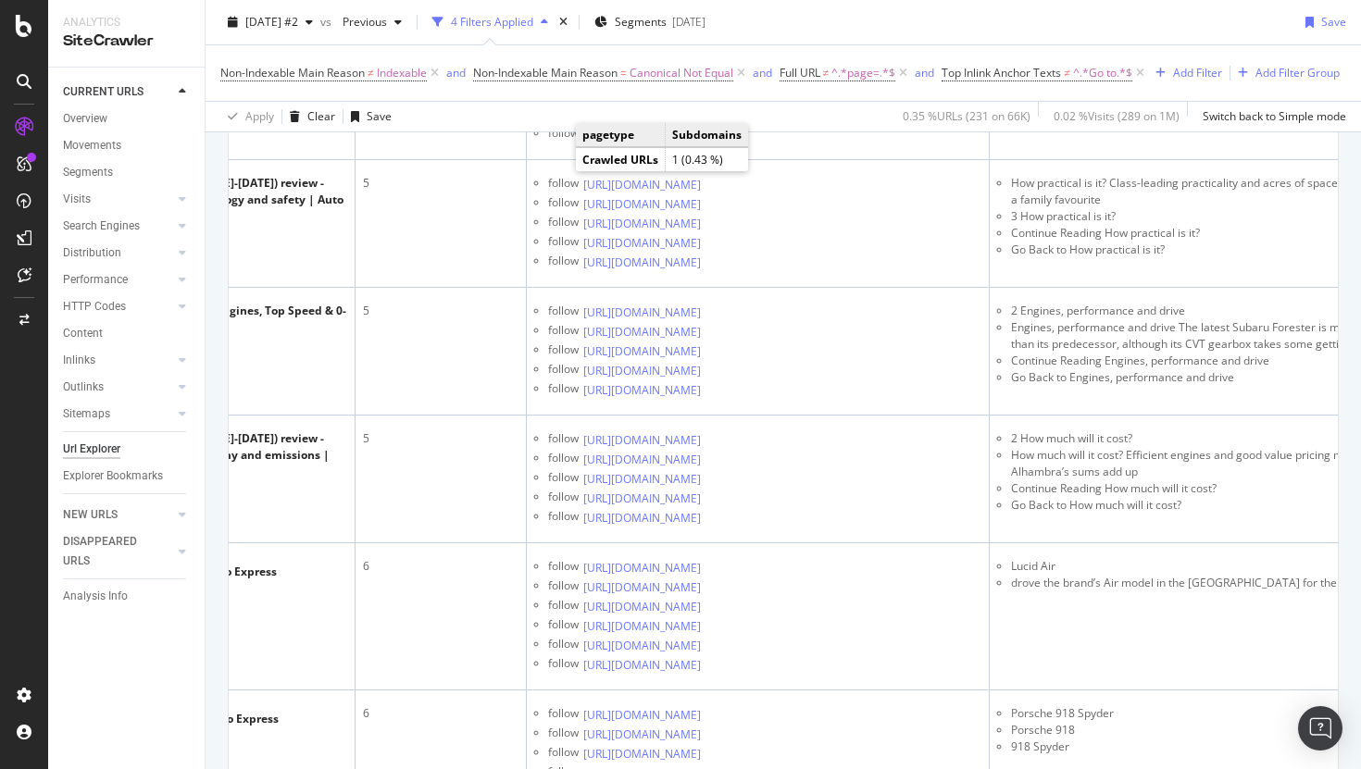
scroll to position [0, 252]
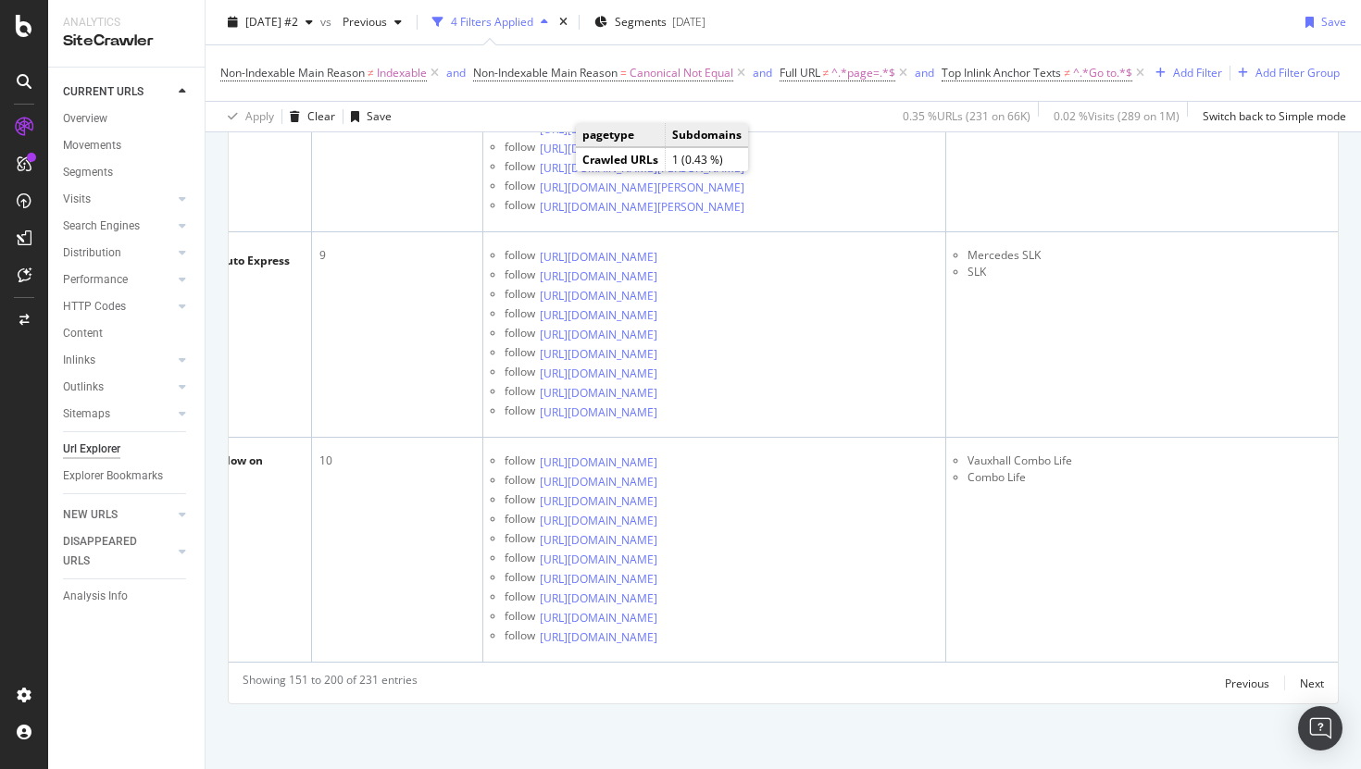
scroll to position [0, 0]
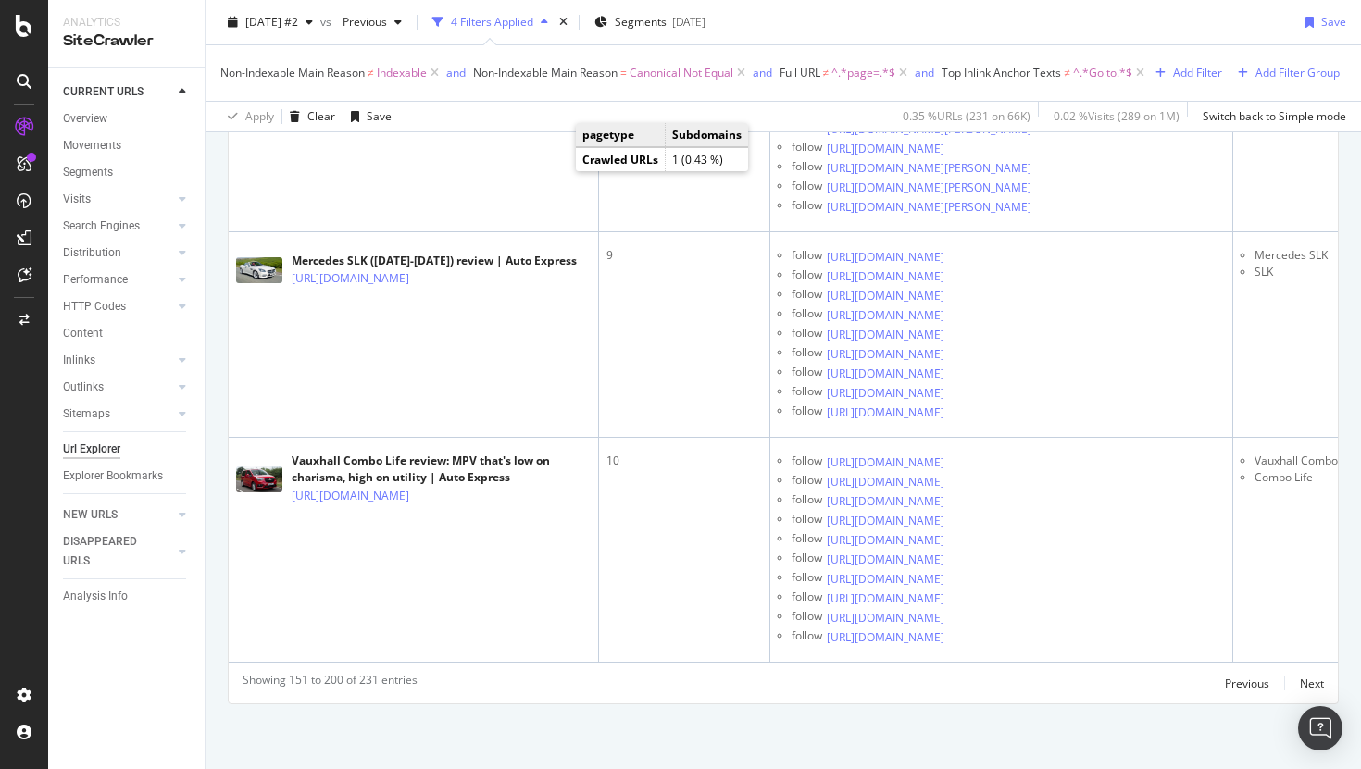
drag, startPoint x: 466, startPoint y: 313, endPoint x: 292, endPoint y: 288, distance: 175.8
copy link "https://www.autoexpress.co.uk/renault/5/359722/renault-5-review"
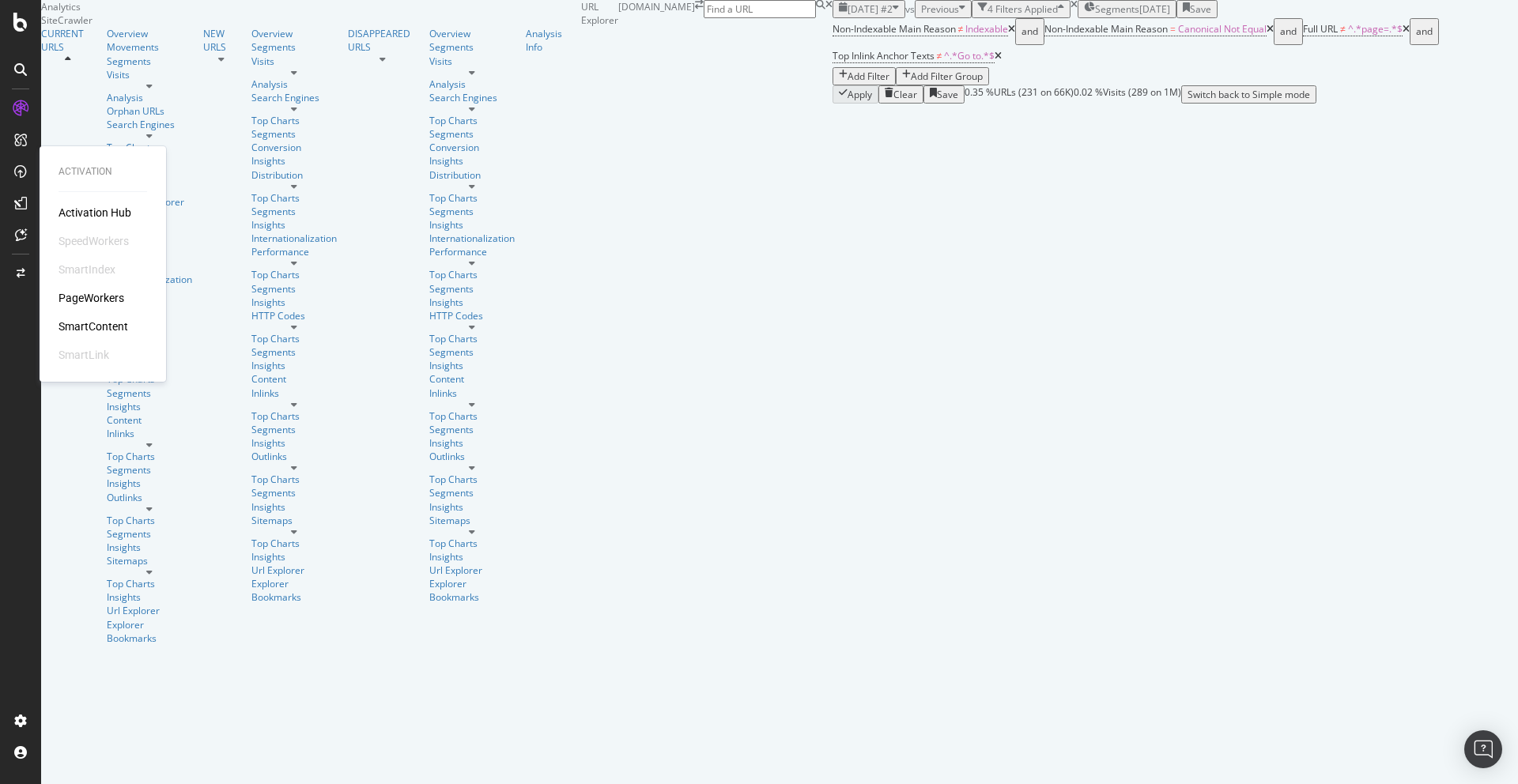
click at [99, 270] on div "SmartIndex" at bounding box center [86, 269] width 57 height 16
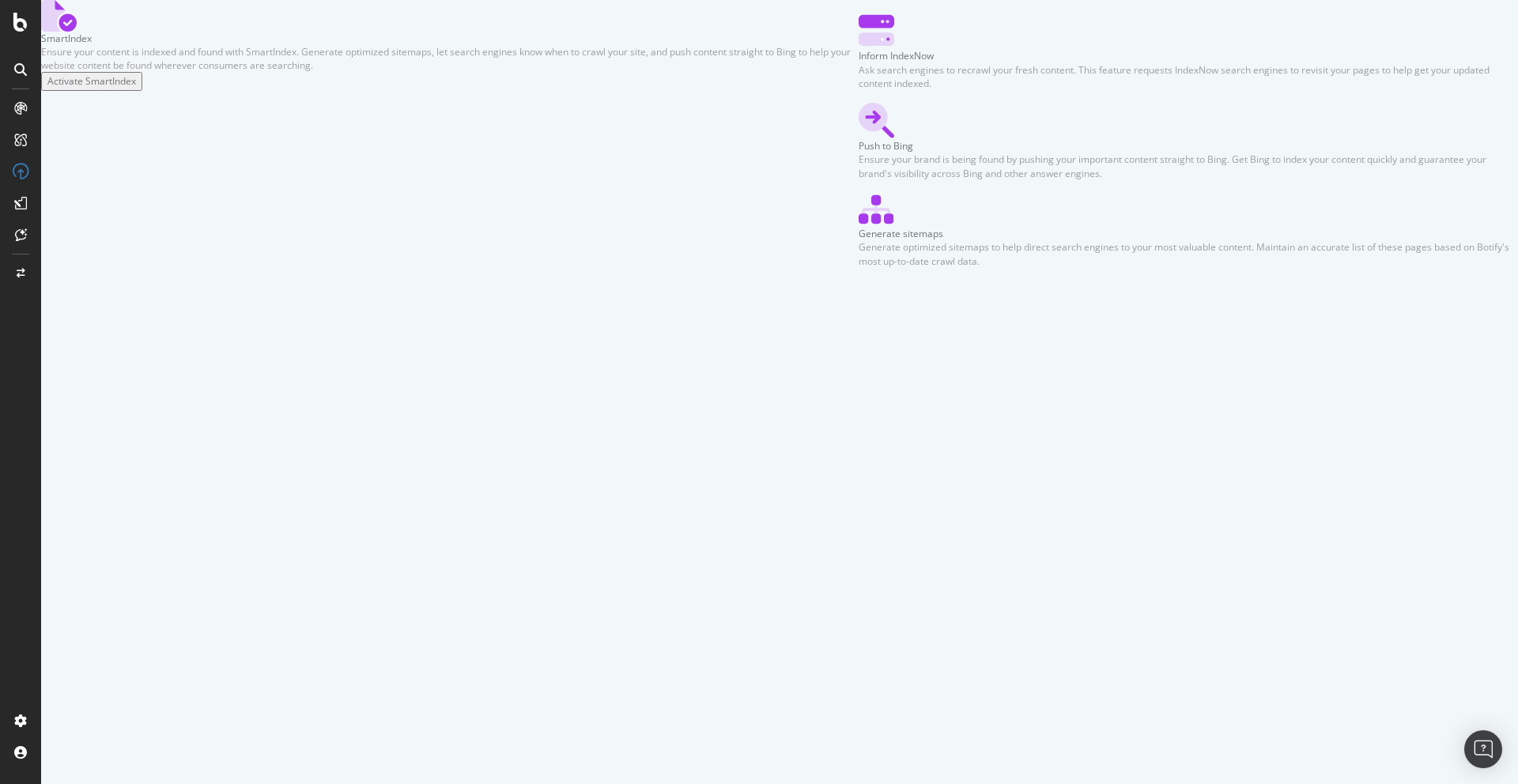
click at [136, 88] on div "Activate SmartIndex" at bounding box center [92, 81] width 89 height 14
click at [348, 100] on link "qualify pages" at bounding box center [319, 93] width 58 height 14
